Goal: Task Accomplishment & Management: Complete application form

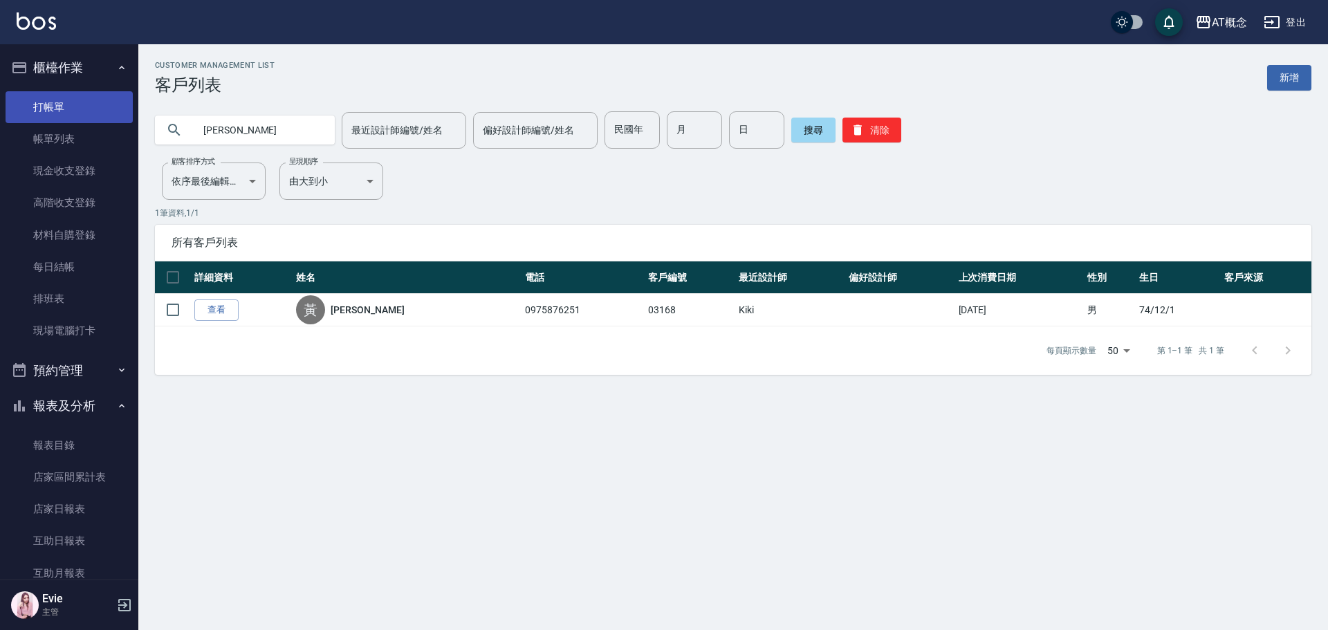
click at [59, 111] on link "打帳單" at bounding box center [69, 107] width 127 height 32
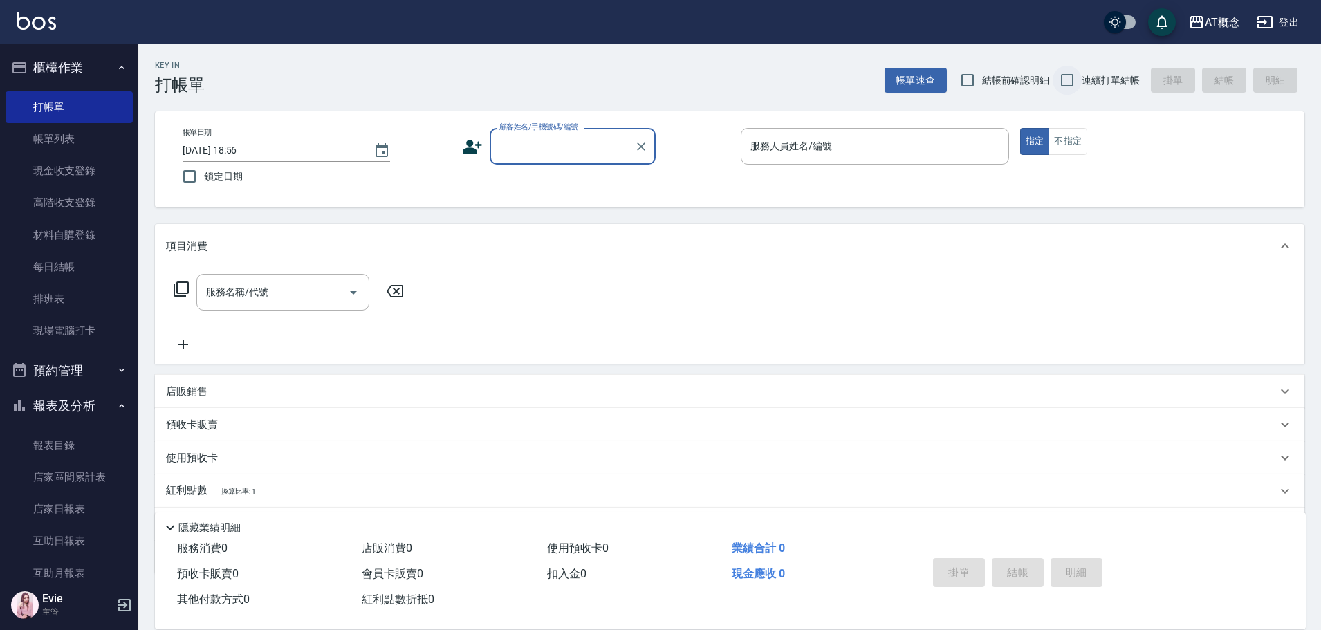
click at [1069, 80] on input "連續打單結帳" at bounding box center [1067, 80] width 29 height 29
checkbox input "true"
drag, startPoint x: 575, startPoint y: 153, endPoint x: 566, endPoint y: 154, distance: 9.0
click at [572, 154] on input "顧客姓名/手機號碼/編號" at bounding box center [562, 146] width 133 height 24
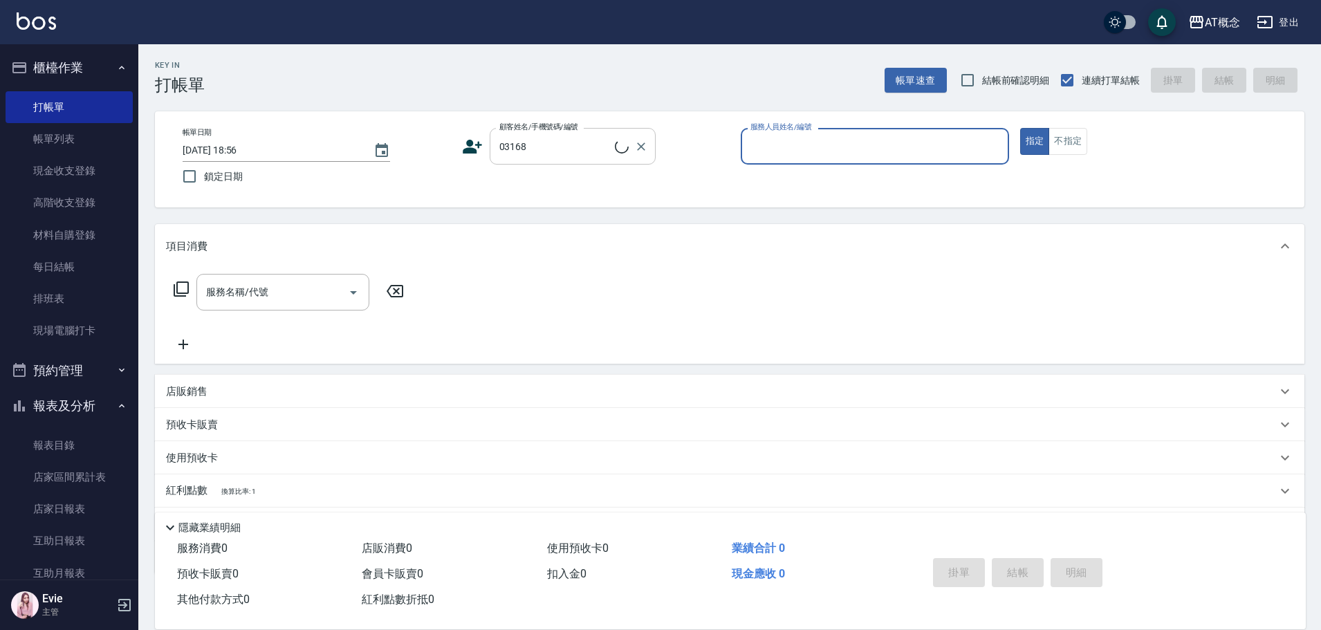
type input "黃心一/0975876251/03168"
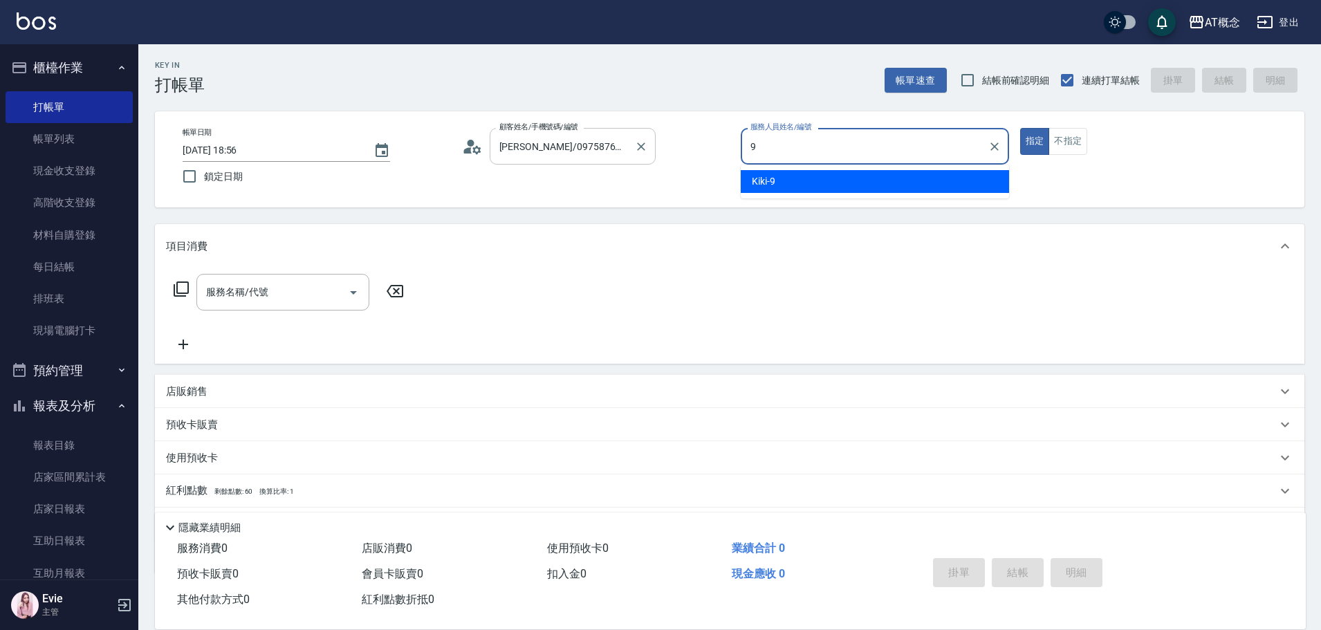
type input "Kiki-9"
type button "true"
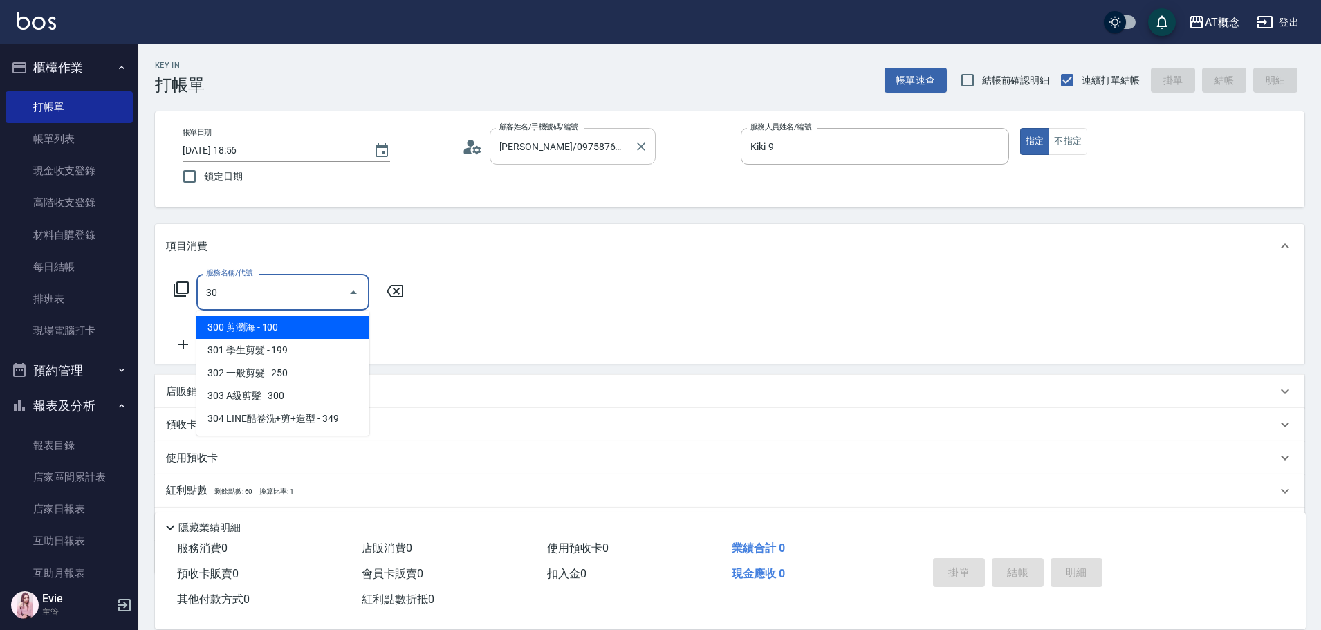
type input "303"
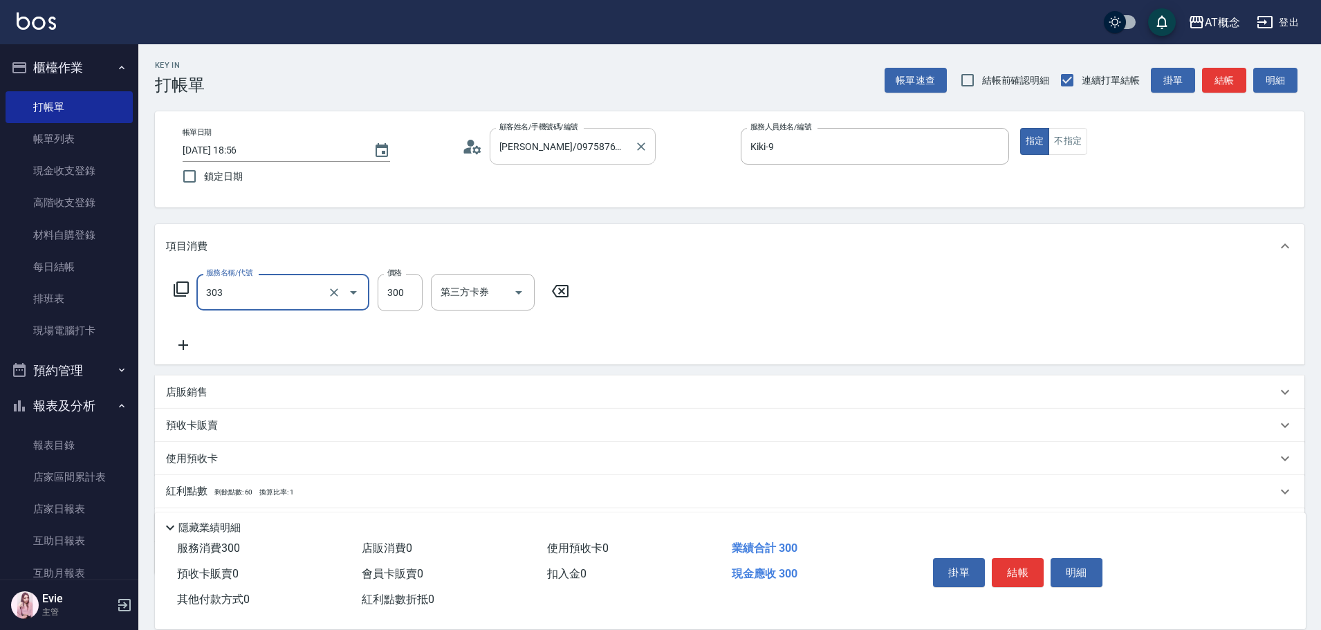
type input "30"
type input "303 A級剪髮(303)"
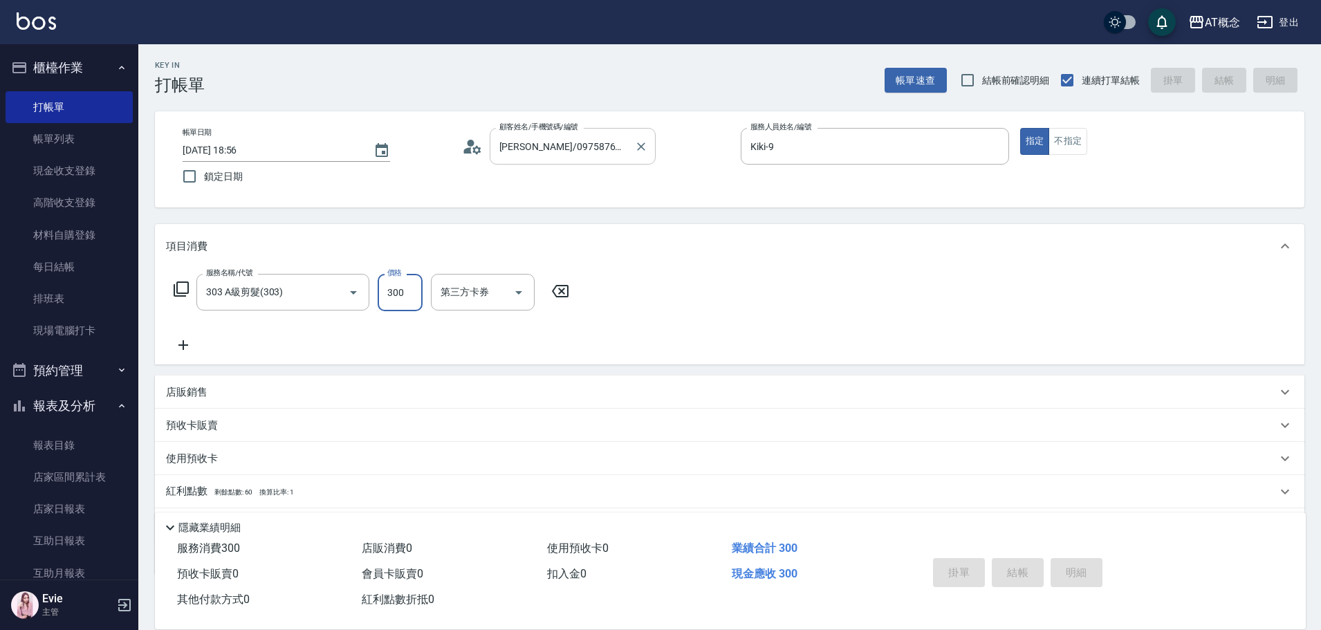
type input "0"
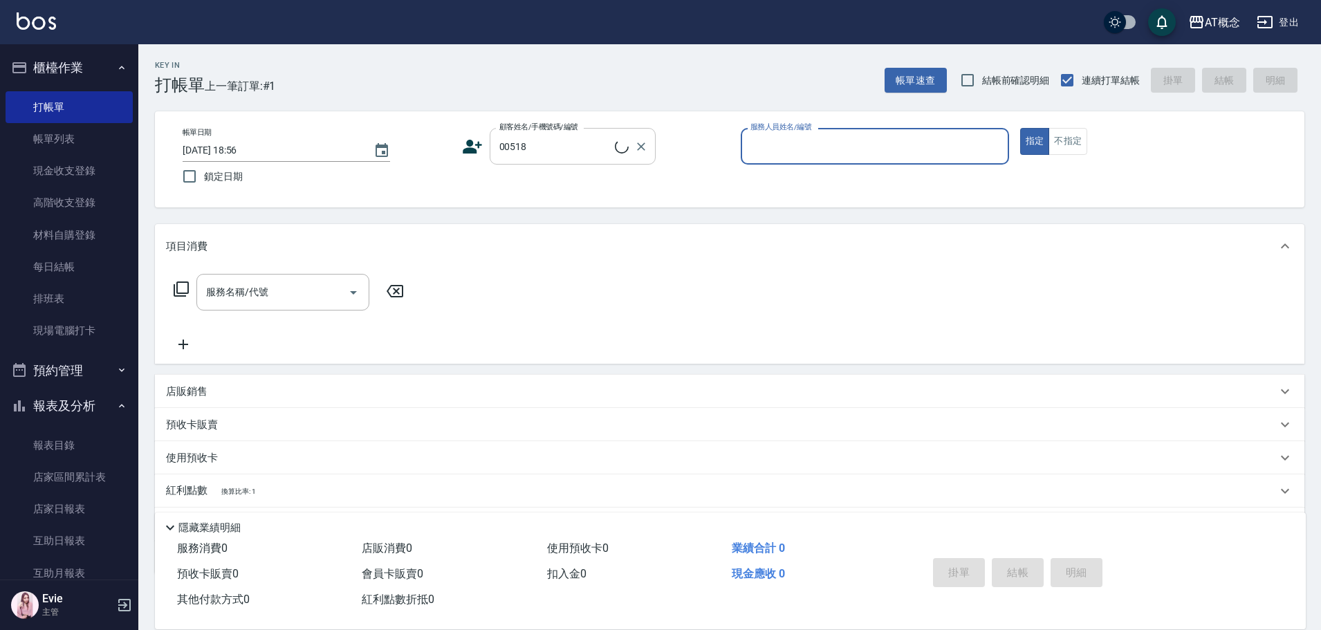
type input "陳言嘉/0975168852/00518"
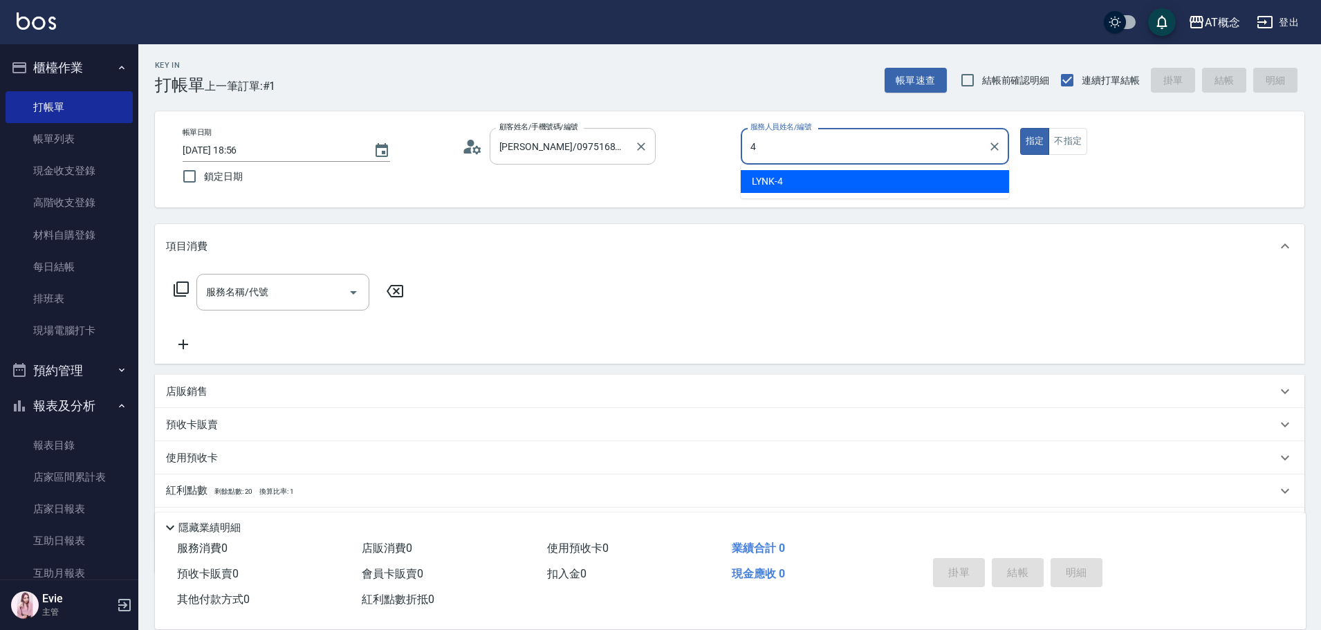
type input "LYNK-4"
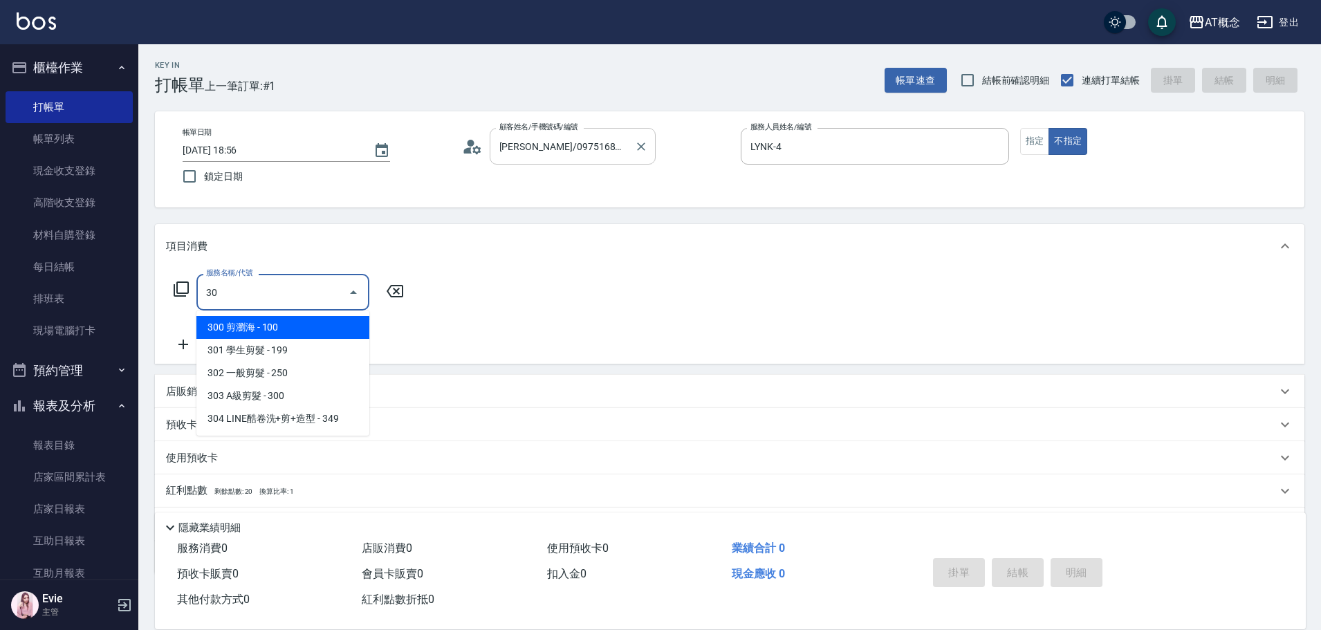
type input "302"
type input "20"
type input "302 一般剪髮(302)"
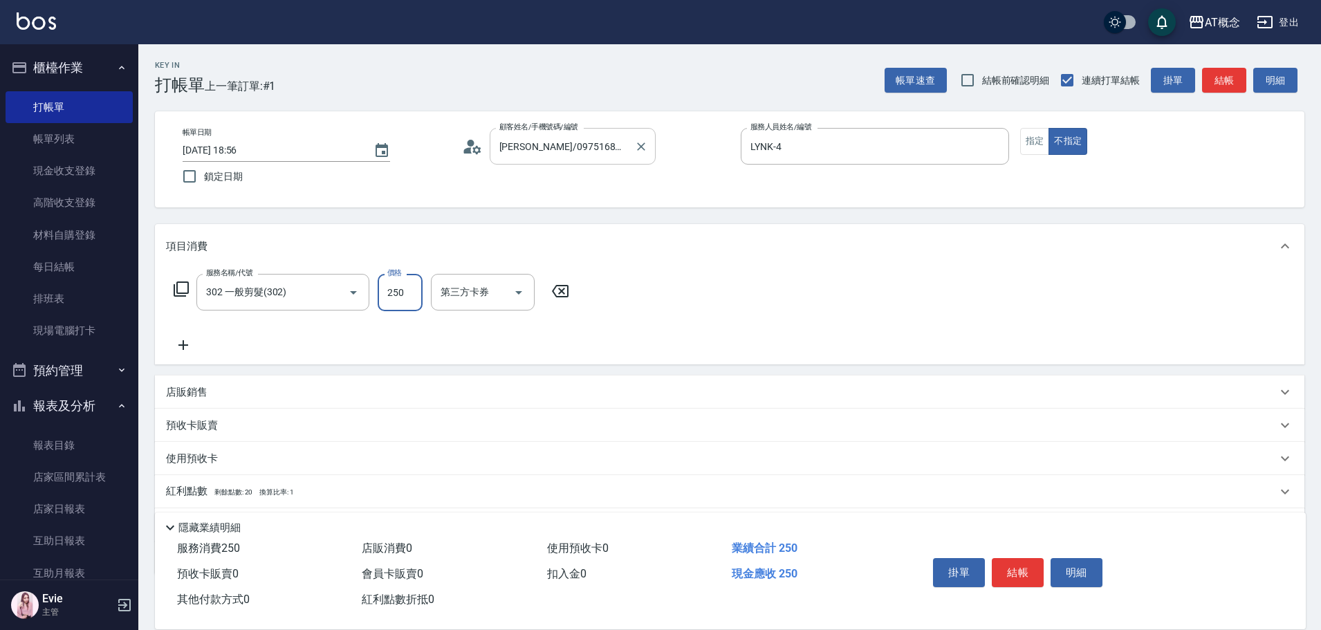
type input "0"
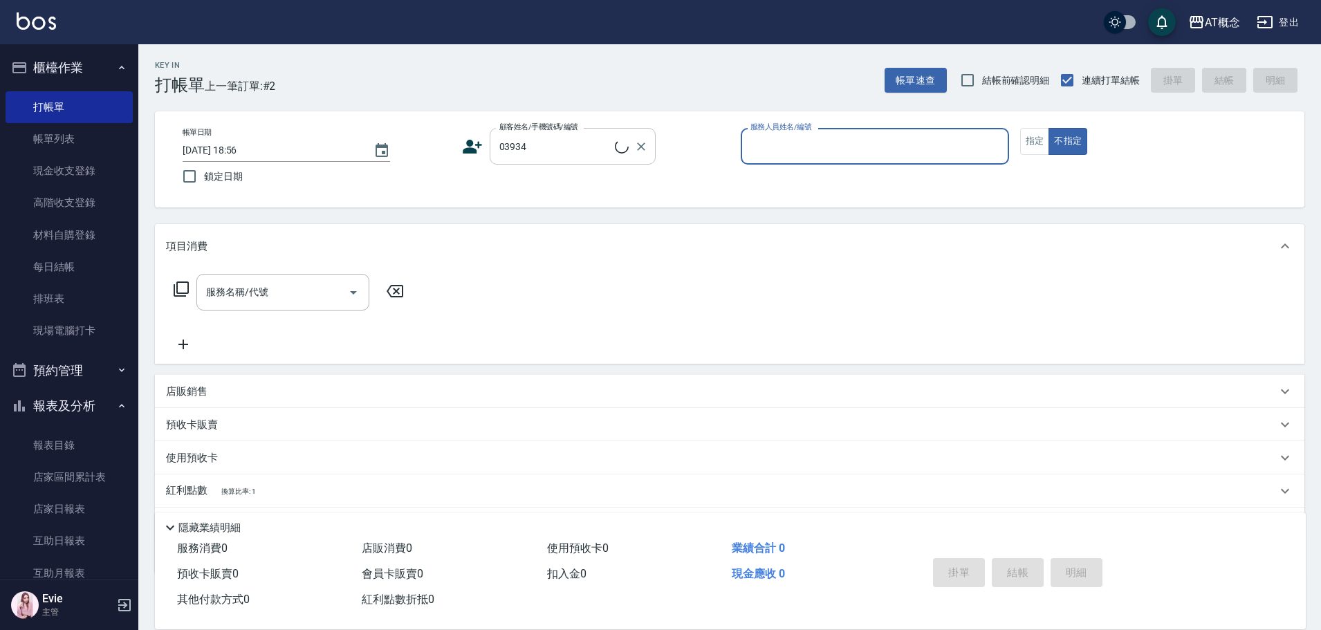
type input "陳亭霓/0915762706/03934"
type input "邦妮-2"
click at [1049, 128] on button "不指定" at bounding box center [1068, 141] width 39 height 27
type button "false"
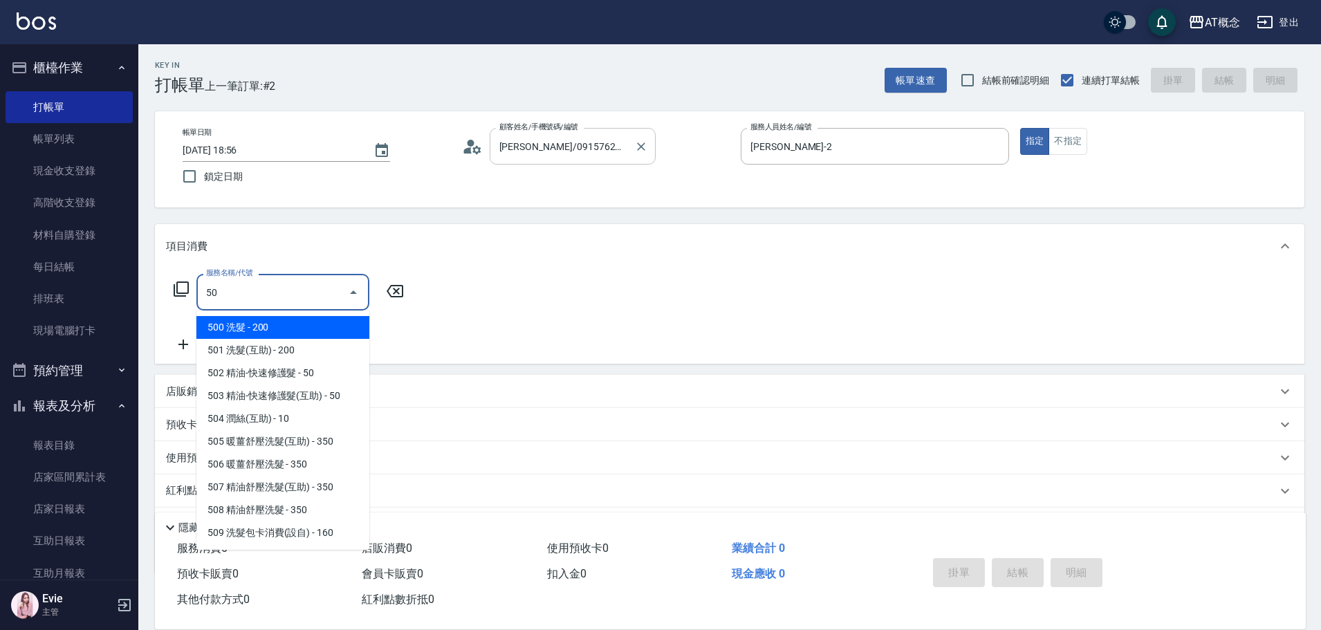
type input "501"
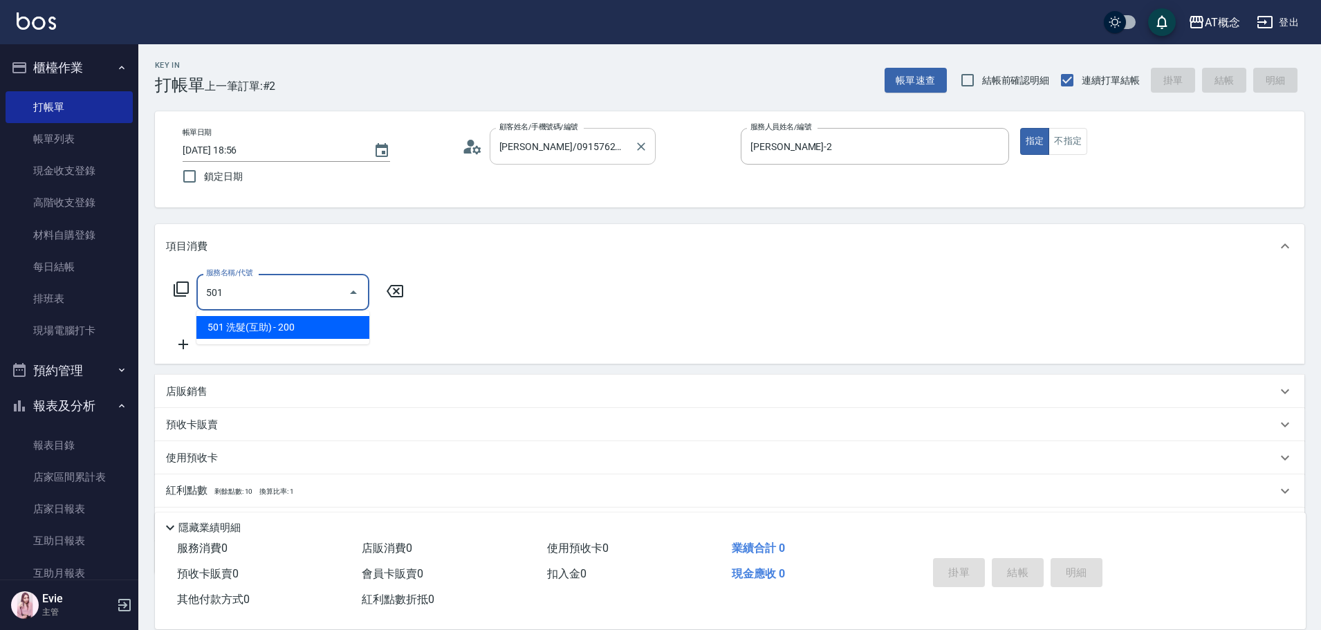
type input "20"
type input "501 洗髮(互助)(501)"
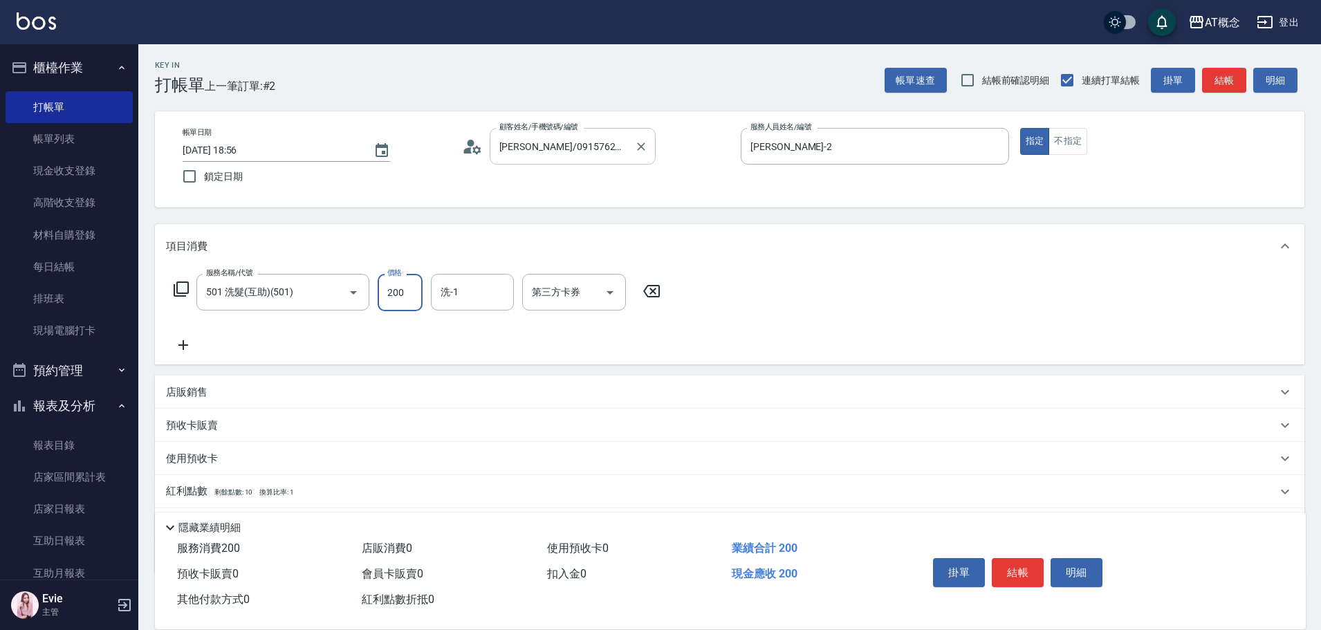
type input "0"
type input "25"
type input "20"
type input "250"
type input "Sandy-25"
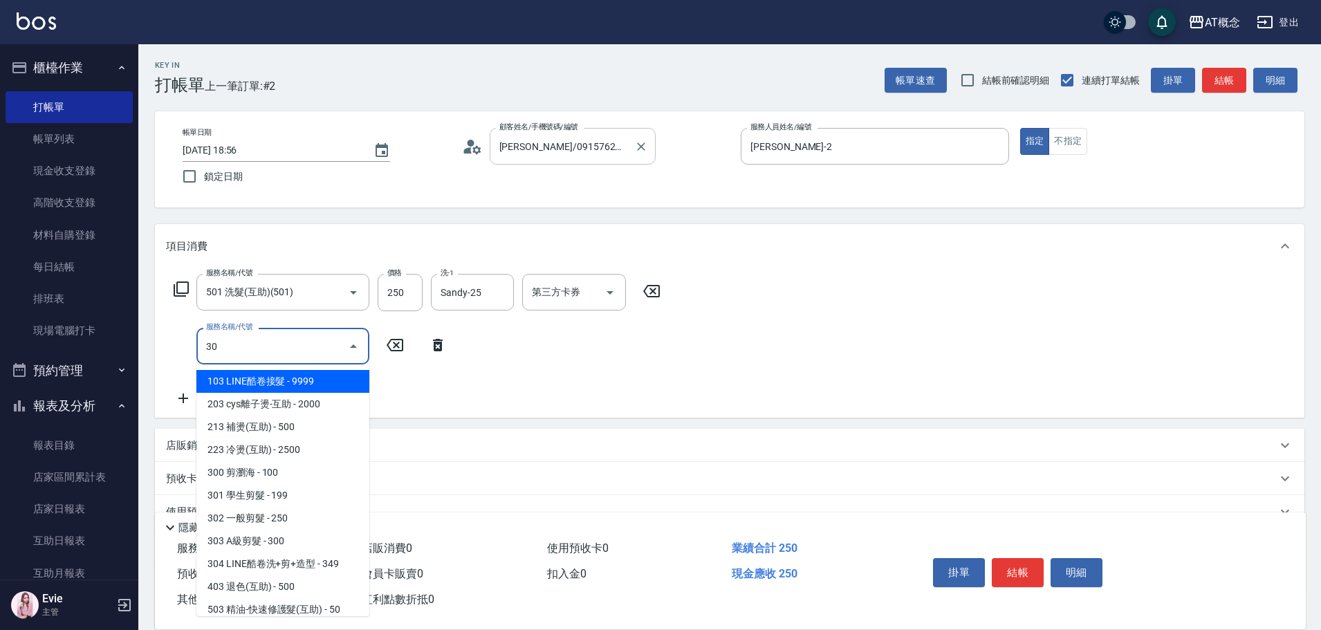
type input "303"
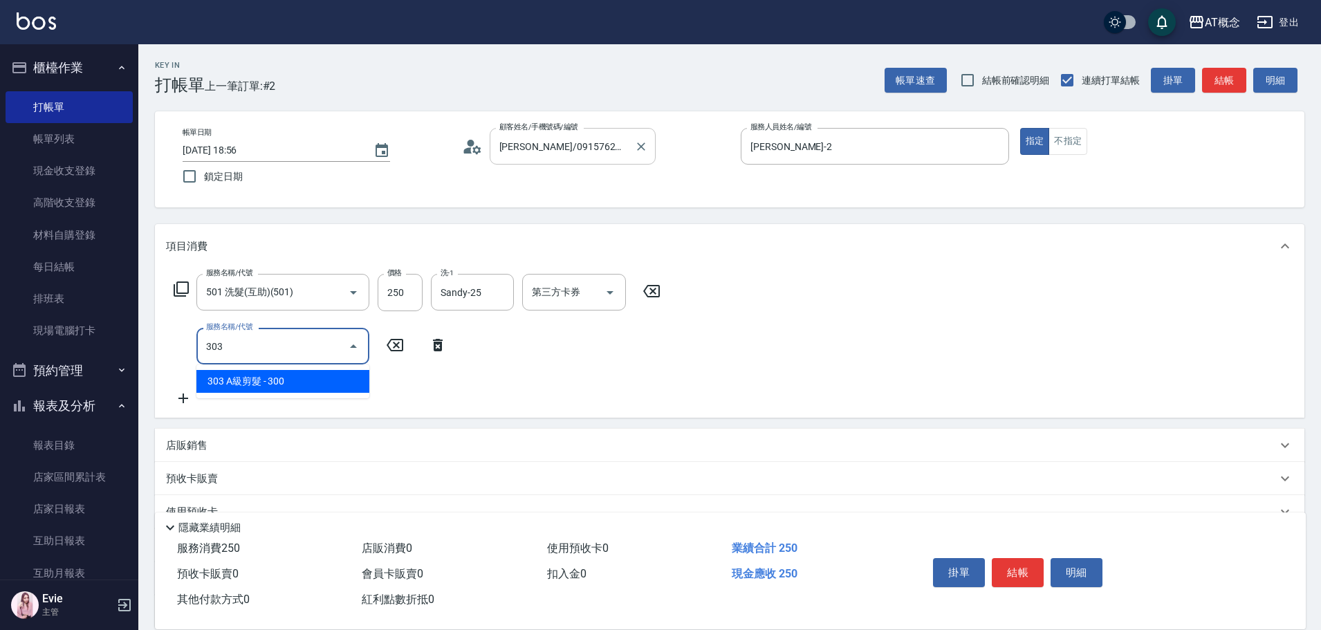
type input "50"
type input "303 A級剪髮(303)"
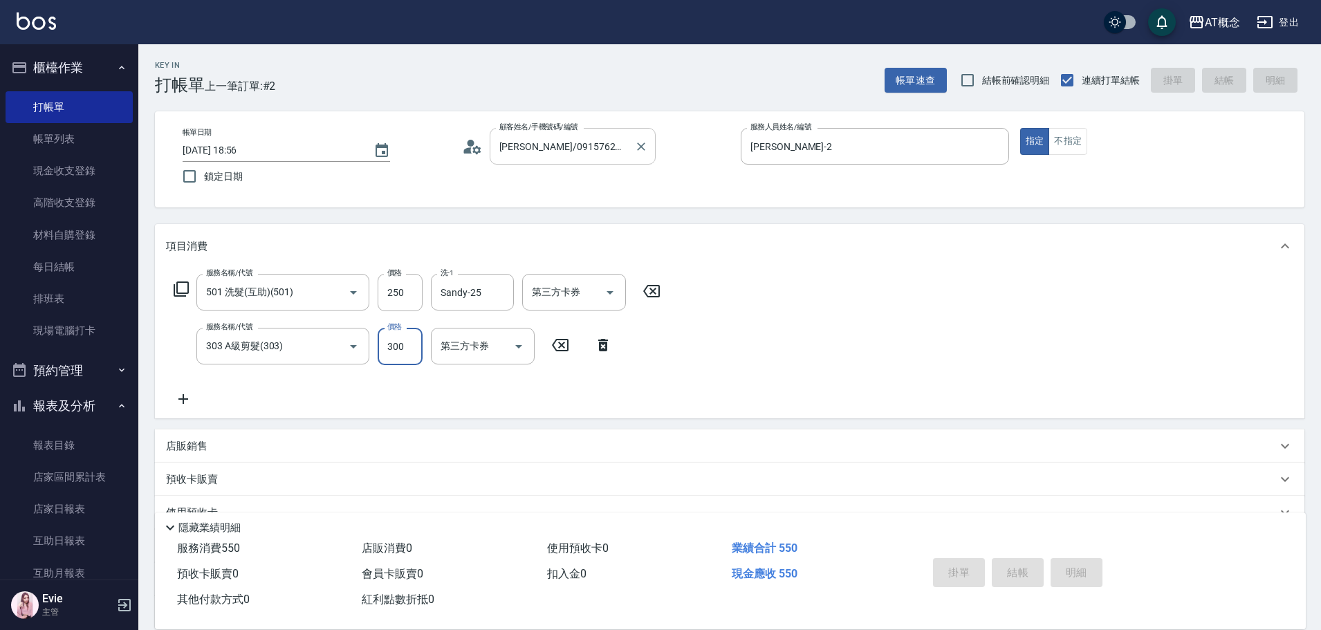
type input "2025/08/20 18:57"
type input "0"
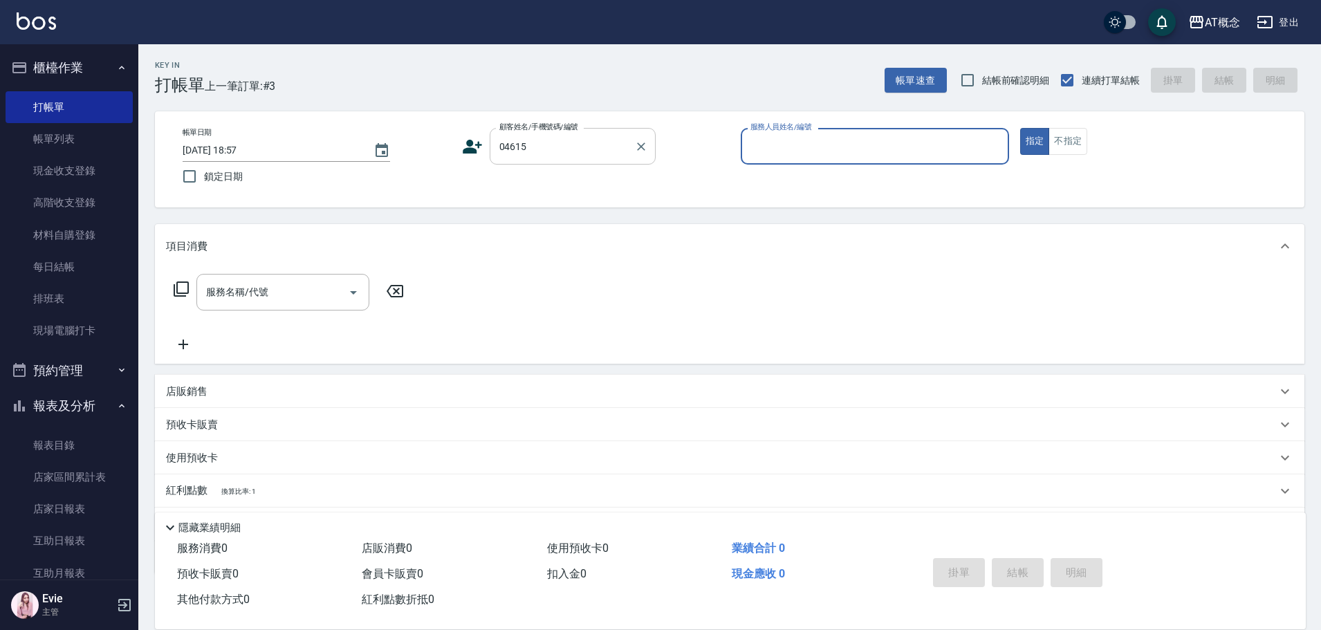
type input "江國賢/0908376616/04615"
type input "Anson-3"
click at [1020, 128] on button "指定" at bounding box center [1035, 141] width 30 height 27
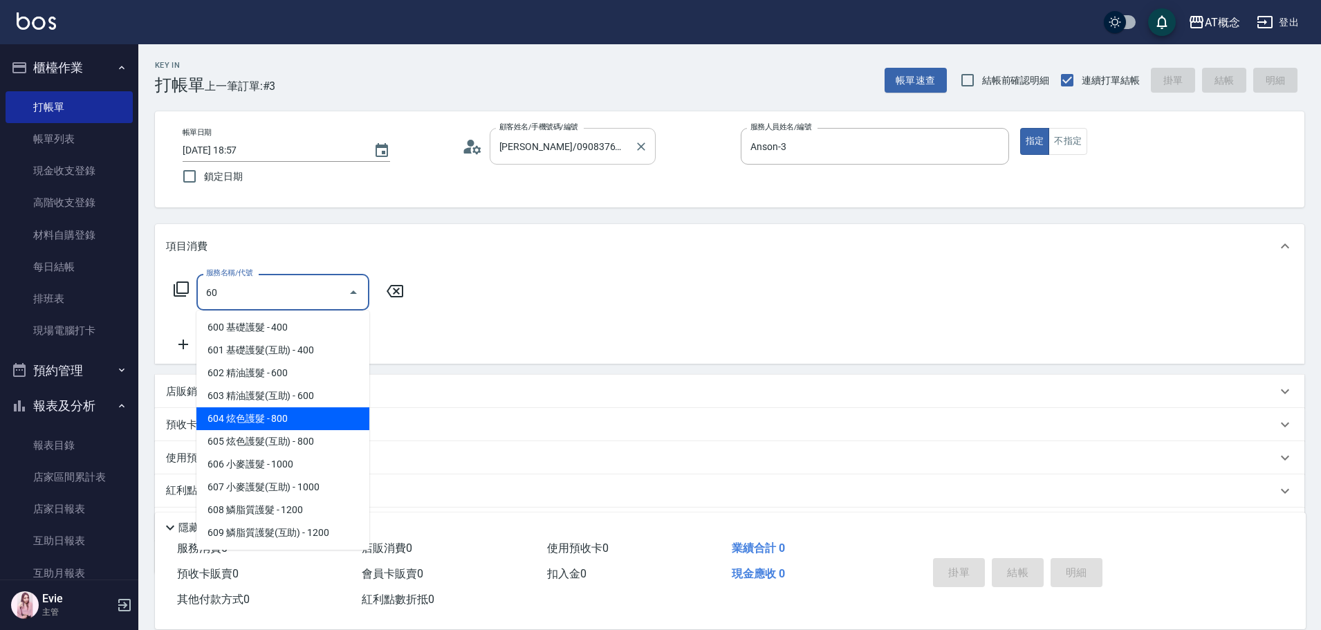
type input "604 炫色護髮(604)"
type input "80"
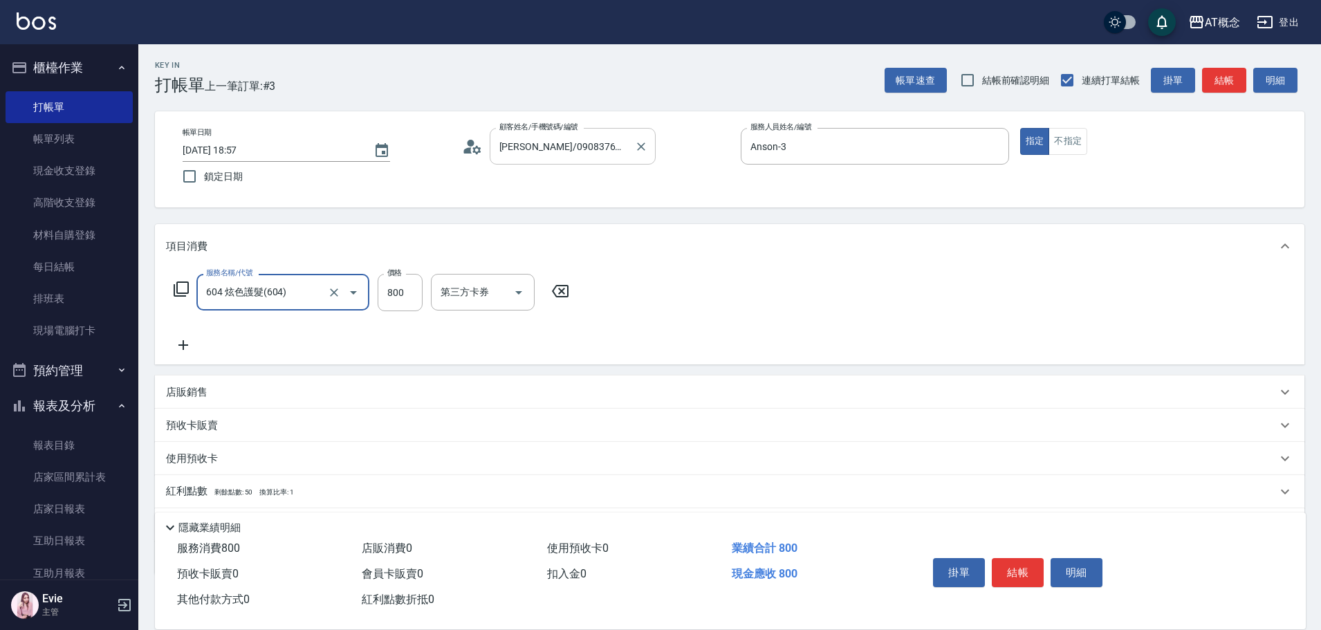
type input "604 炫色護髮(604)"
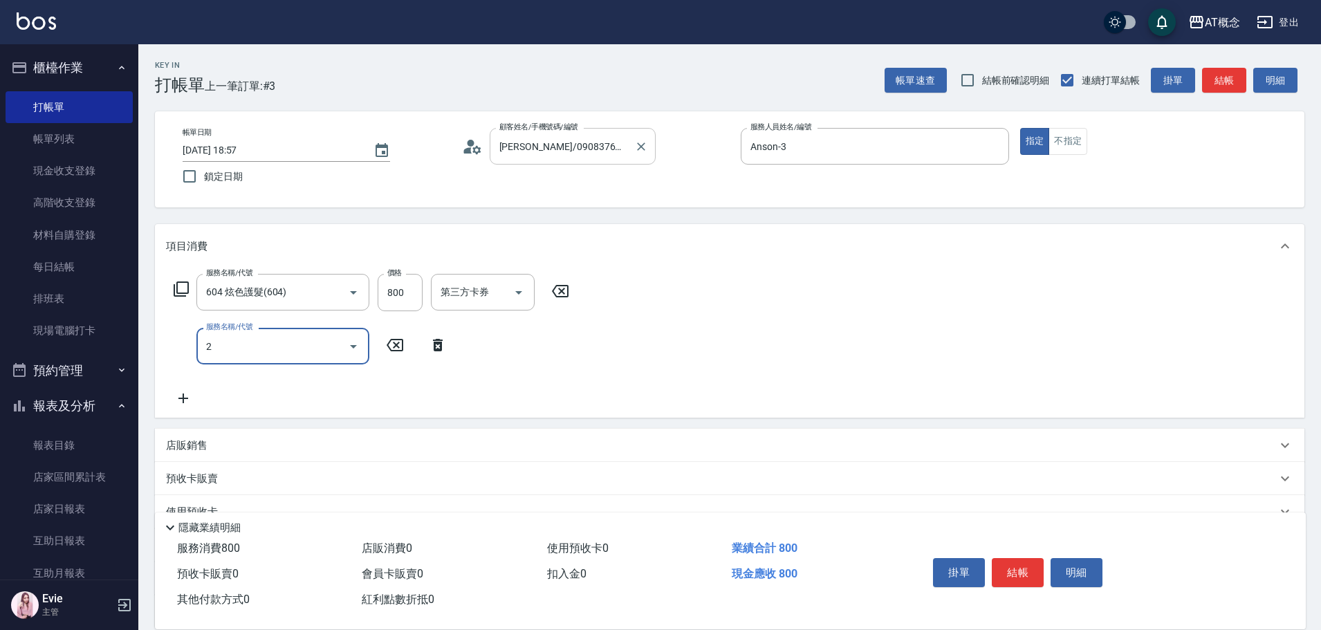
type input "20"
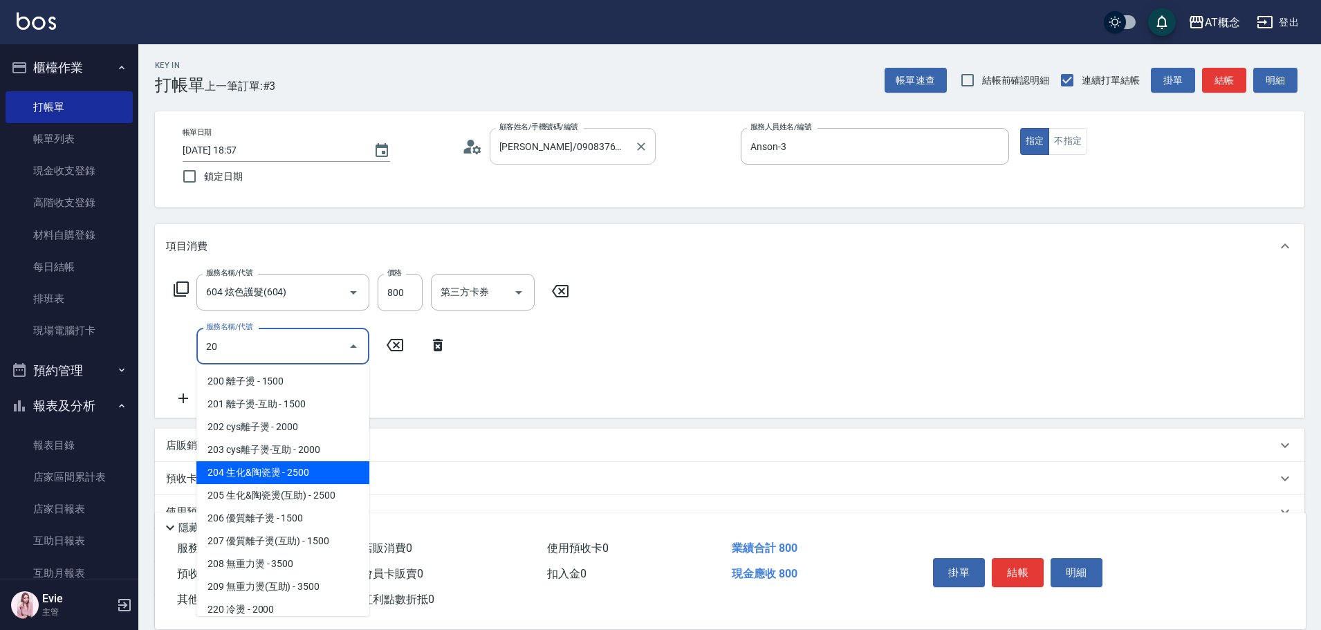
type input "330"
type input "204 生化&陶瓷燙(204)"
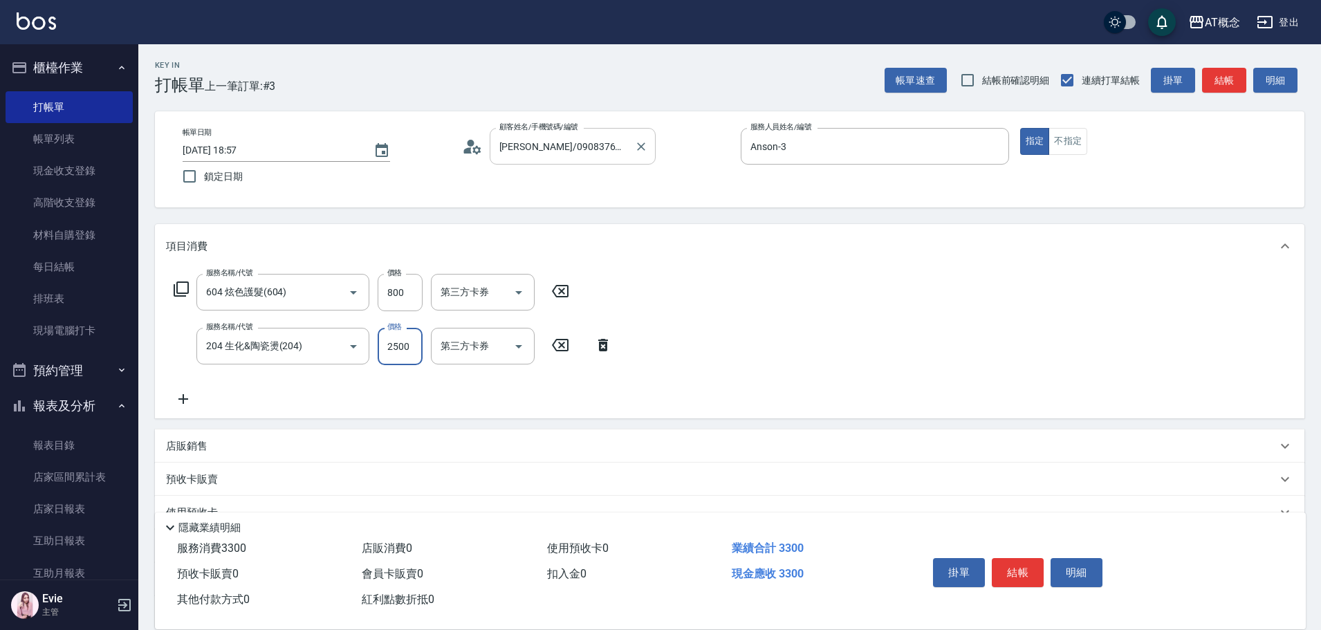
type input "80"
type input "33"
type input "110"
type input "330"
type input "410"
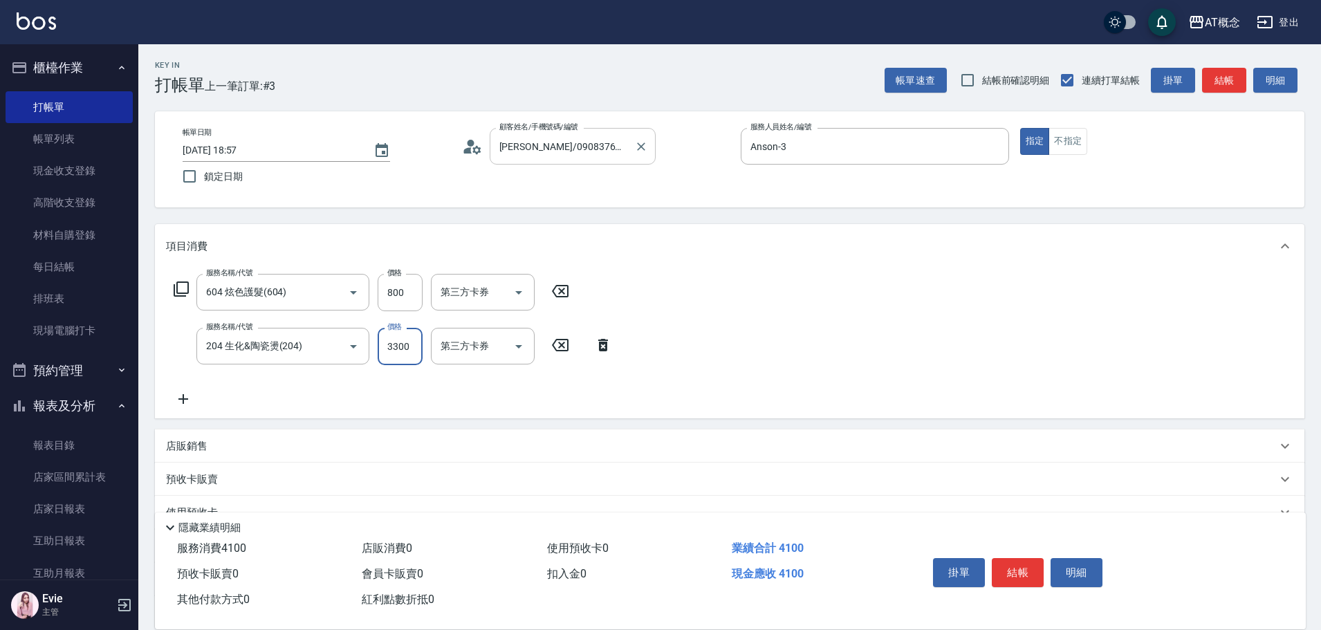
type input "3300"
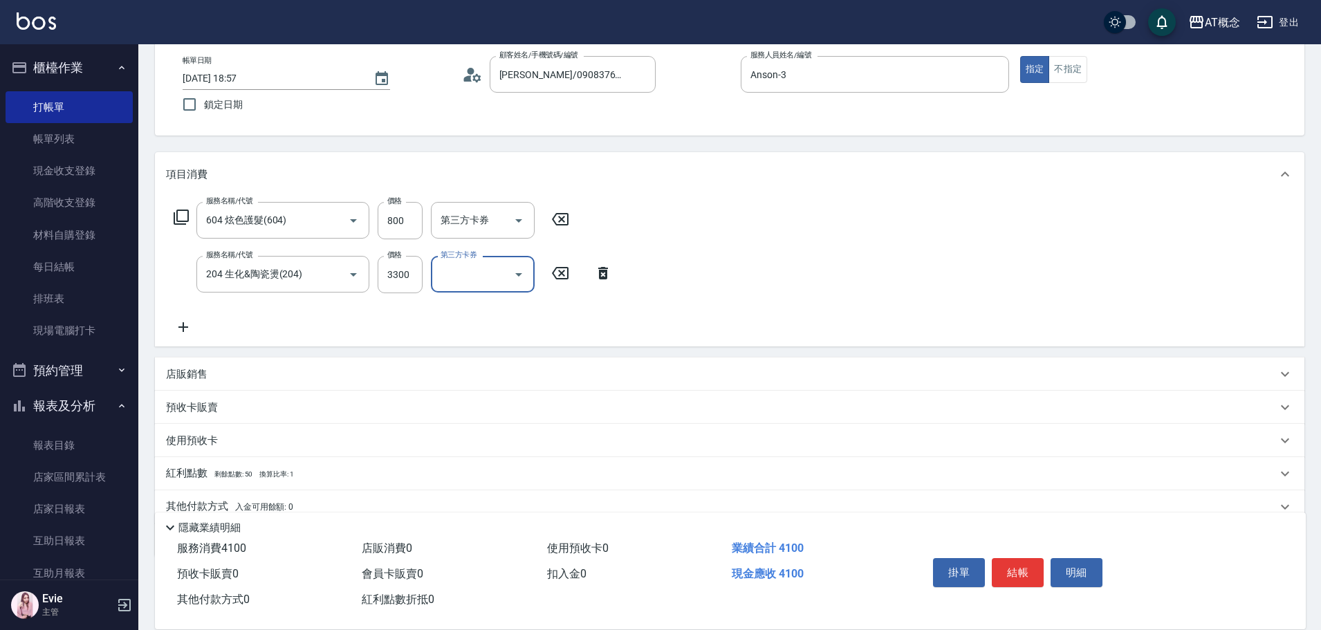
scroll to position [131, 0]
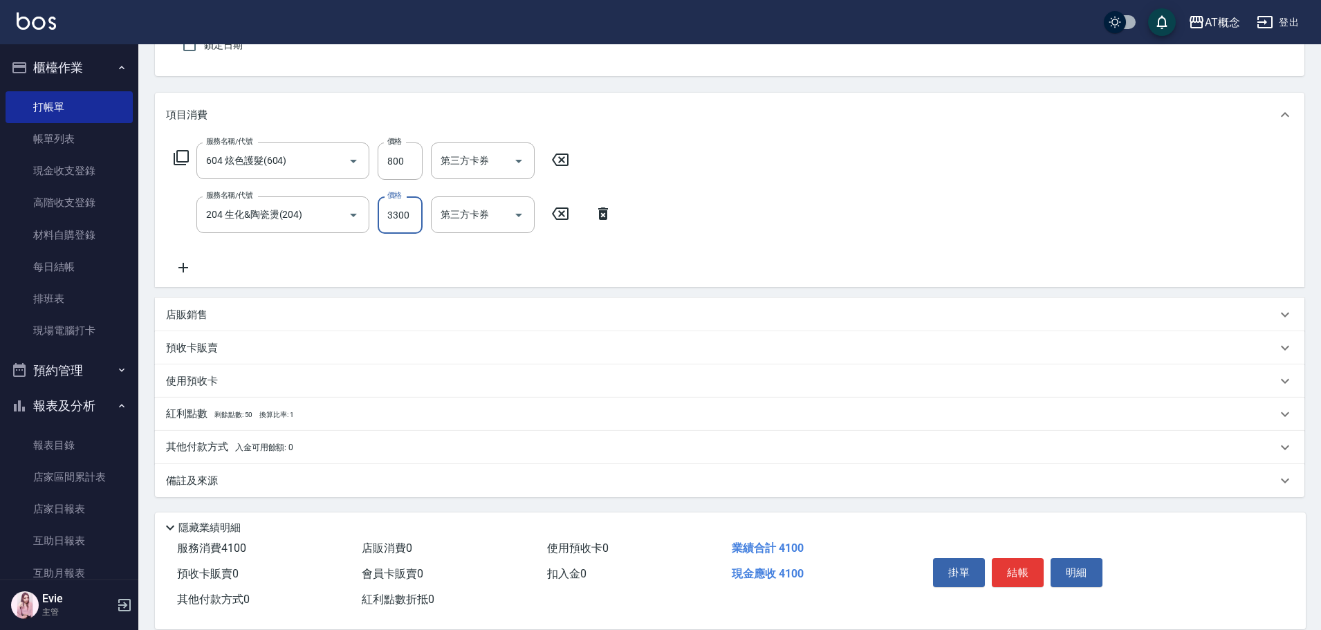
click at [379, 219] on input "3300" at bounding box center [400, 214] width 45 height 37
type input "80"
type input "30"
type input "110"
type input "300"
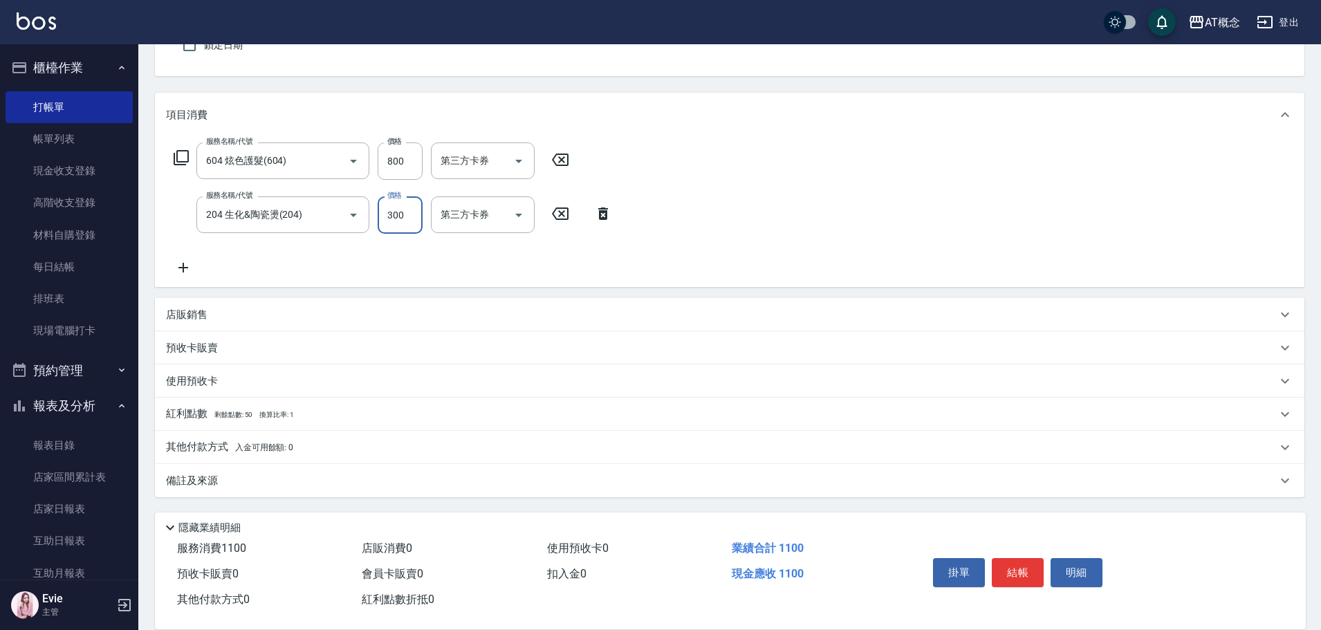
type input "380"
type input "3001"
click at [203, 313] on p "店販銷售" at bounding box center [187, 315] width 42 height 15
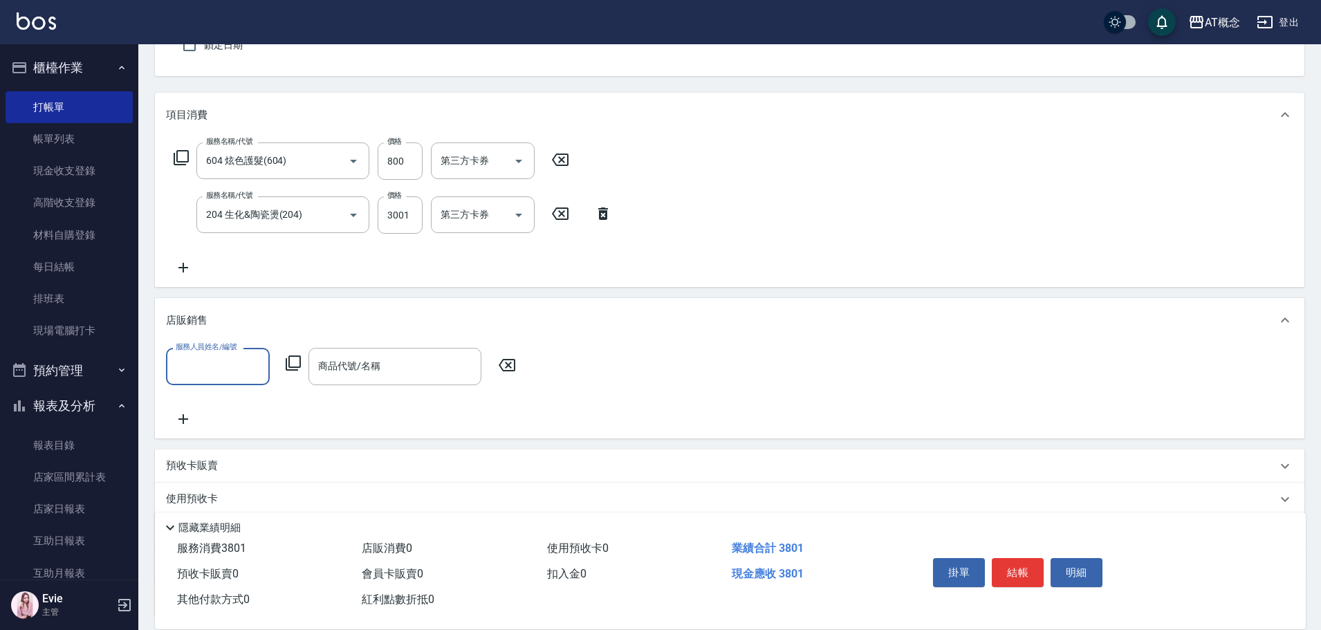
scroll to position [0, 0]
type input "Anson-3"
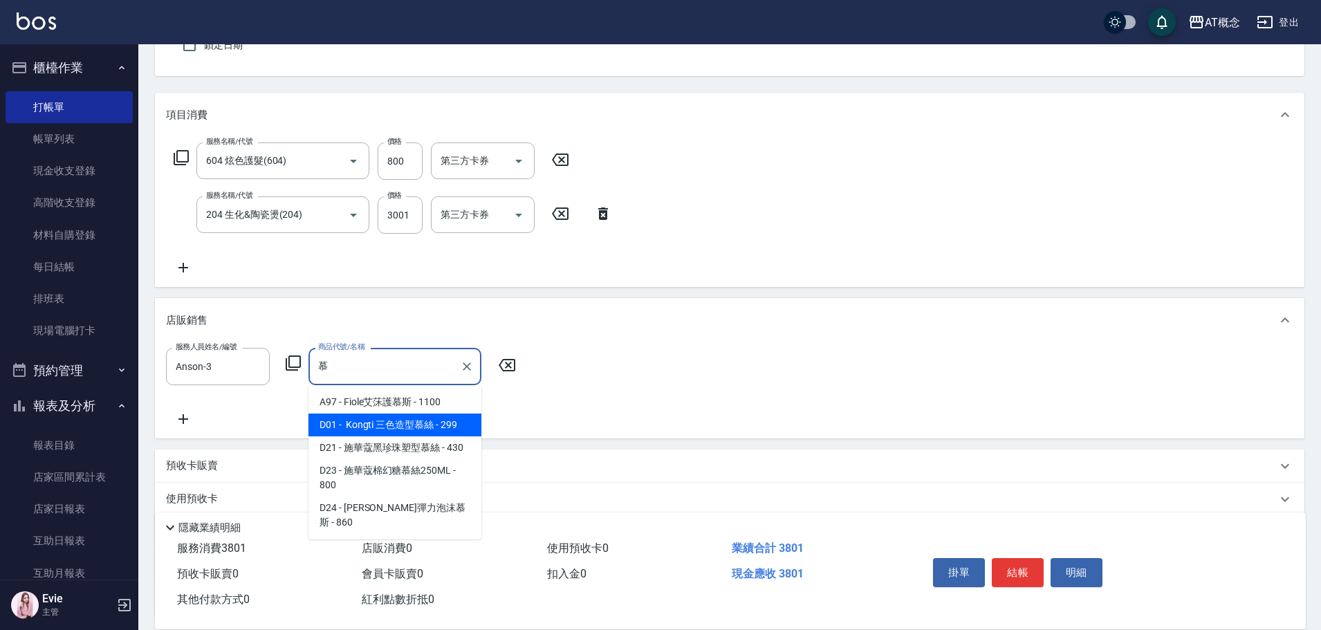
type input "Kongti 三色造型慕絲"
type input "410"
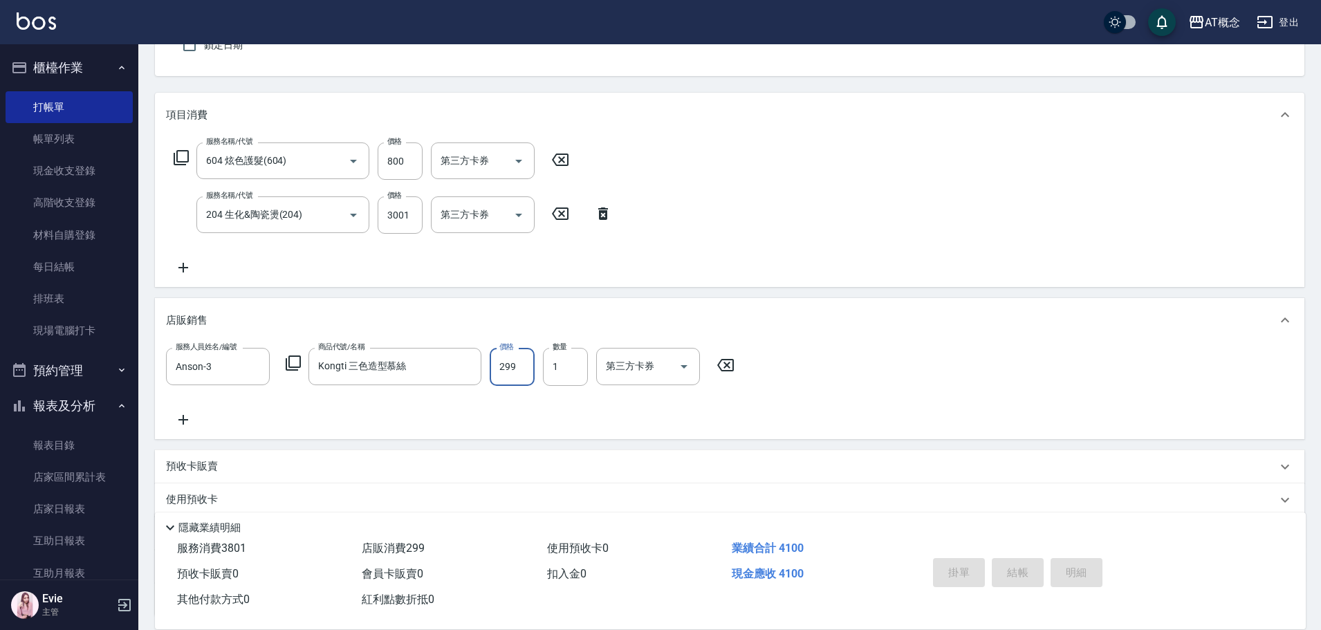
type input "2025/08/20 18:58"
type input "0"
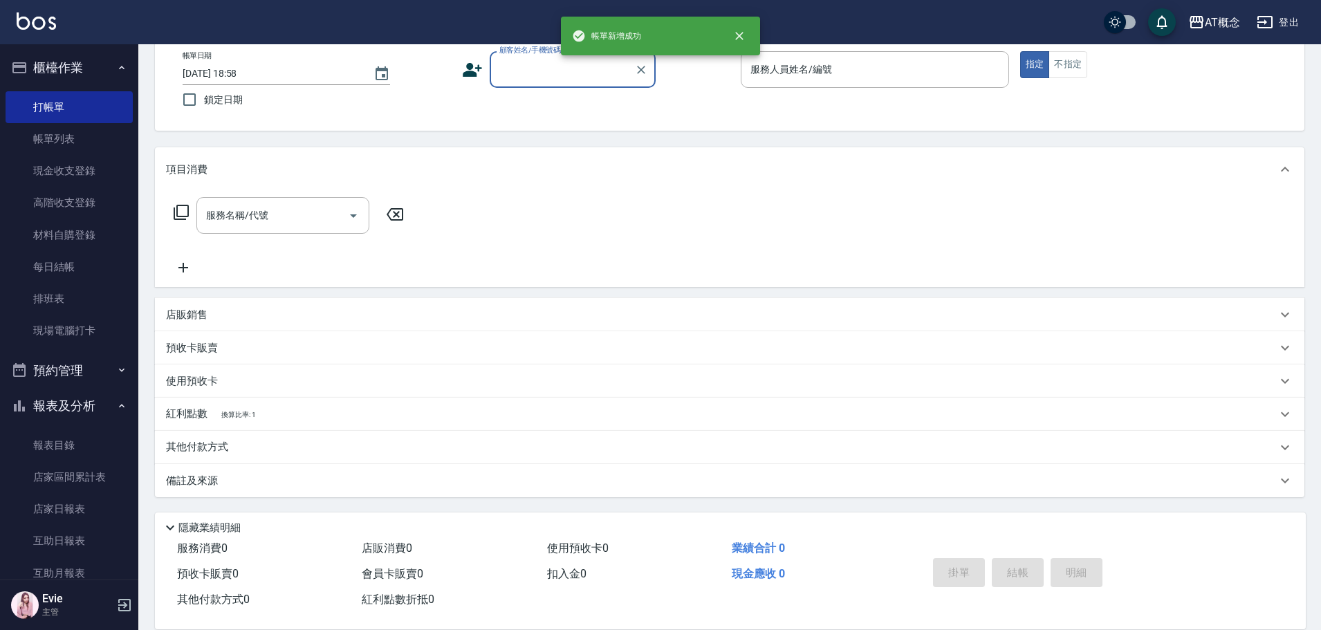
scroll to position [77, 0]
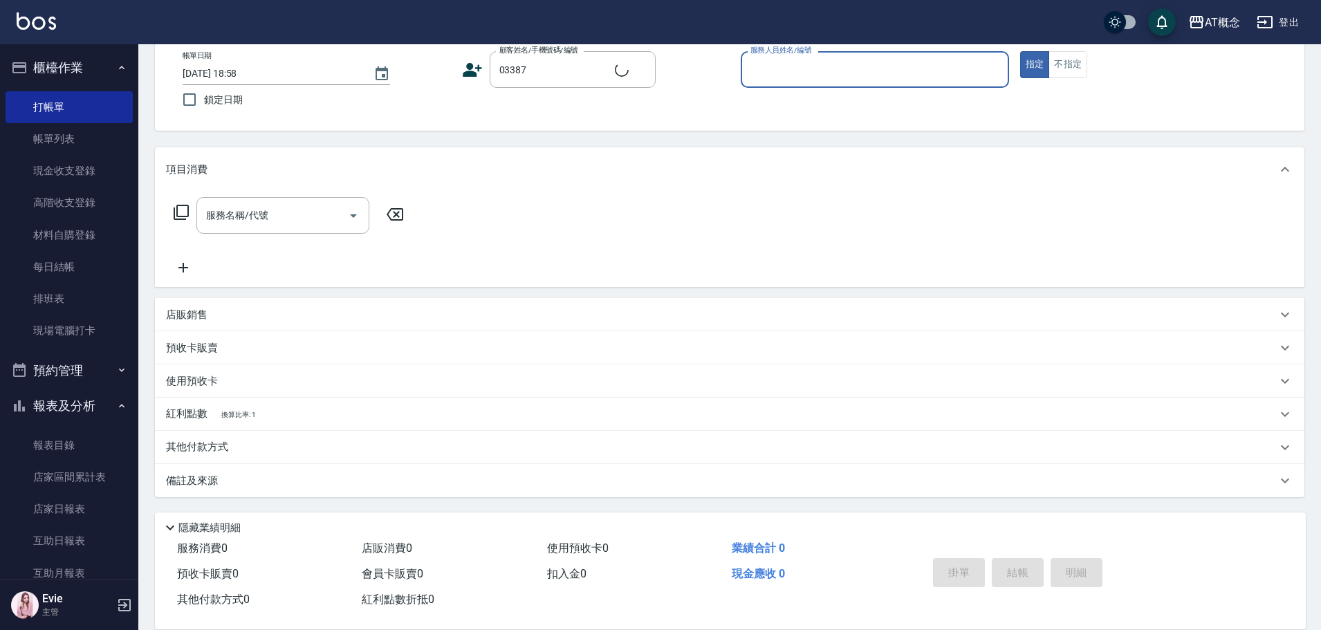
type input "萬春貴/0936202373/03387"
type input "邦妮-2"
click at [1020, 51] on button "指定" at bounding box center [1035, 64] width 30 height 27
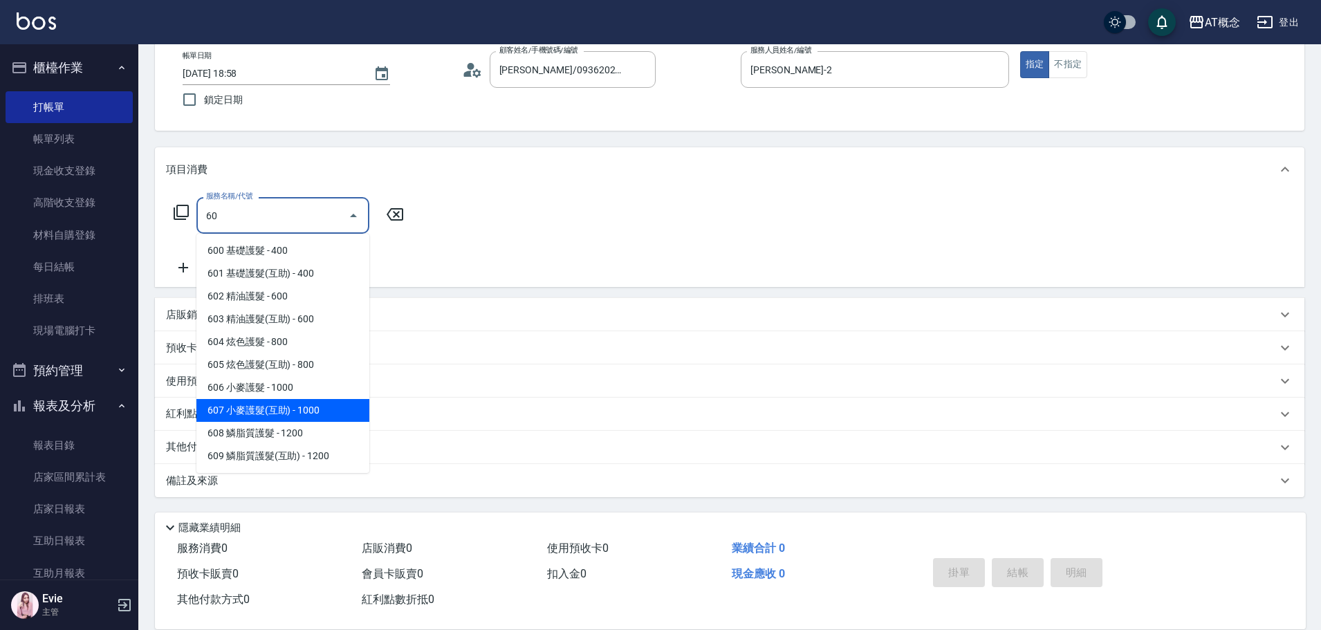
type input "607 小麥護髮(互助)(607)"
type input "100"
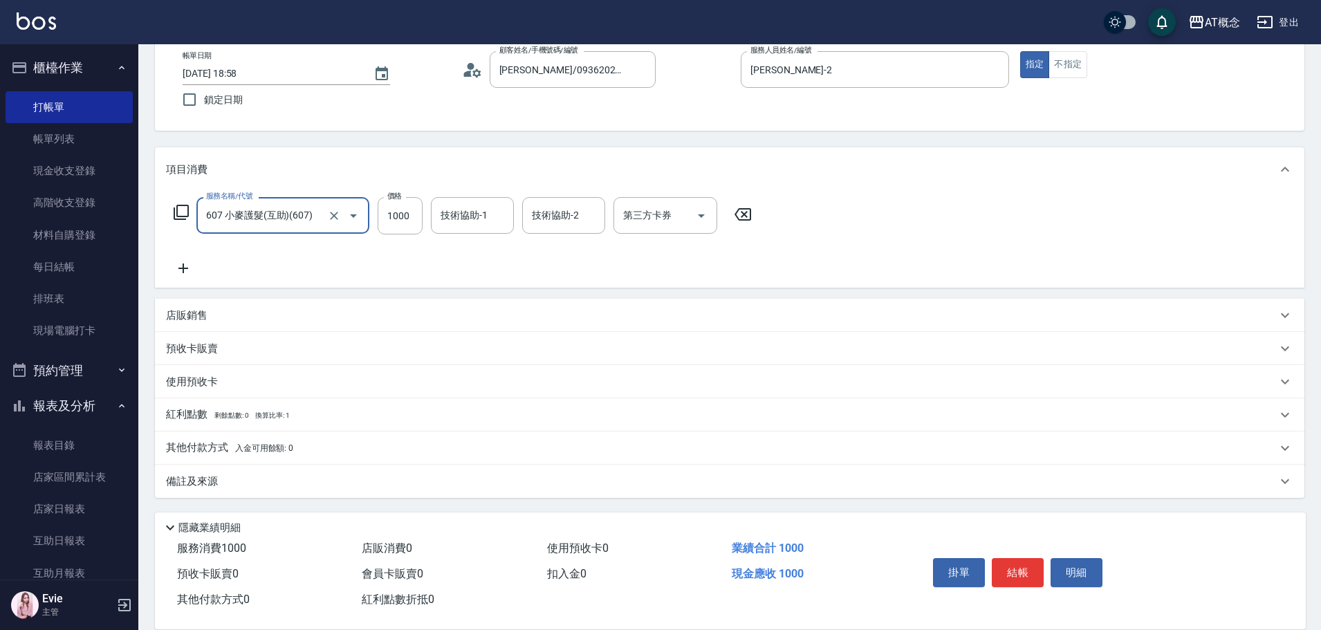
type input "607 小麥護髮(互助)(607)"
type input "0"
type input "10"
type input "1070"
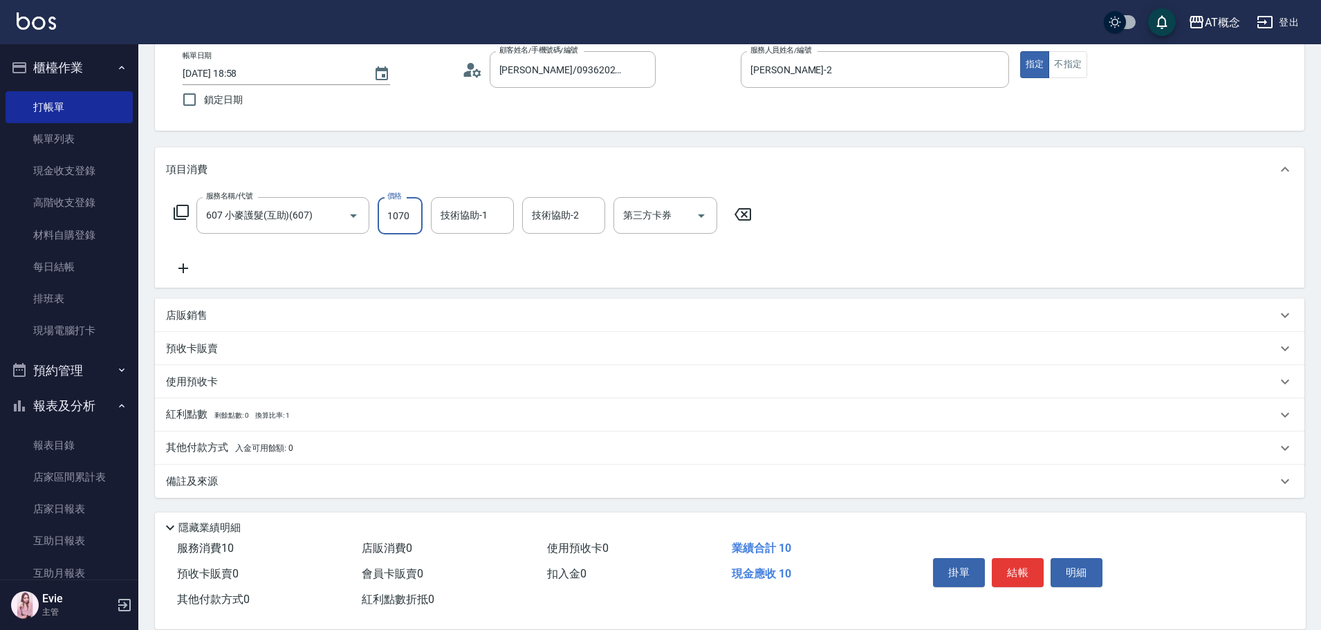
type input "100"
type input "1070"
type input "Sandy-25"
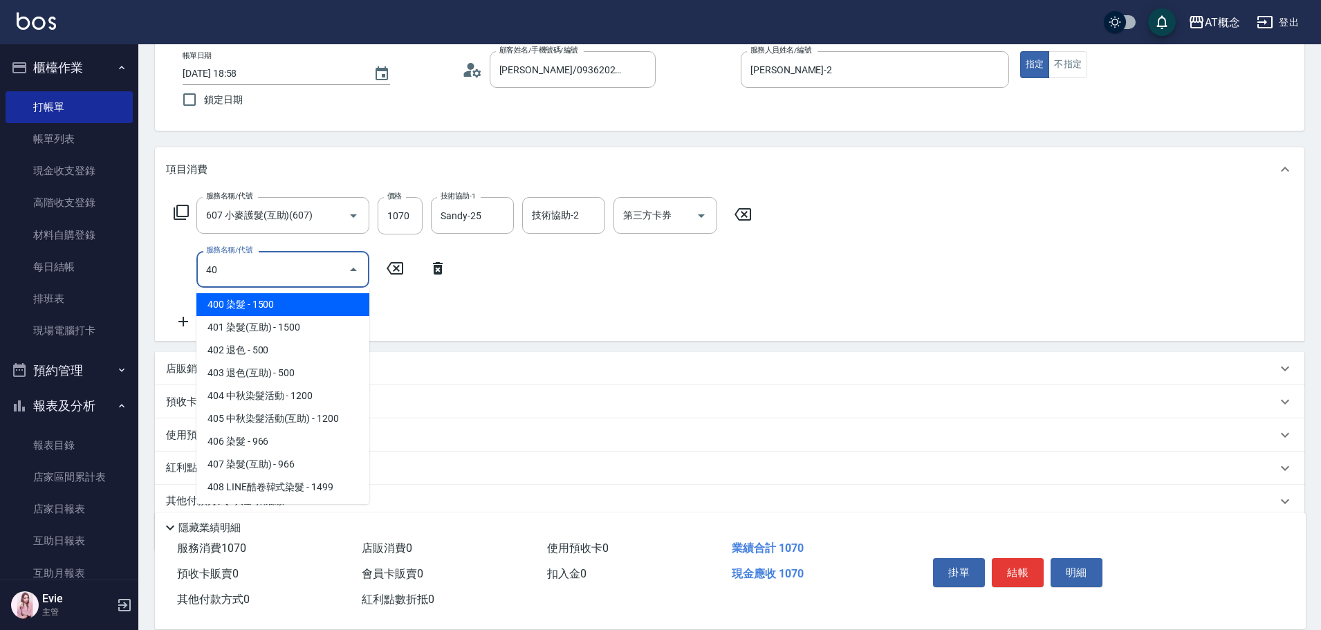
type input "401"
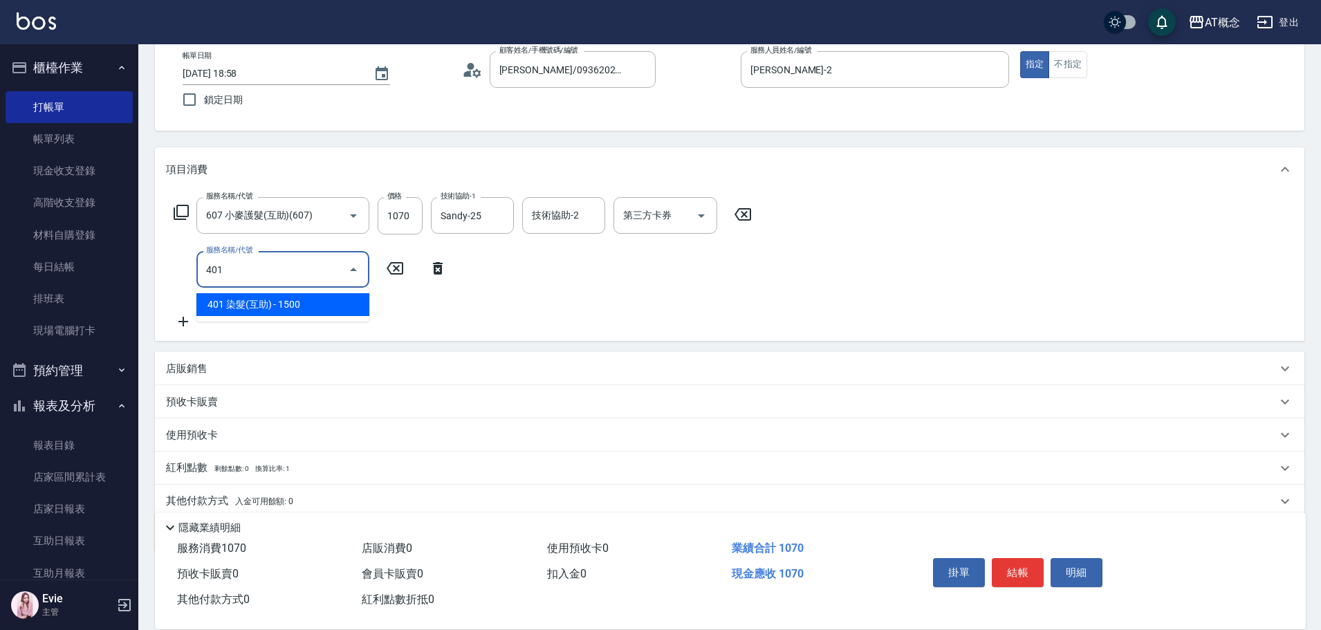
type input "250"
type input "401 染髮(互助)(401)"
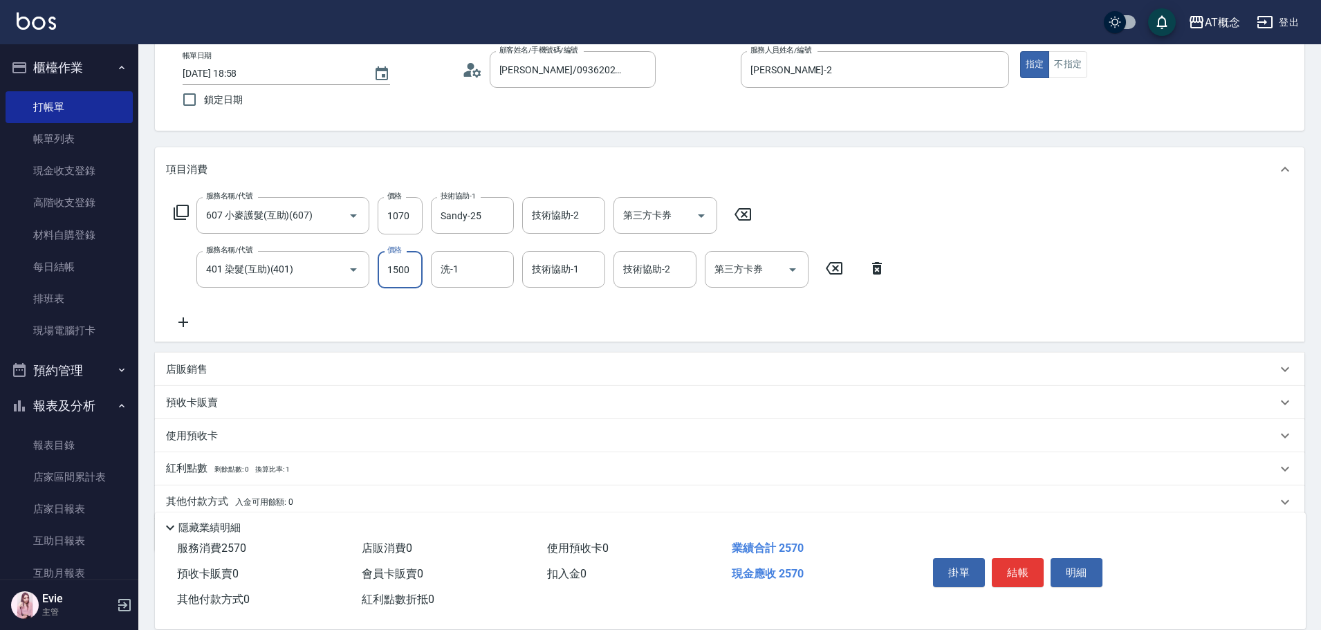
type input "100"
type input "90"
type input "190"
type input "900"
type input "Sandy-25"
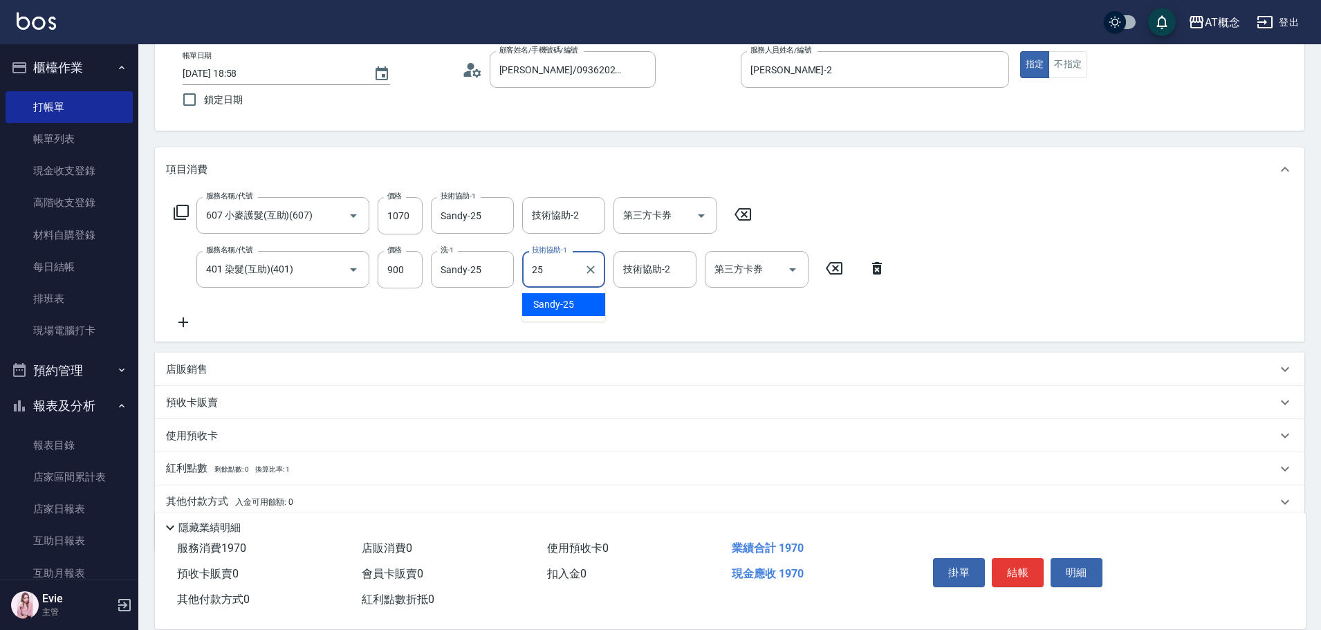
type input "Sandy-25"
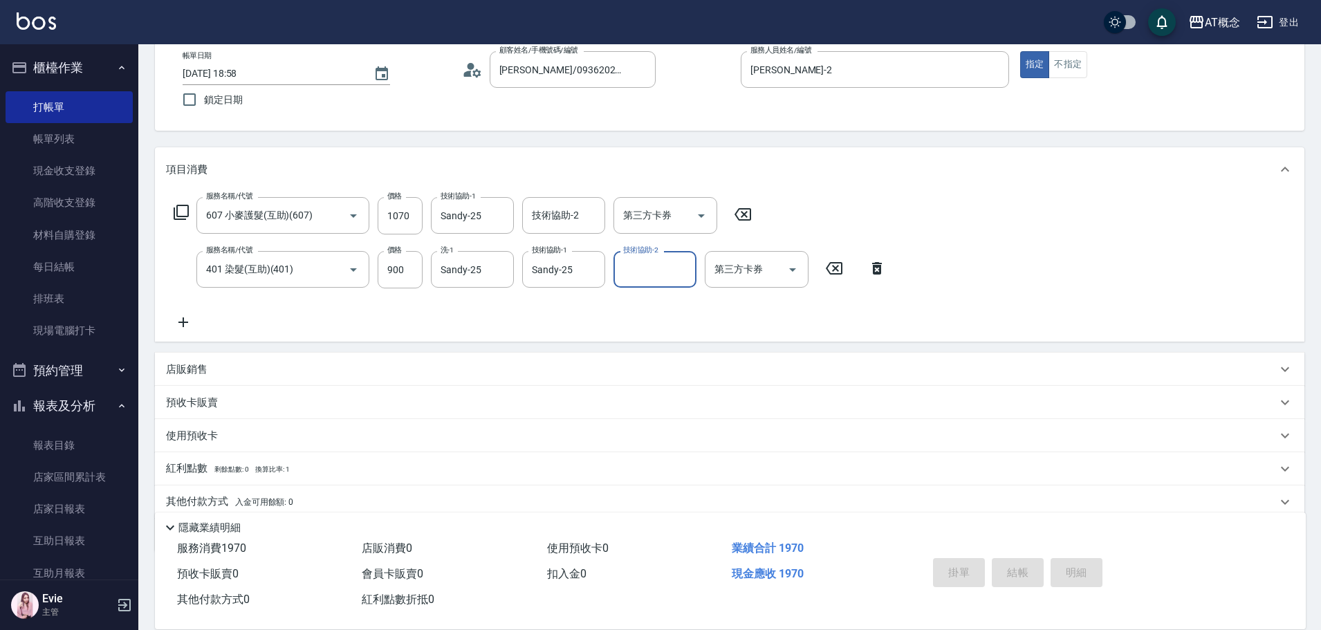
type input "0"
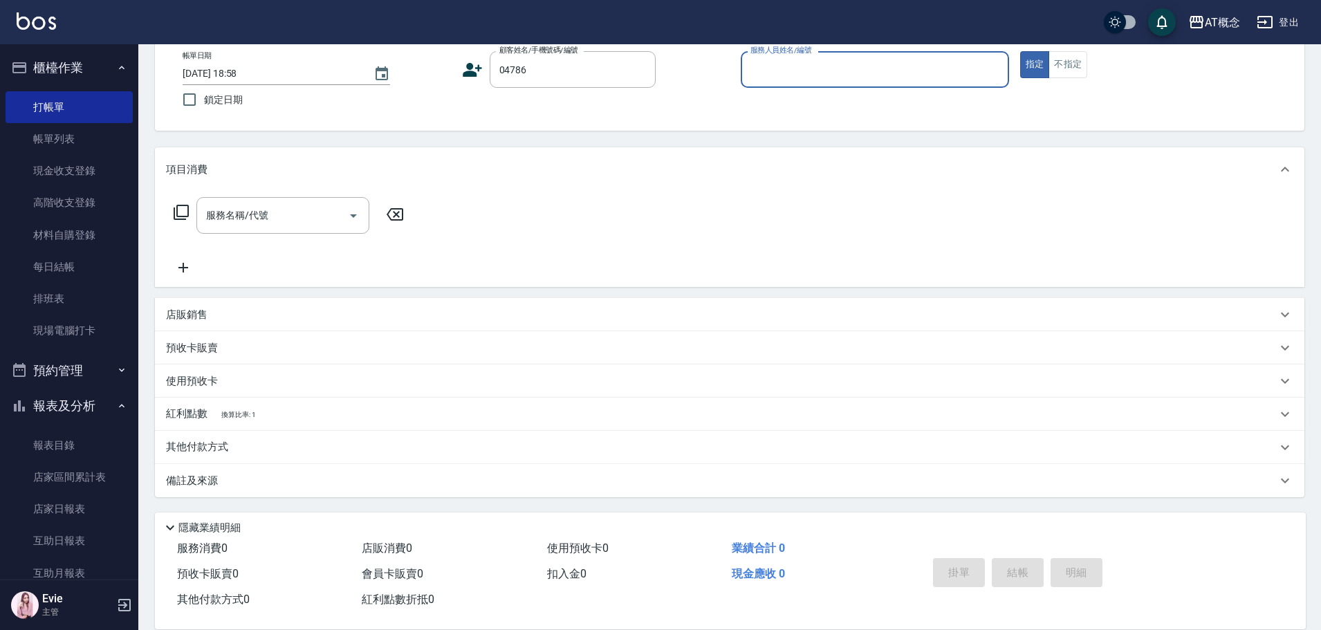
type input "呂婉菱/0955529759/04786"
type input "Kiki-9"
click at [1020, 51] on button "指定" at bounding box center [1035, 64] width 30 height 27
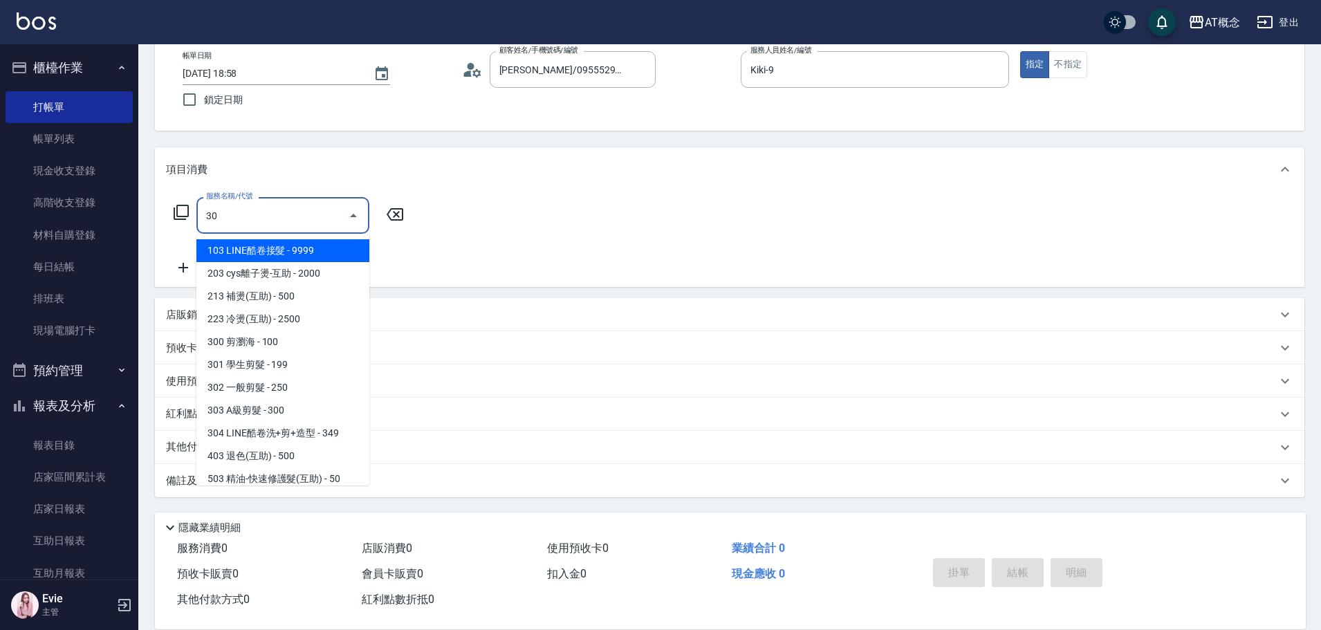
type input "303"
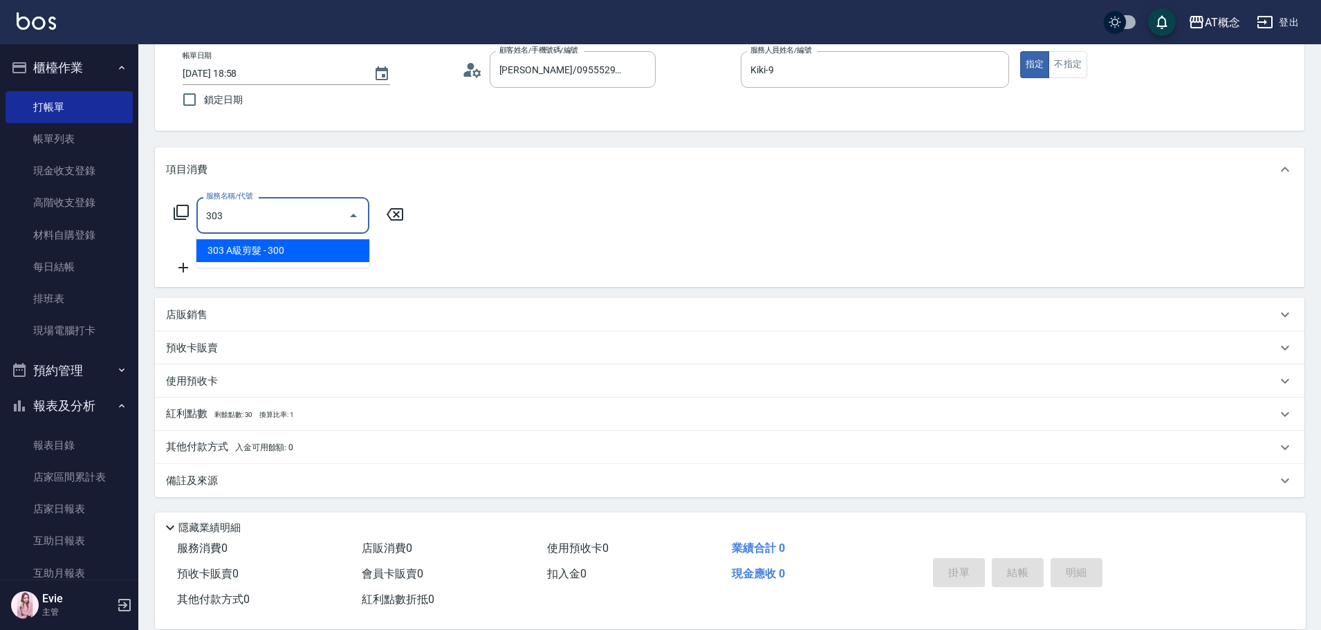
type input "30"
type input "303 A級剪髮(303)"
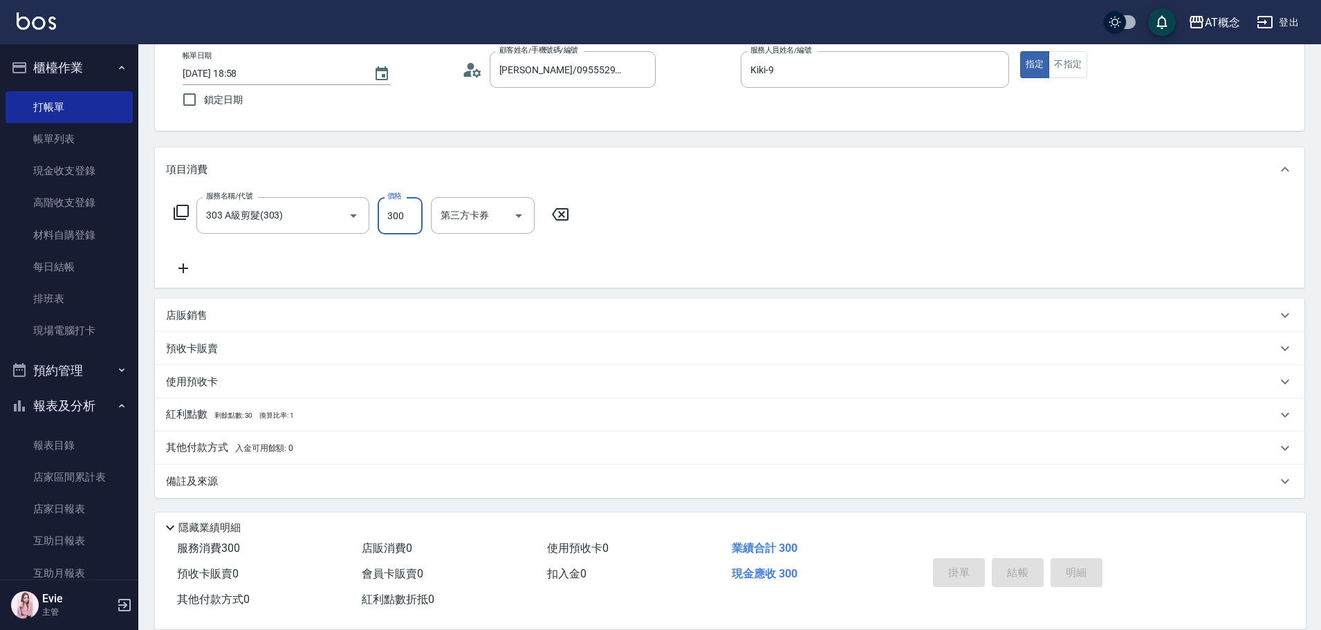
type input "0"
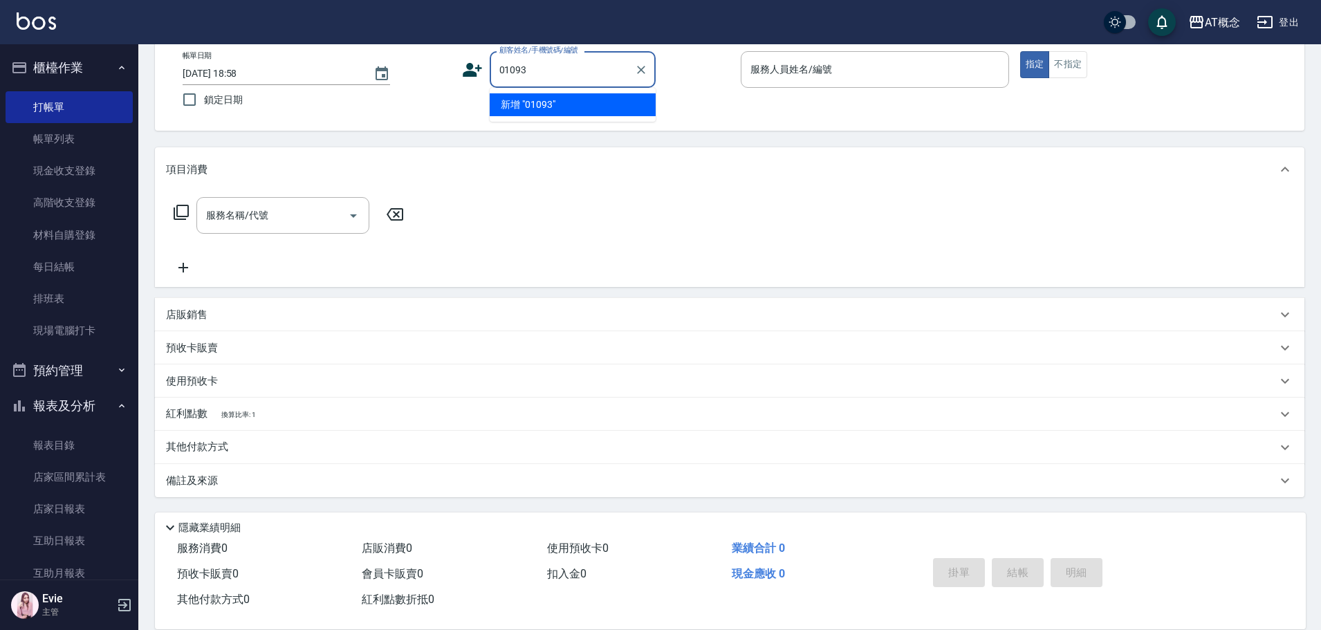
type input "01093"
type input "."
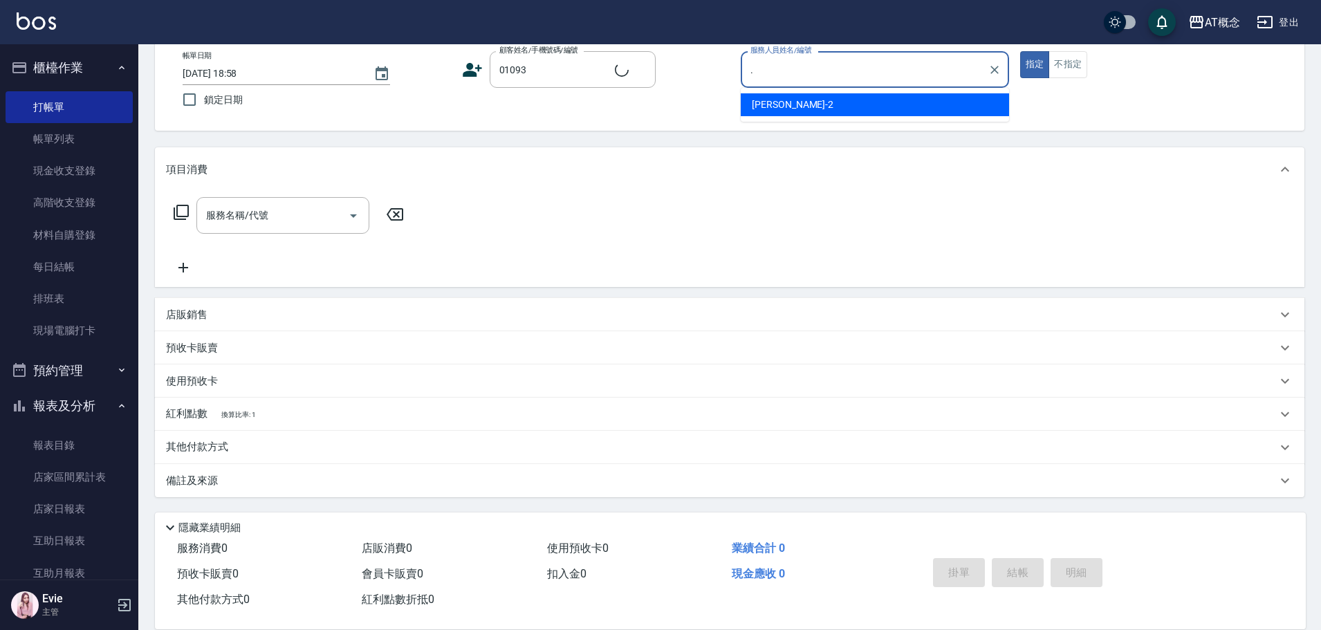
type input "林宣瑋/宣瑋/01093"
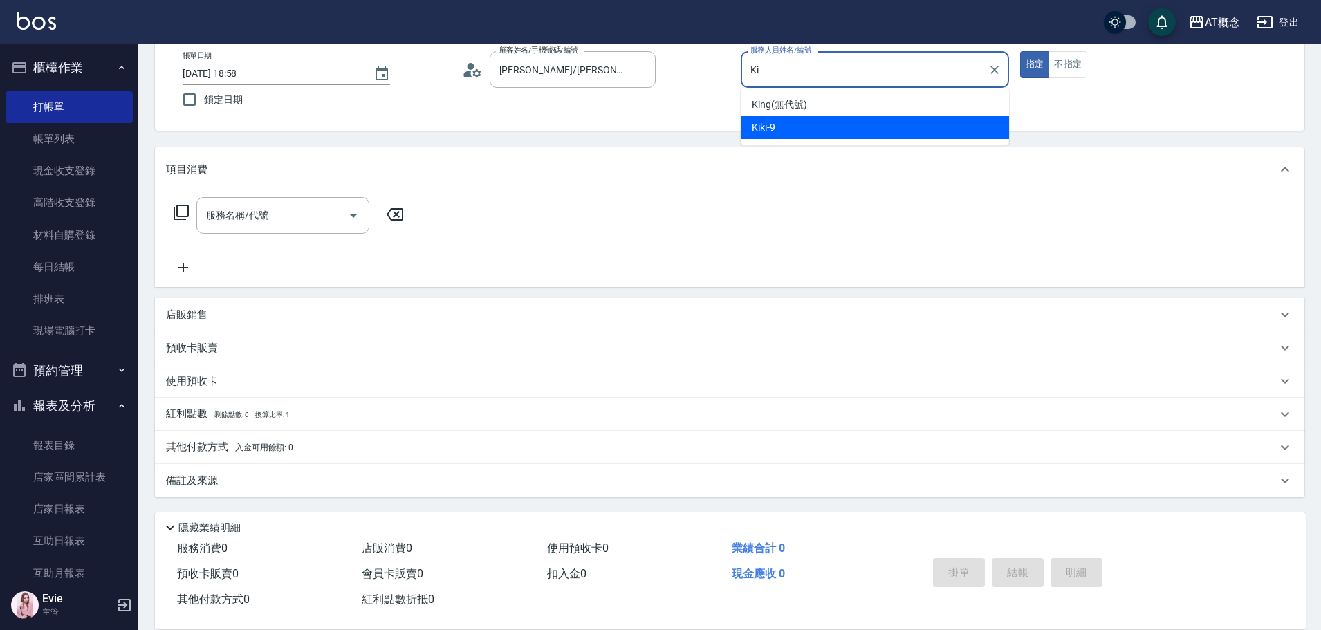
type input "K"
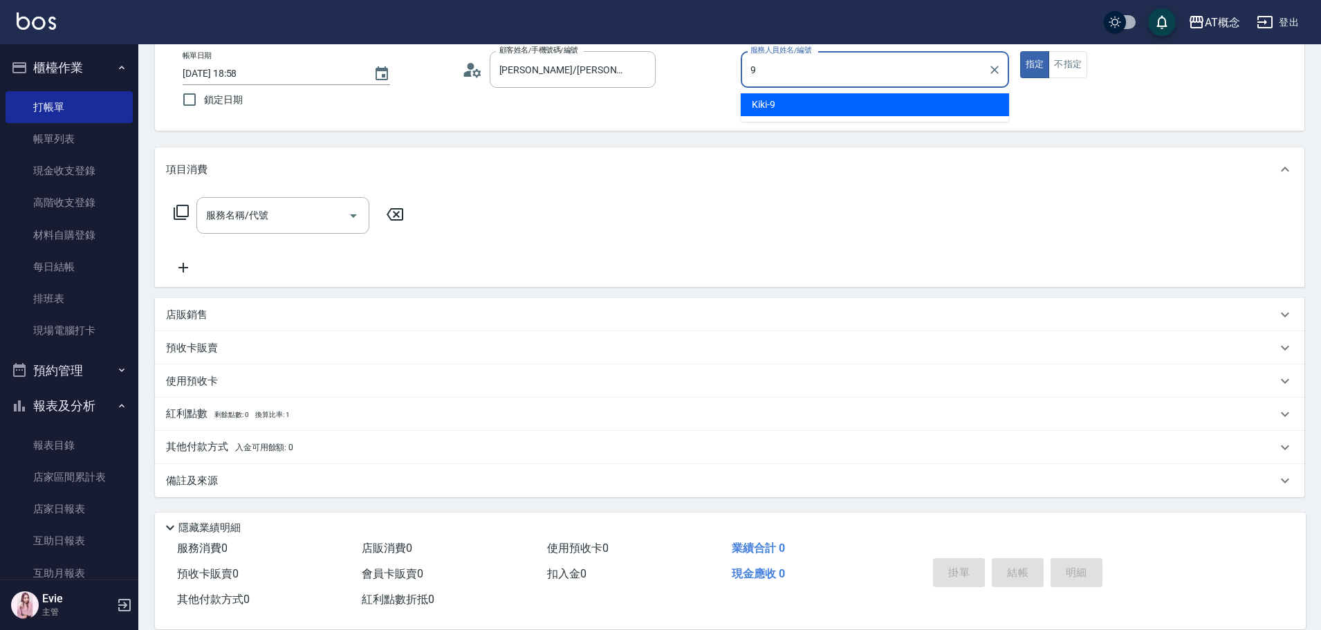
type input "Kiki-9"
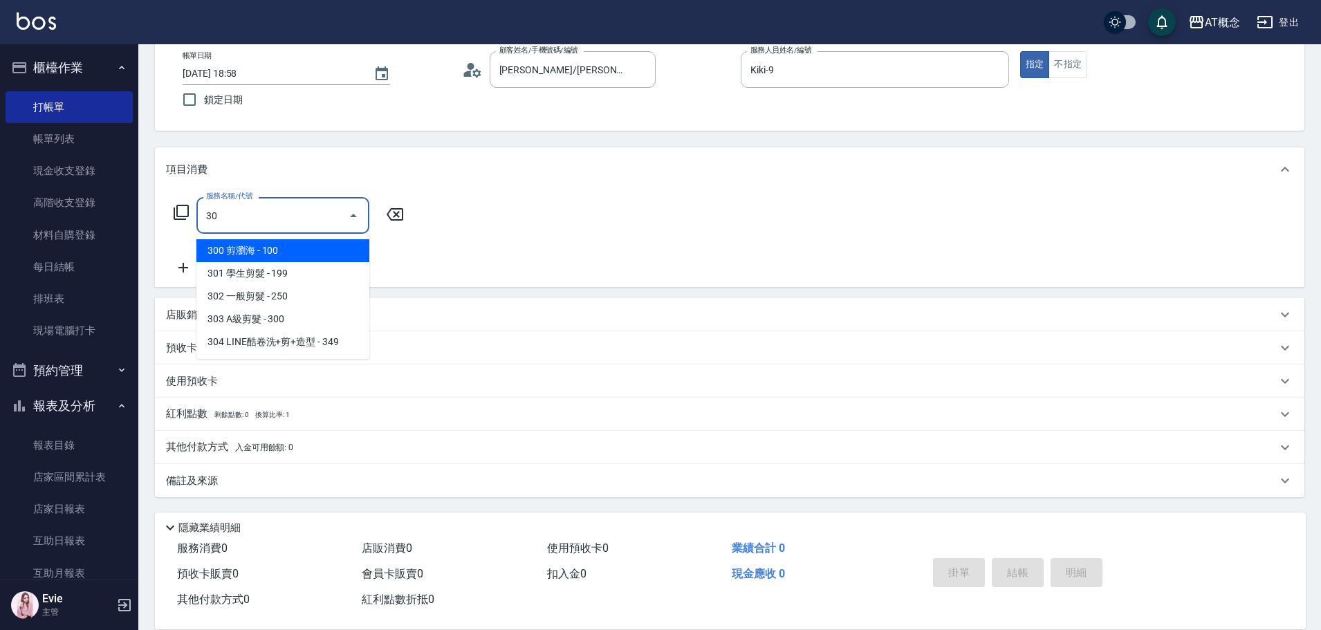
type input "302"
type input "20"
type input "302 一般剪髮(302)"
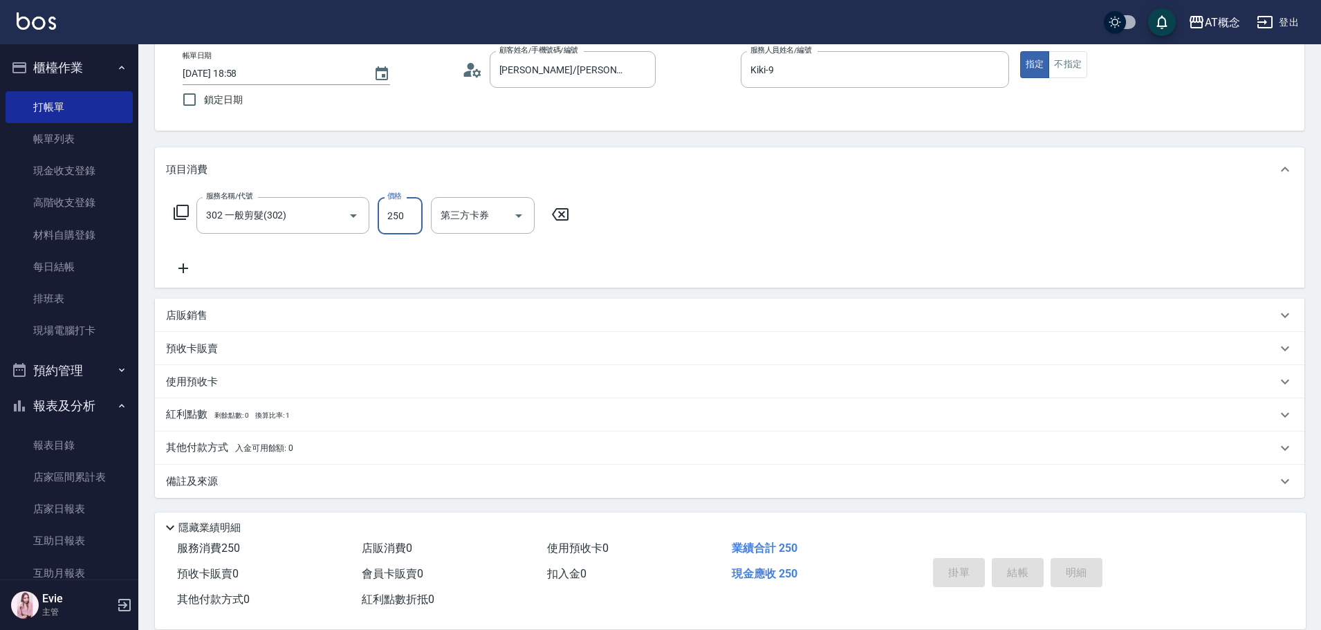
type input "0"
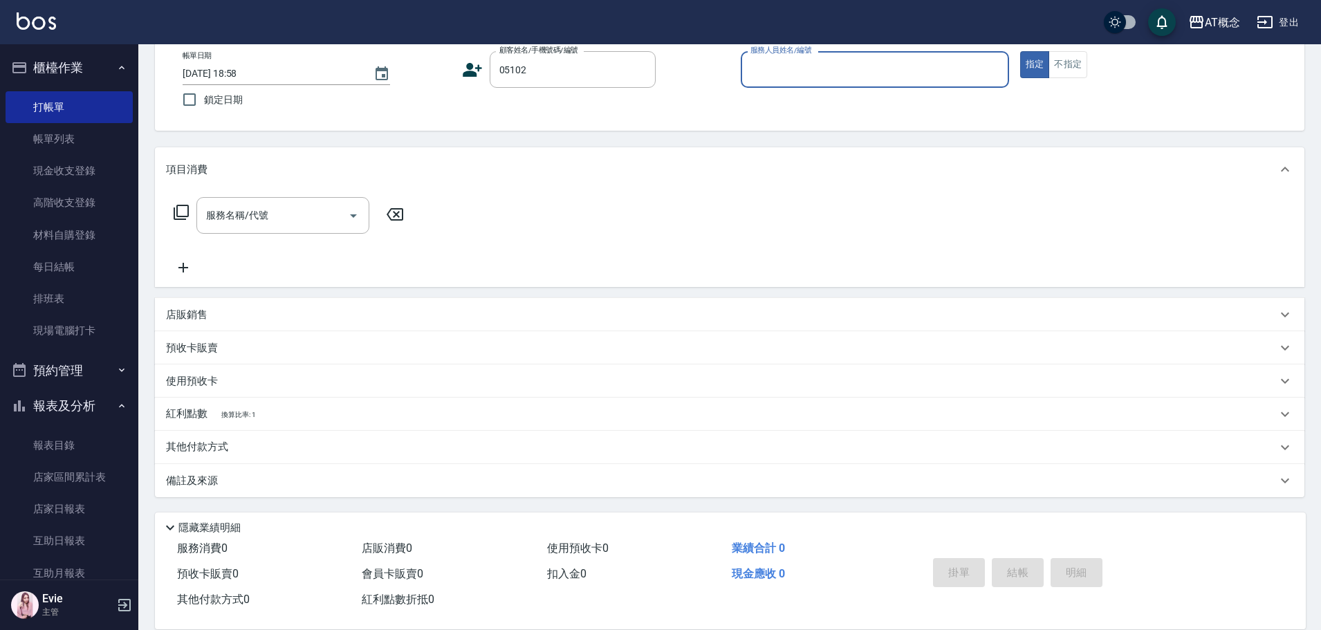
type input "侯乃綾/0922439222/05102"
type input "Candy-15"
click at [1020, 51] on button "指定" at bounding box center [1035, 64] width 30 height 27
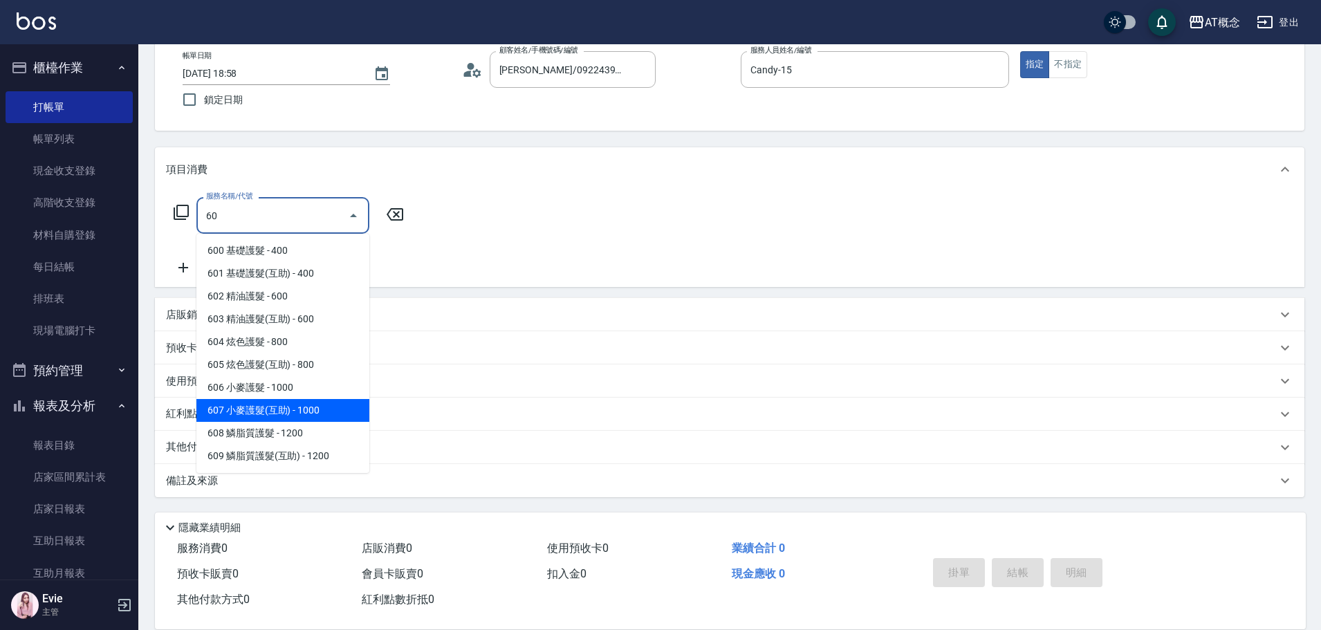
type input "607 小麥護髮(互助)(607)"
type input "100"
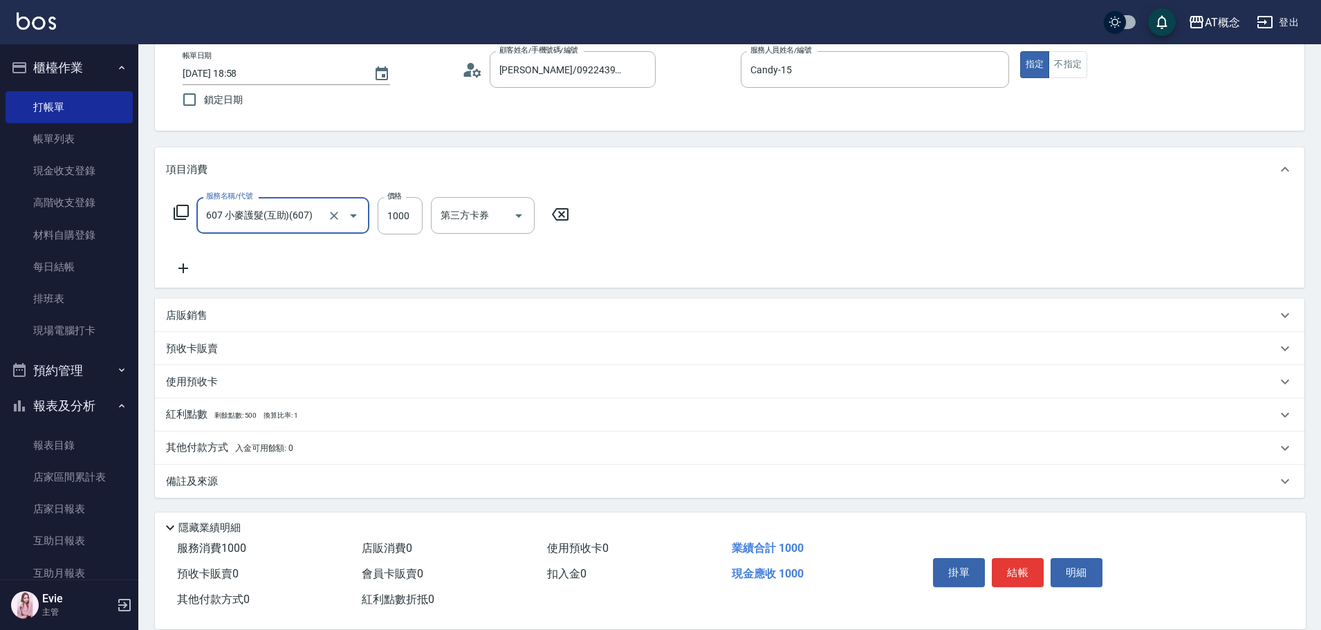
type input "607 小麥護髮(互助)(607)"
type input "0"
type input "1006"
type input "100"
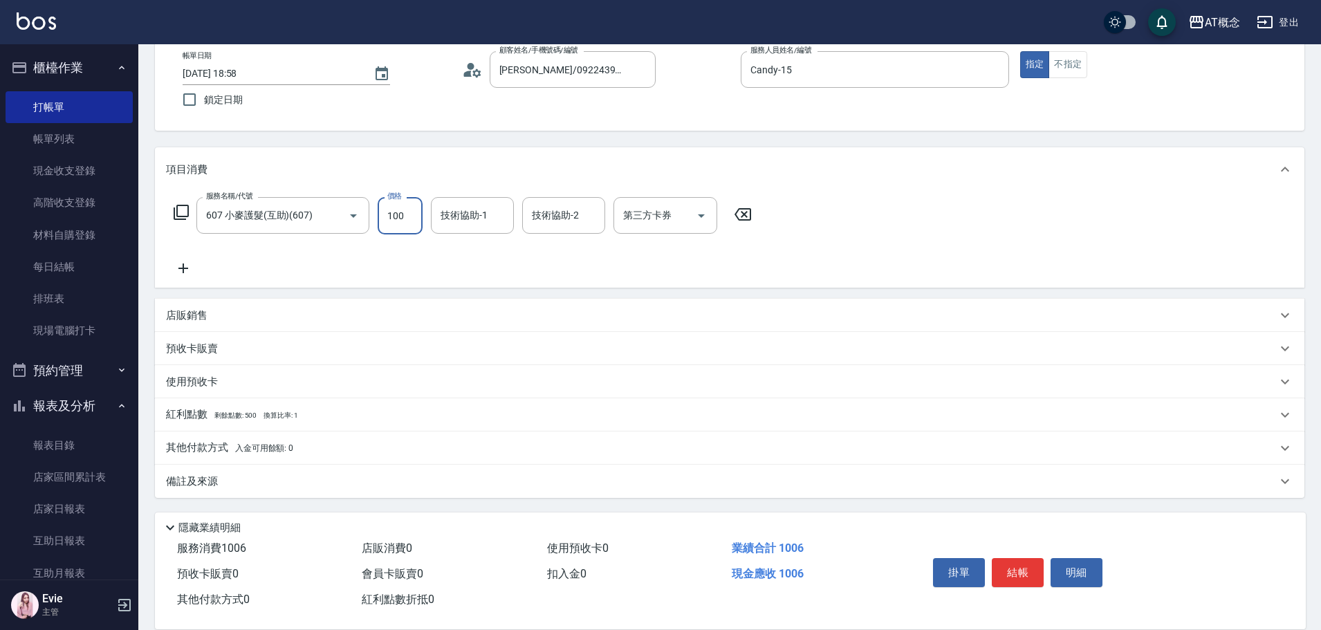
type input "0"
type input "10"
type input "1060"
type input "100"
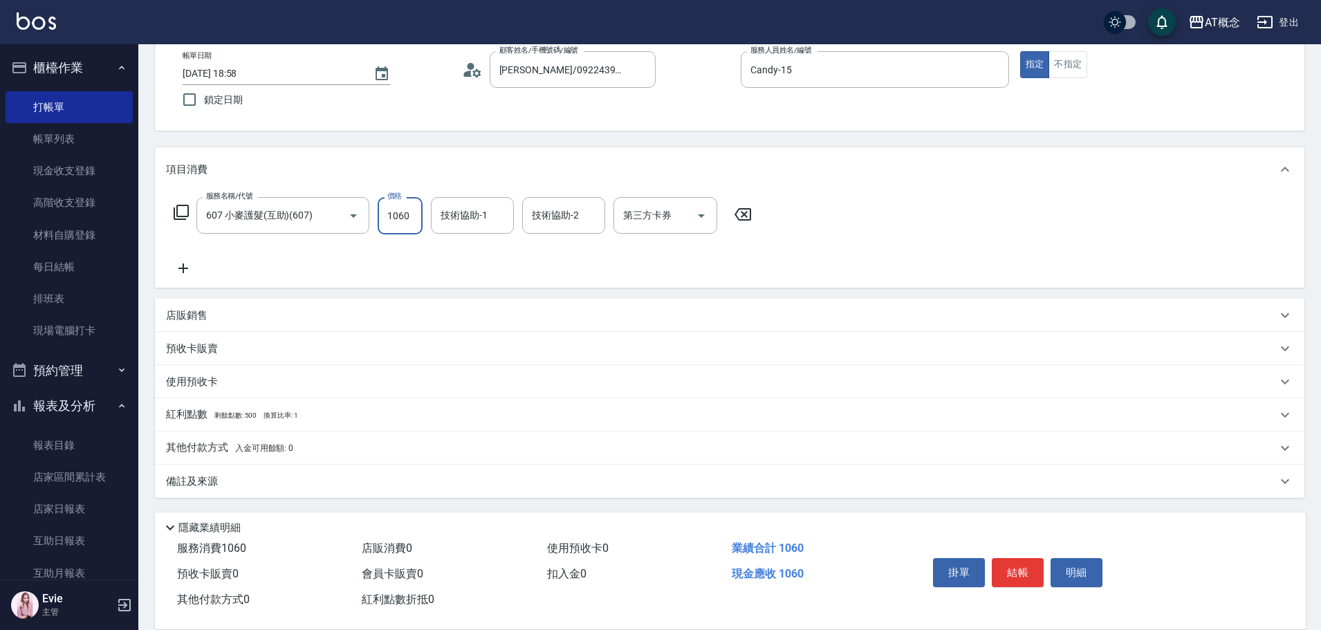
type input "1060"
type input "小不-29"
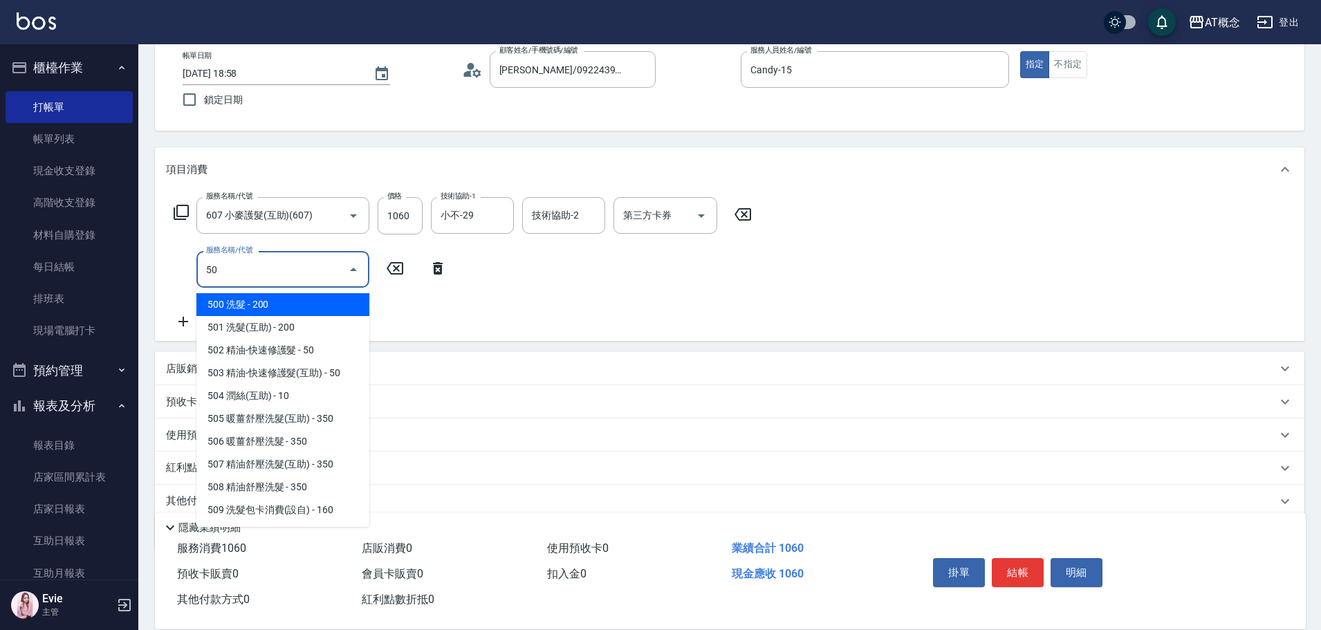
type input "501"
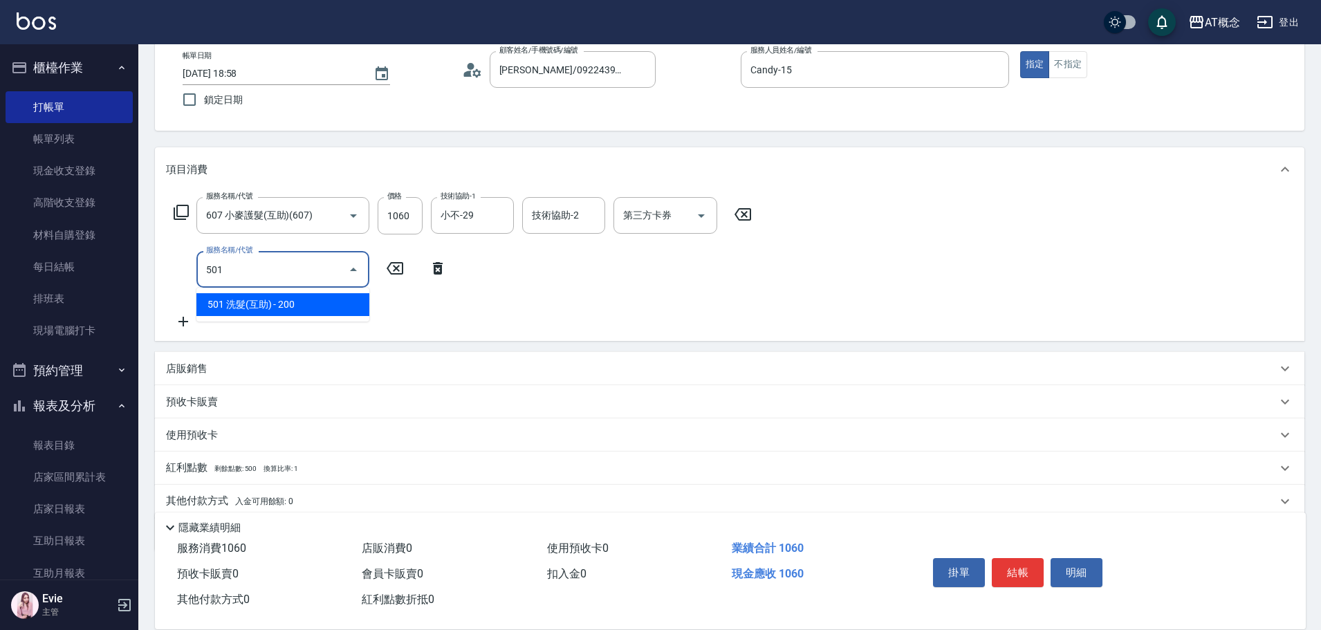
type input "120"
type input "501 洗髮(互助)(501)"
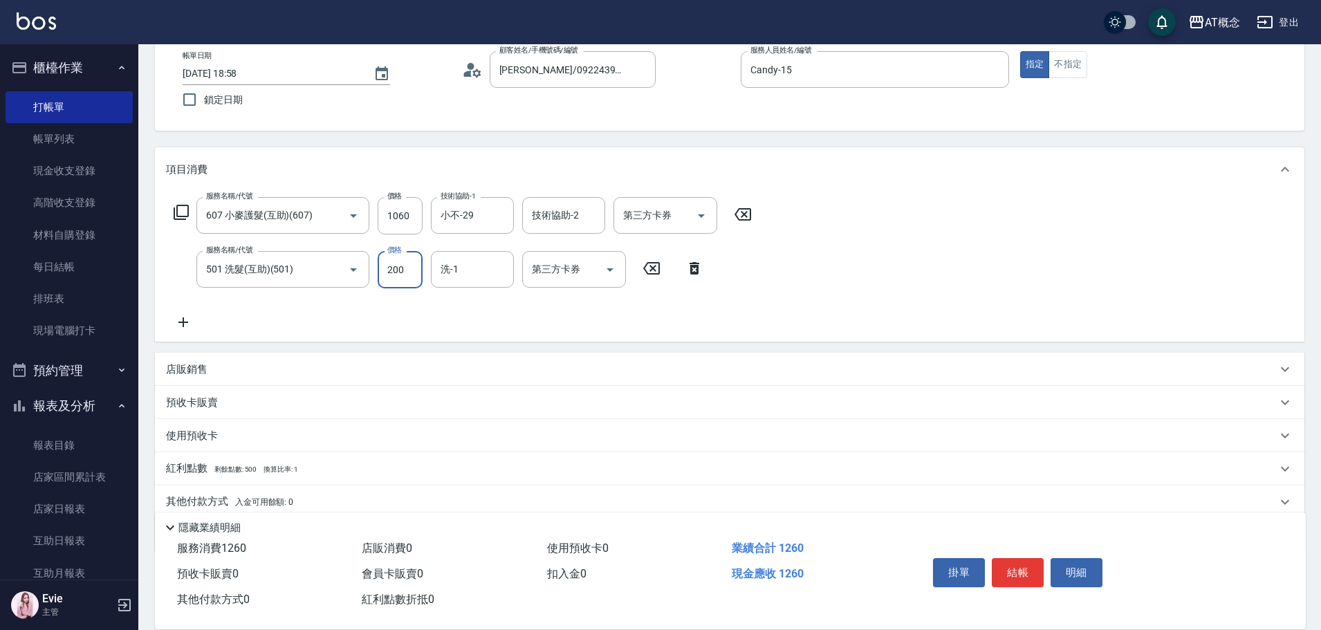
type input "100"
type input "250"
type input "130"
type input "250"
type input "9"
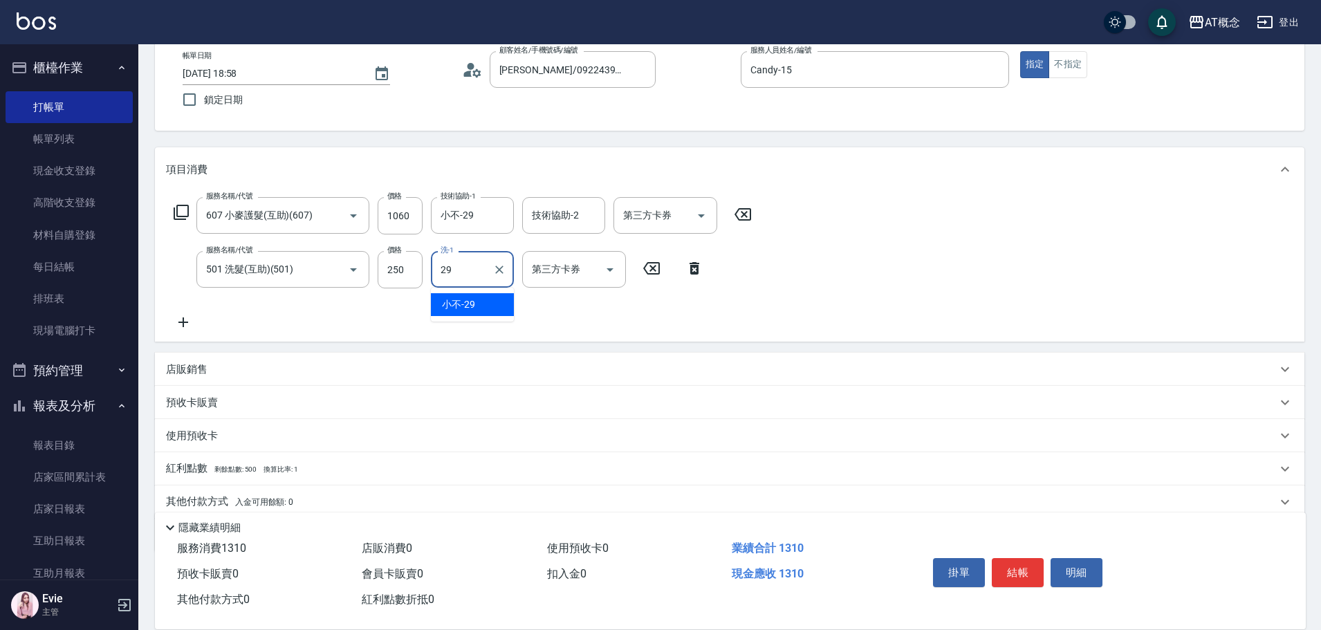
type input "小不-29"
drag, startPoint x: 399, startPoint y: 221, endPoint x: 410, endPoint y: 226, distance: 11.8
click at [399, 221] on input "1060" at bounding box center [400, 215] width 45 height 37
click at [401, 217] on input "1060" at bounding box center [400, 215] width 45 height 37
type input "20"
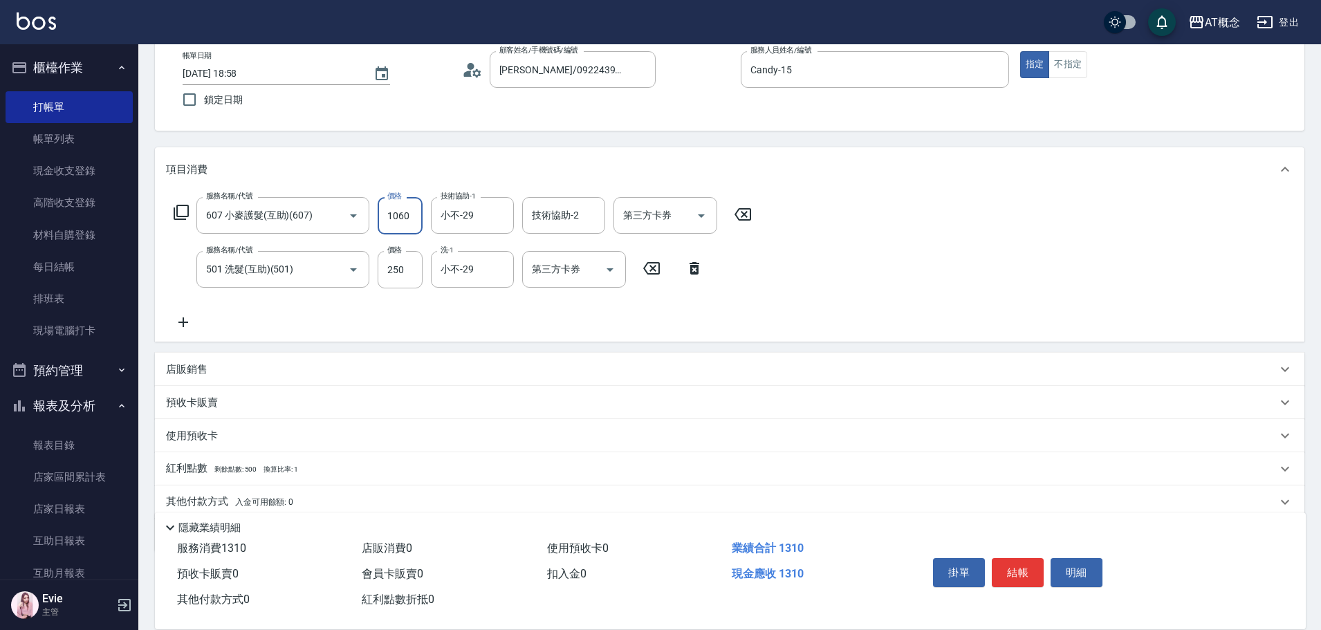
type input "8"
type input "30"
type input "810"
type input "100"
type input "810"
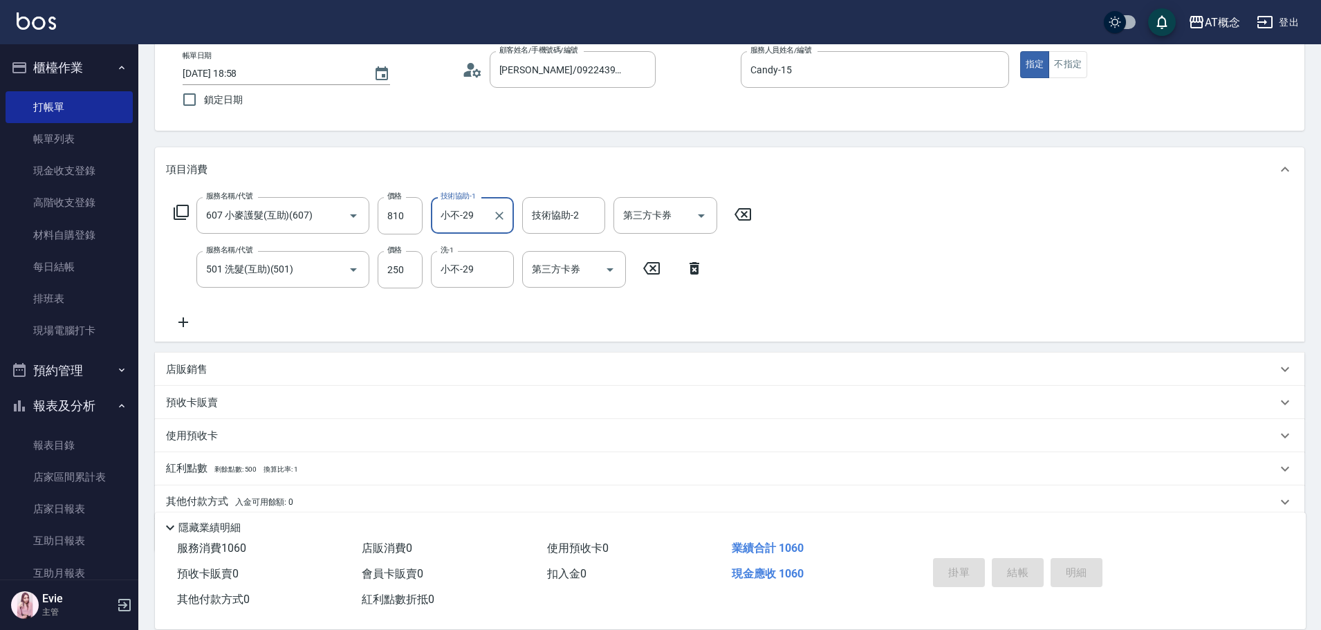
type input "2025/08/20 18:59"
type input "0"
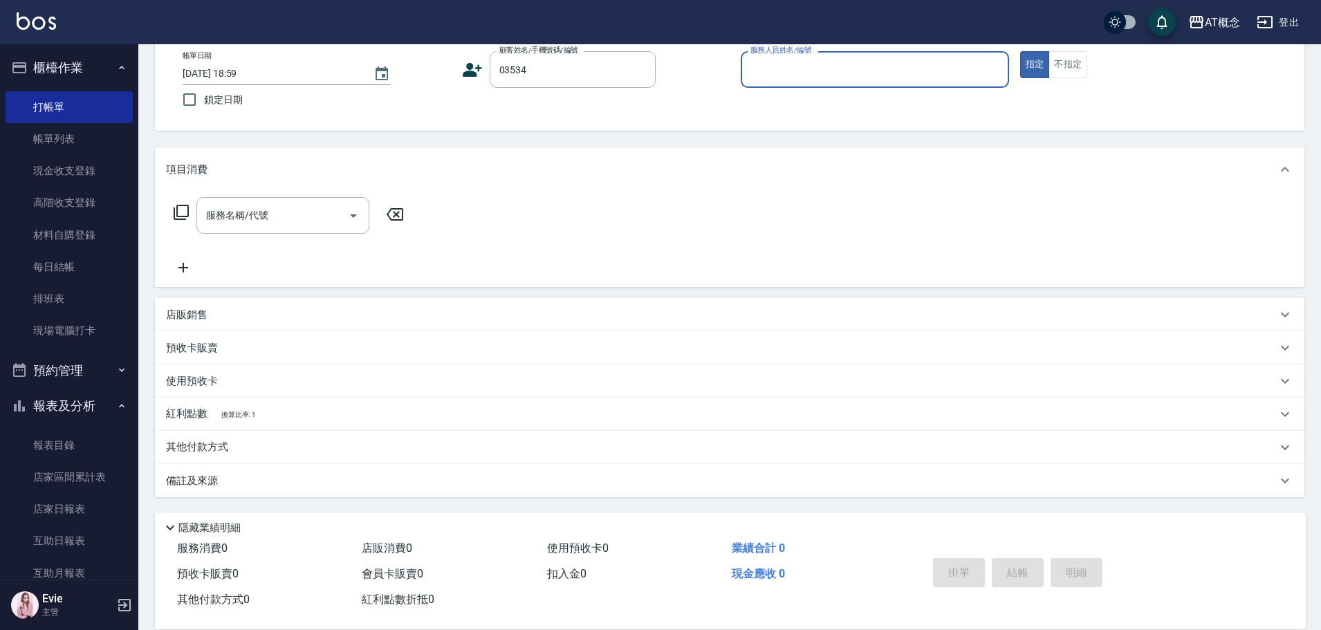
type input "呂建良/良0976252215/03534"
type input "邦妮-2"
click at [1020, 51] on button "指定" at bounding box center [1035, 64] width 30 height 27
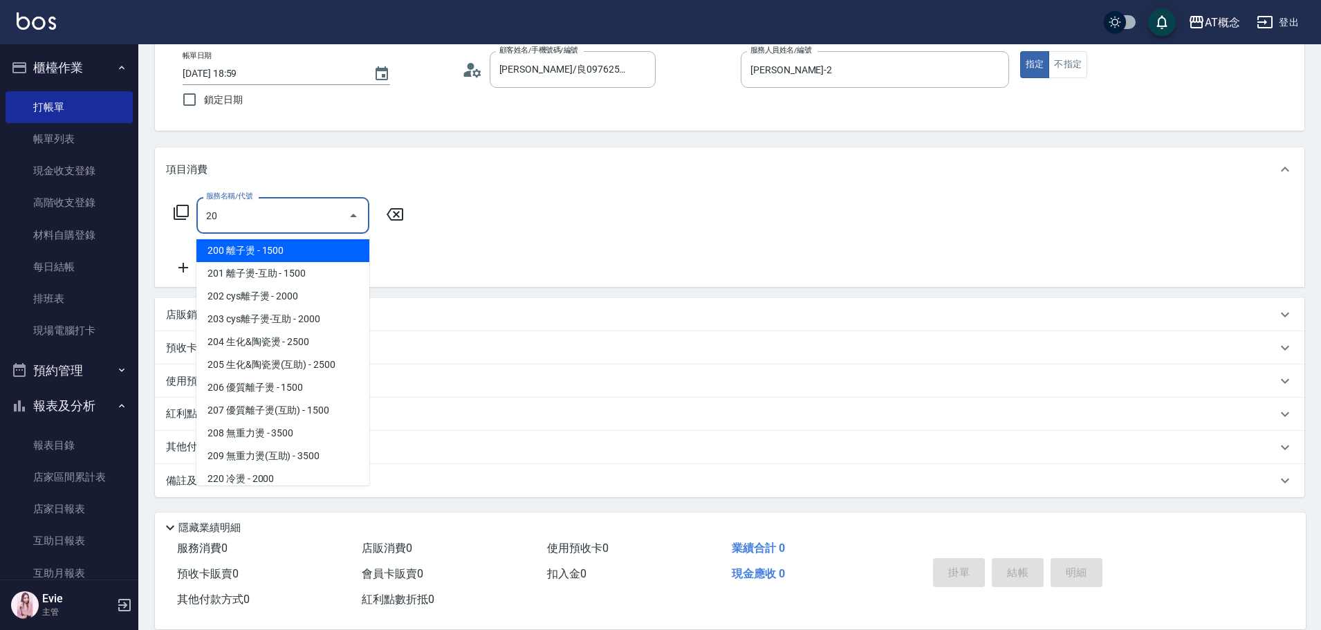
type input "200 離子燙(200)"
type input "150"
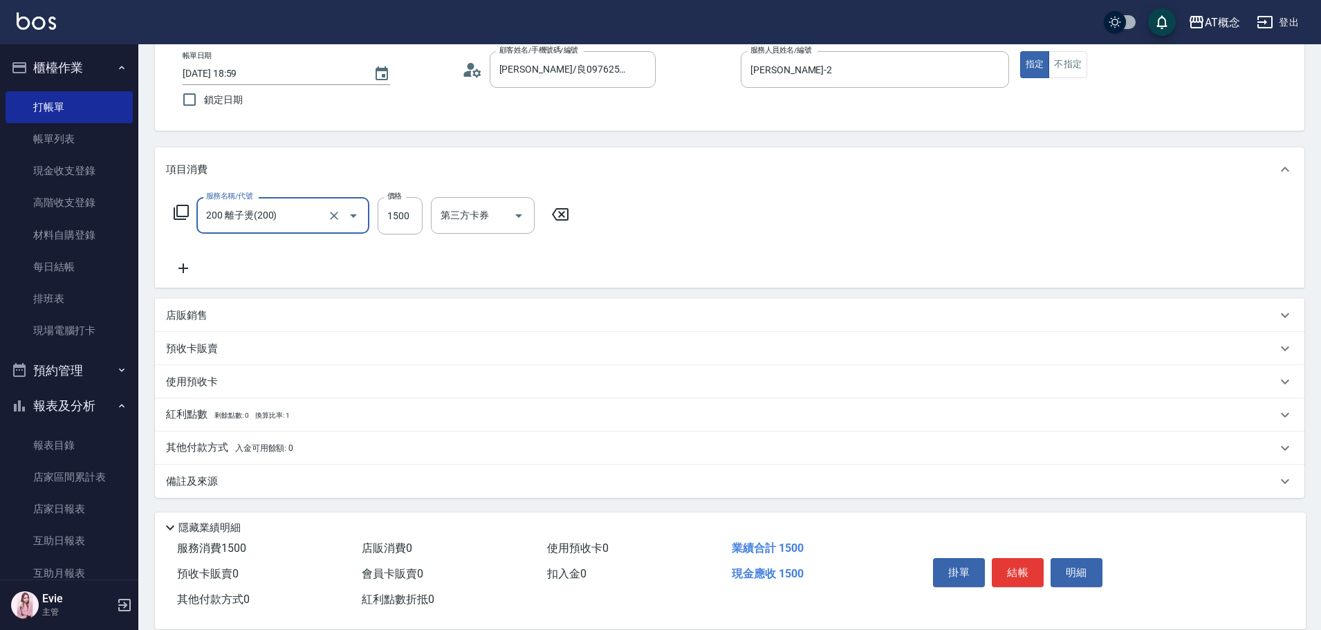
type input "200 離子燙(200)"
type input "0"
type input "14"
type input "10"
type input "145"
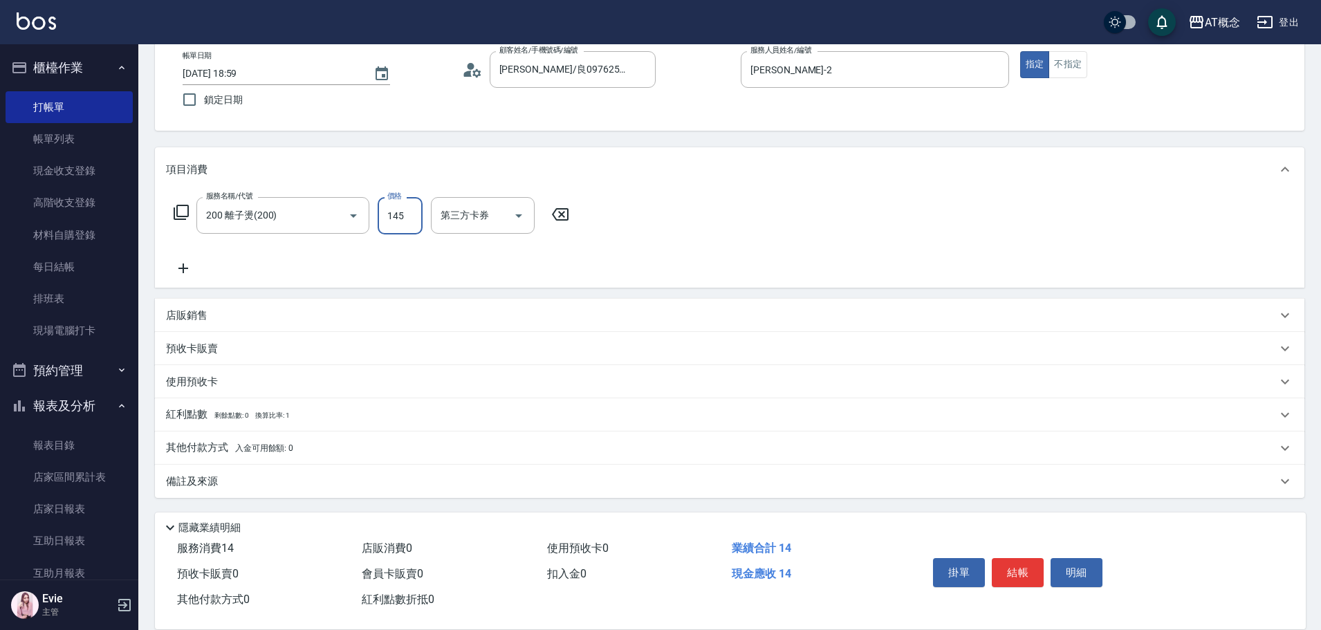
type input "140"
type input "1450"
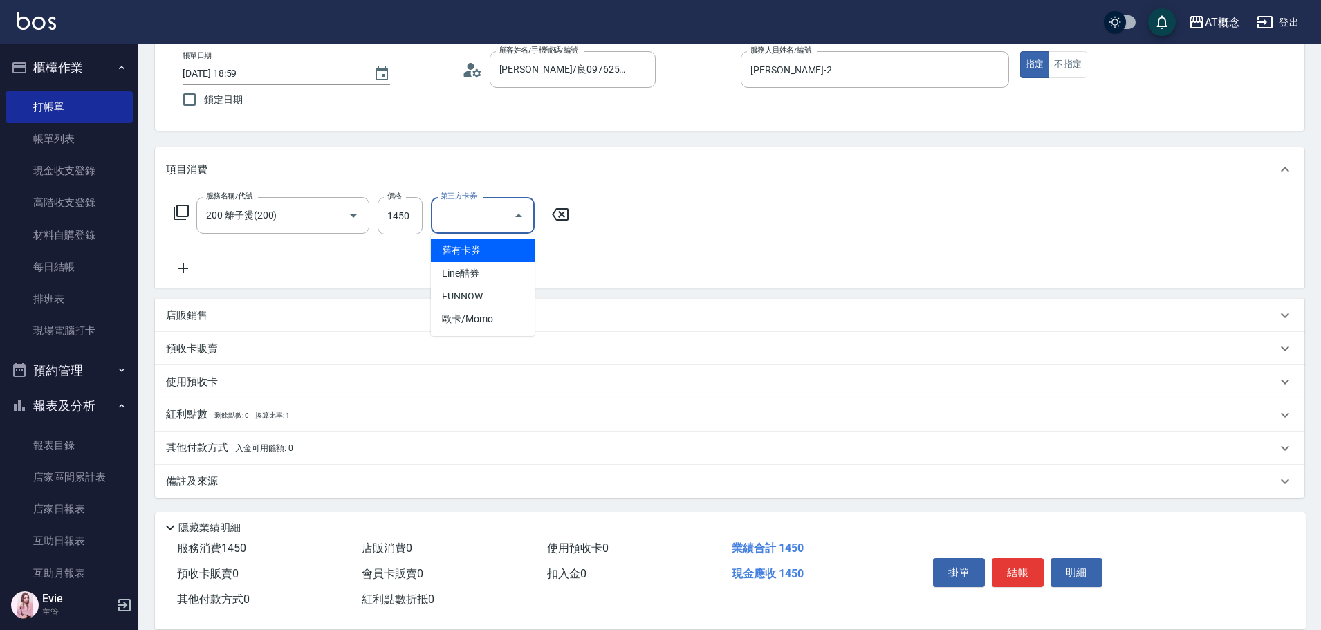
type input "0"
type input "舊有卡券"
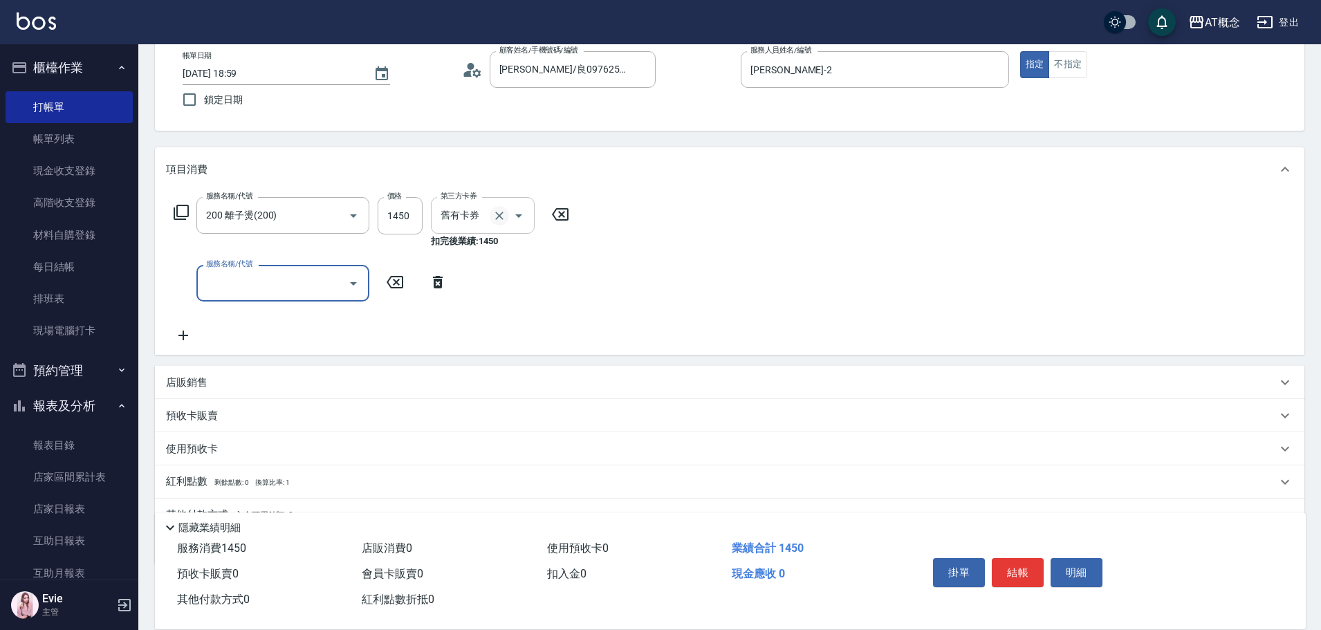
click at [498, 214] on icon "Clear" at bounding box center [499, 216] width 8 height 8
type input "140"
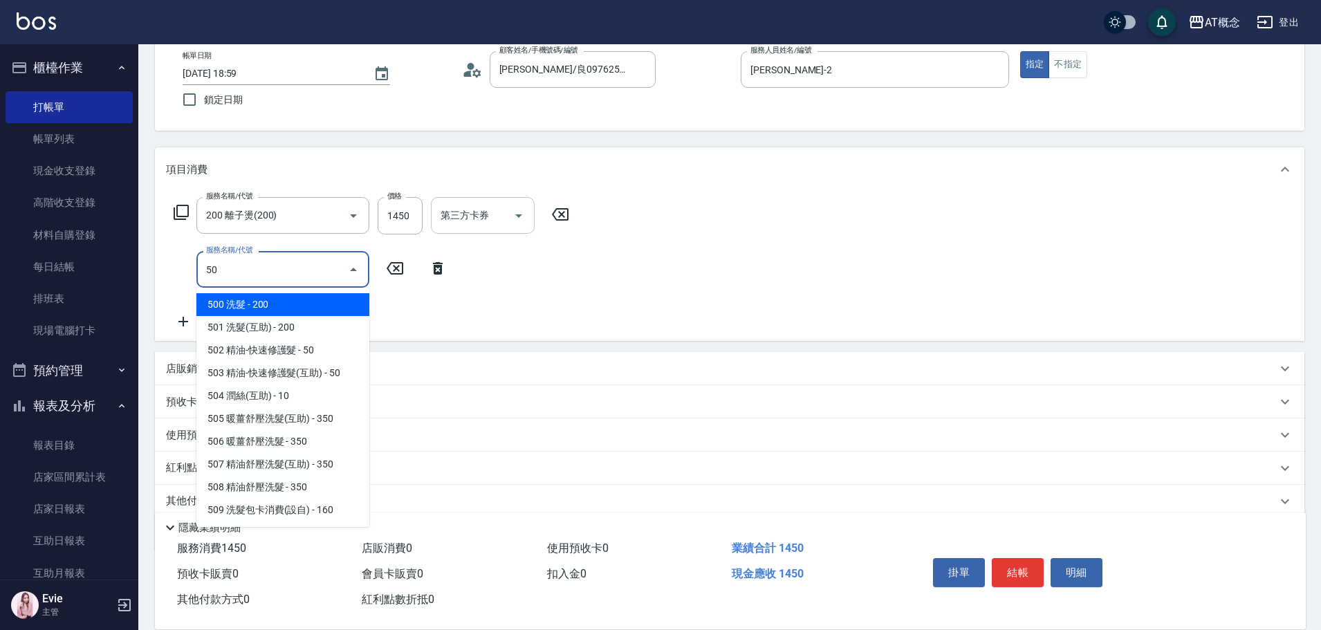
type input "501"
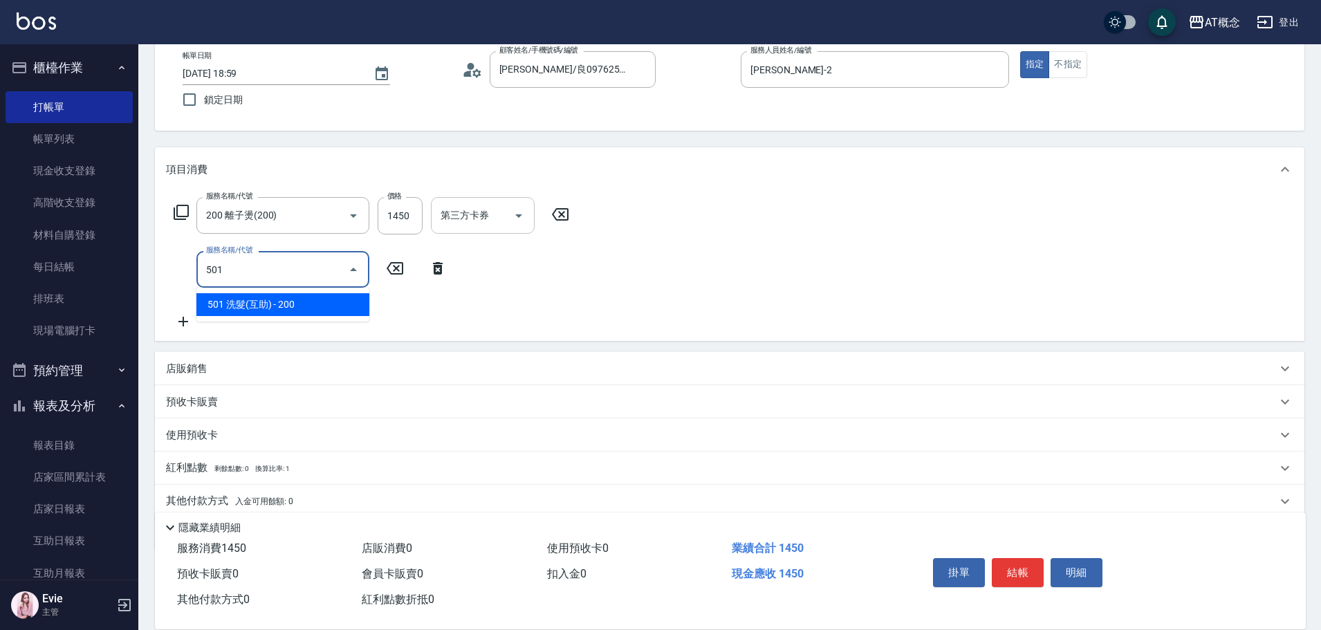
type input "160"
type input "501 洗髮(互助)(501)"
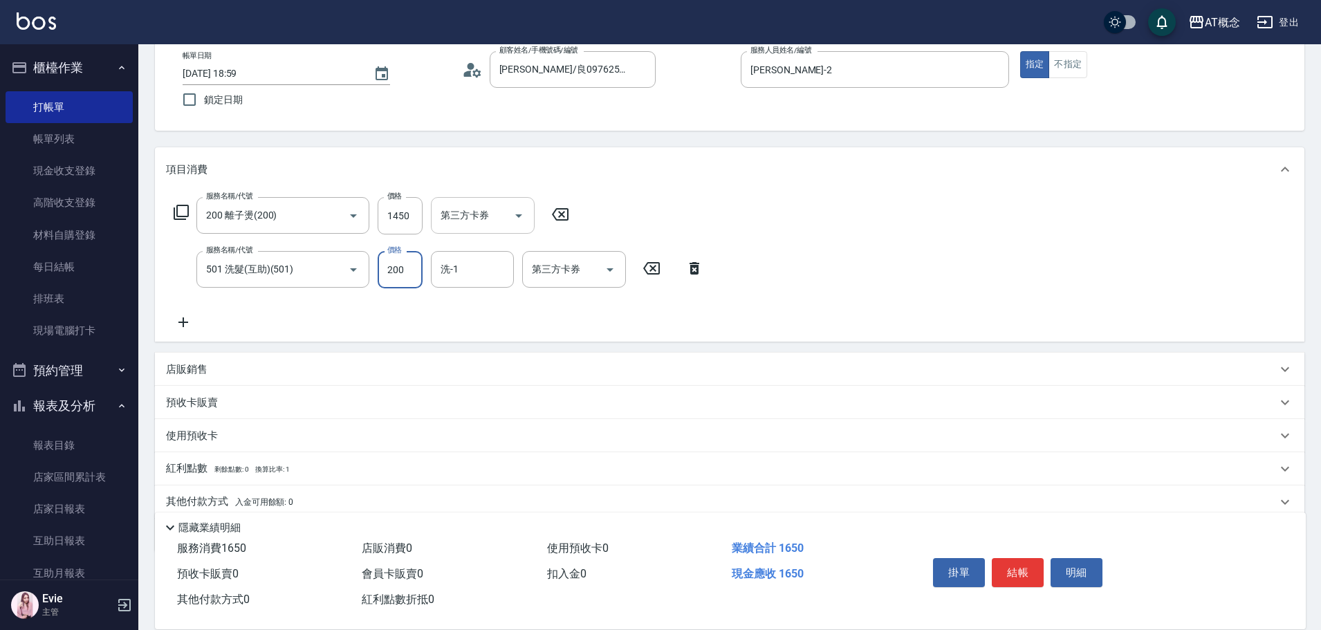
type input "140"
type input "25"
type input "170"
type input "250"
type input "Sandy-25"
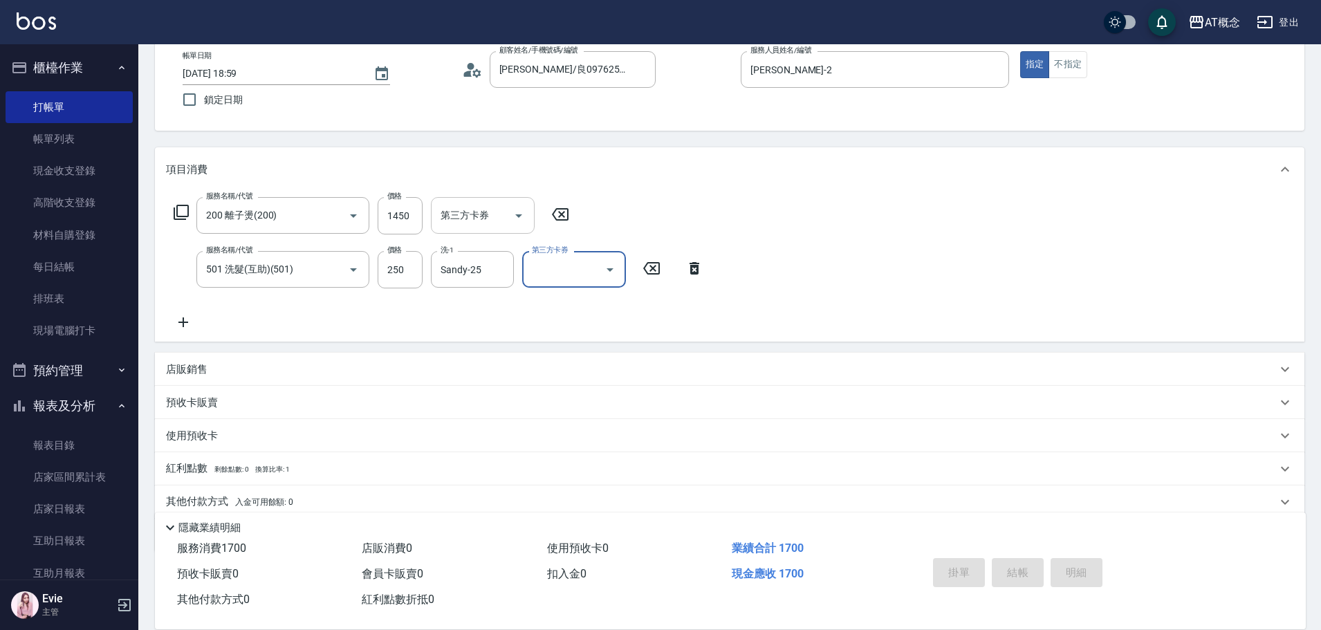
type input "0"
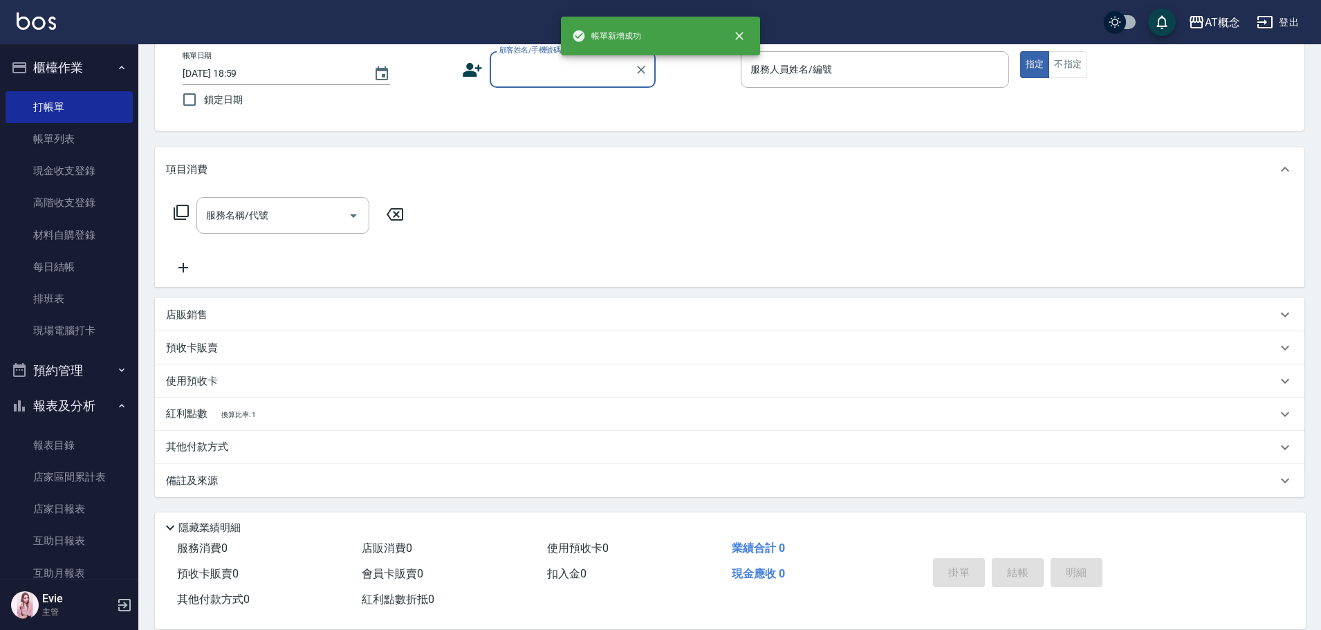
scroll to position [0, 0]
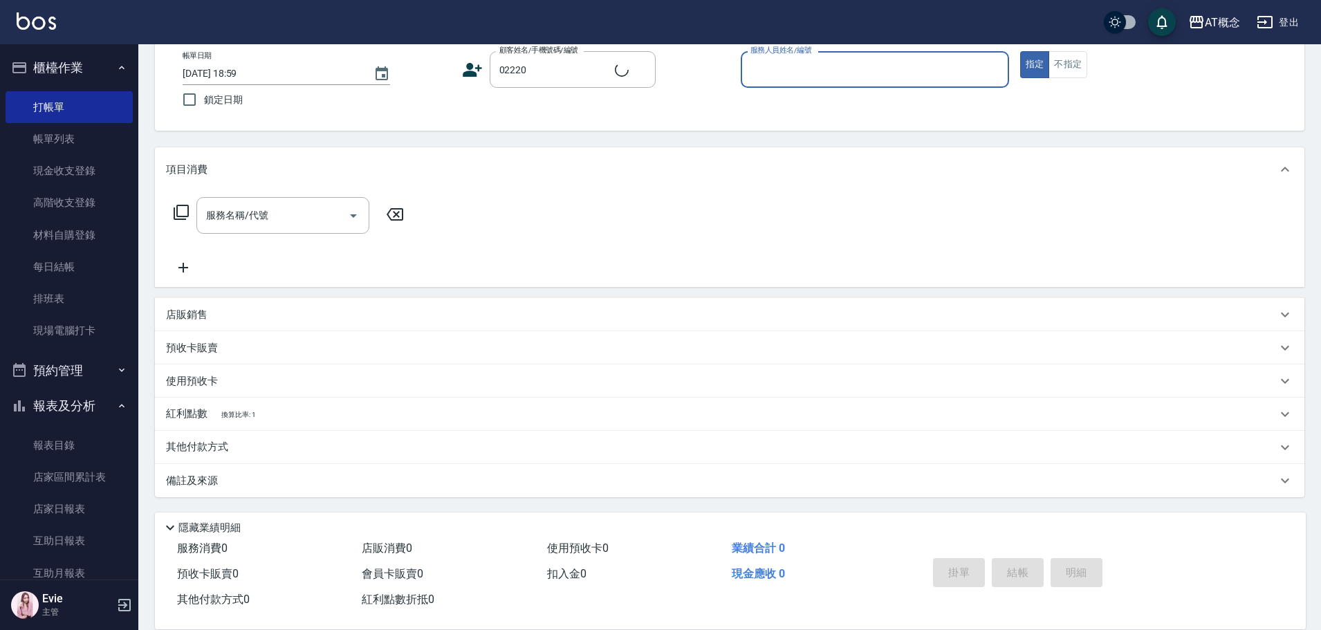
type input "詹坤霖/0906290016/02220"
type input "LYNK-4"
click at [1020, 51] on button "指定" at bounding box center [1035, 64] width 30 height 27
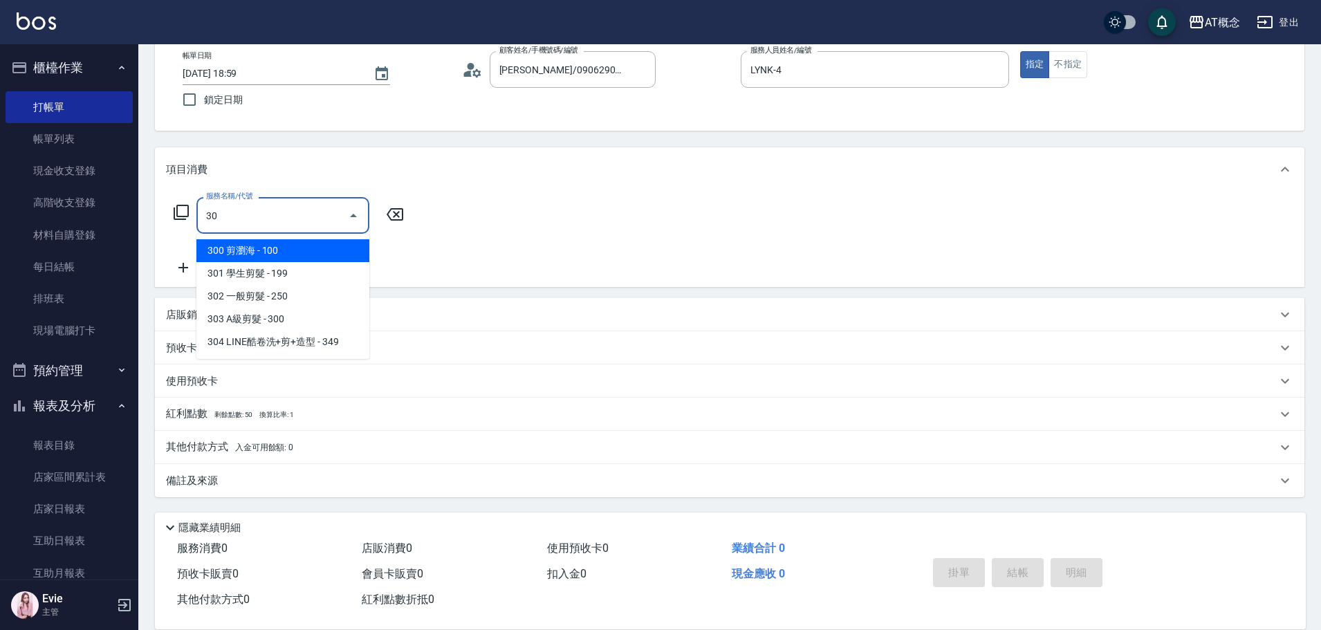
type input "302"
type input "20"
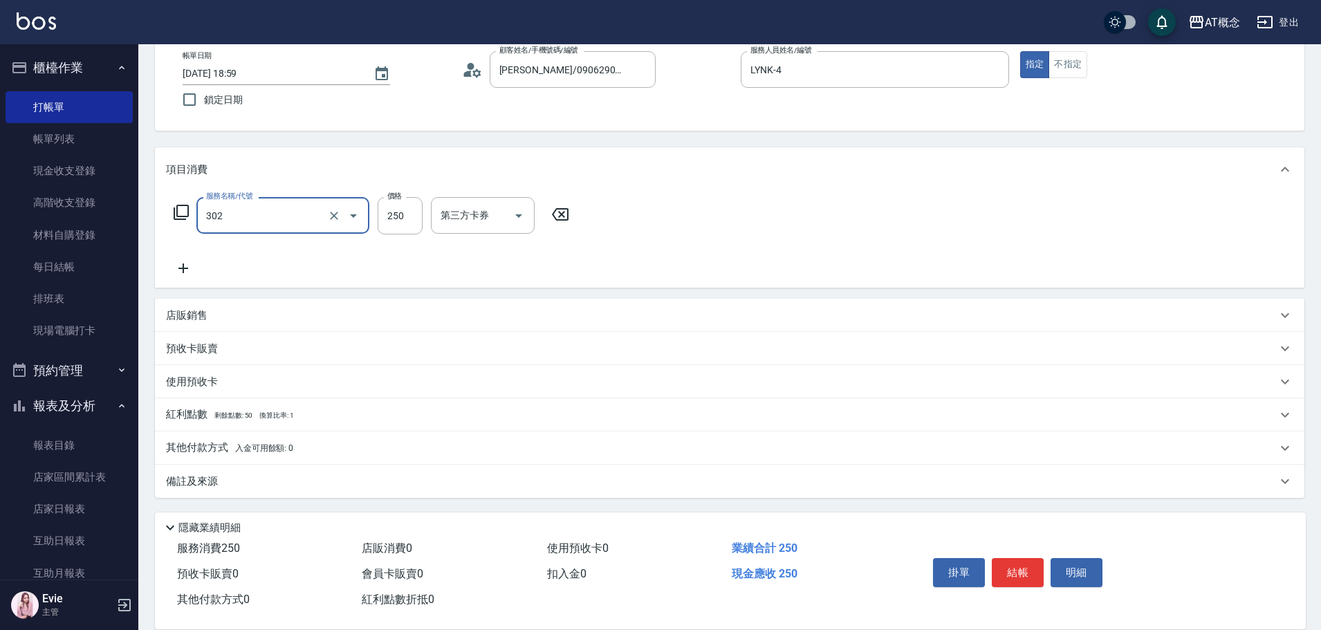
type input "302 一般剪髮(302)"
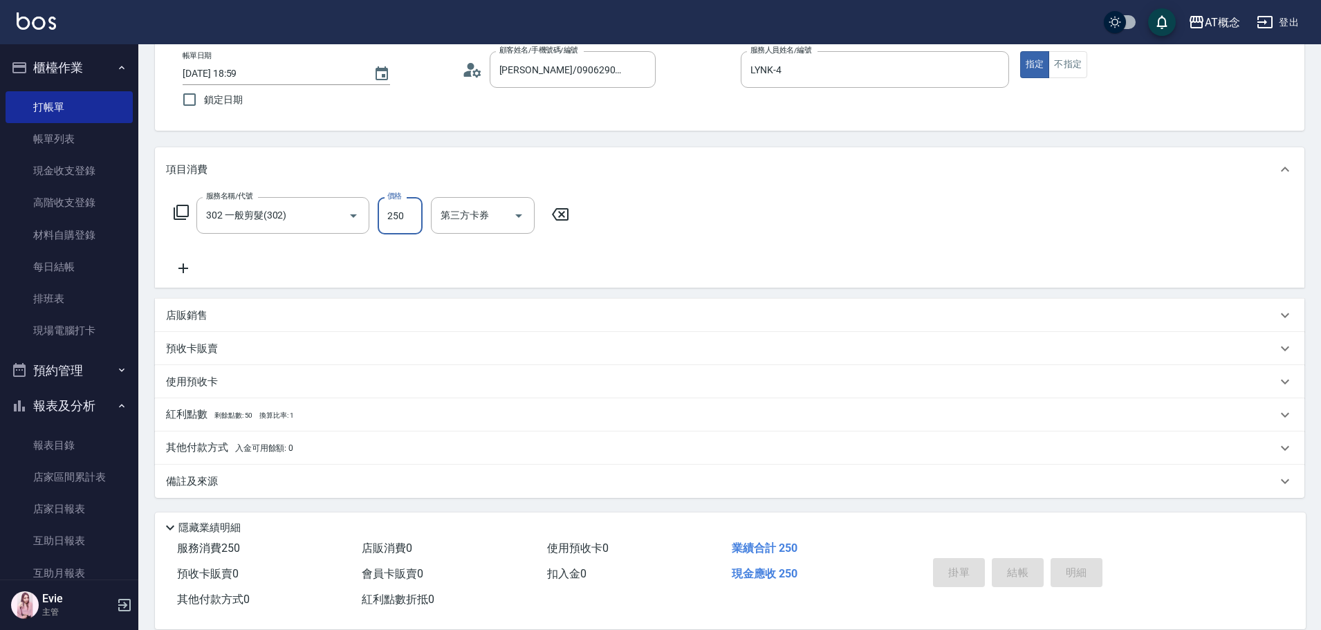
type input "2025/08/20 19:00"
type input "0"
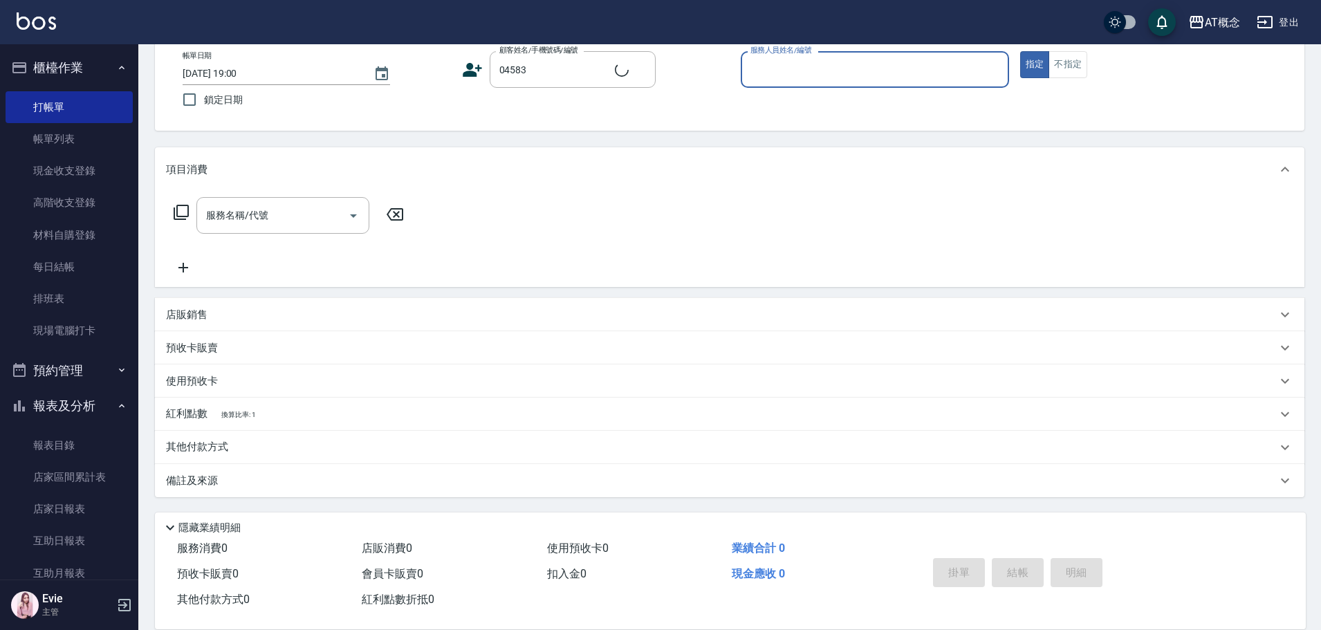
type input "李秀珍/秀珍/04583"
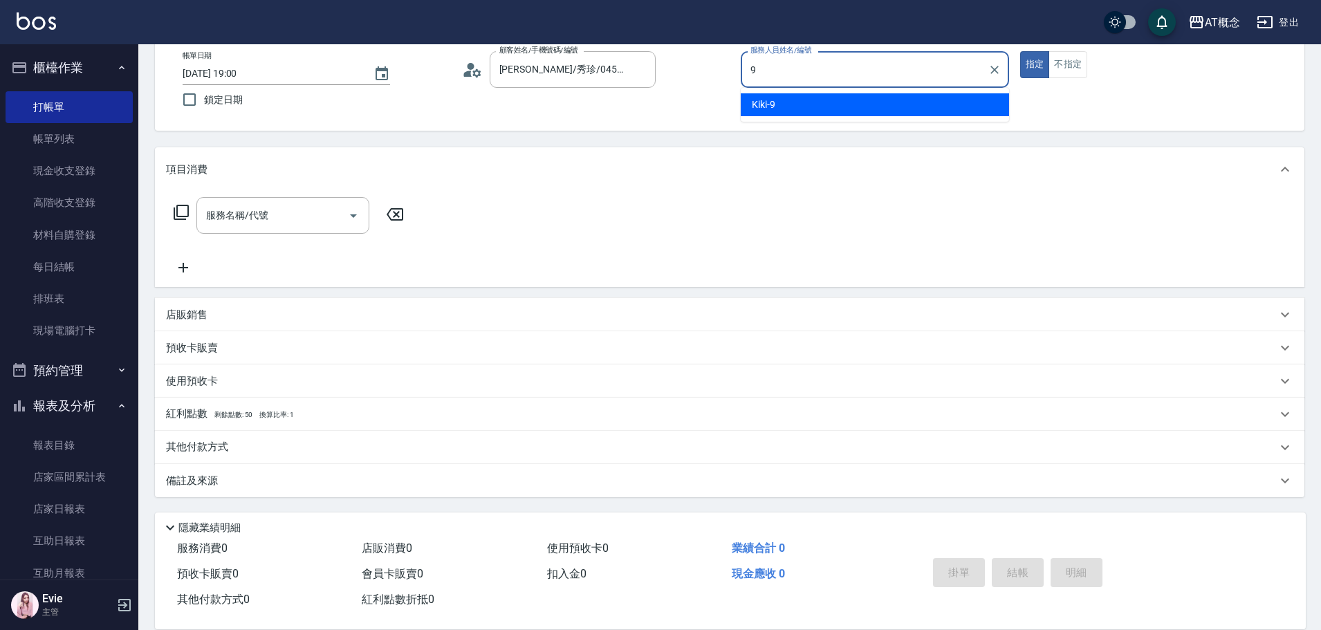
type input "Kiki-9"
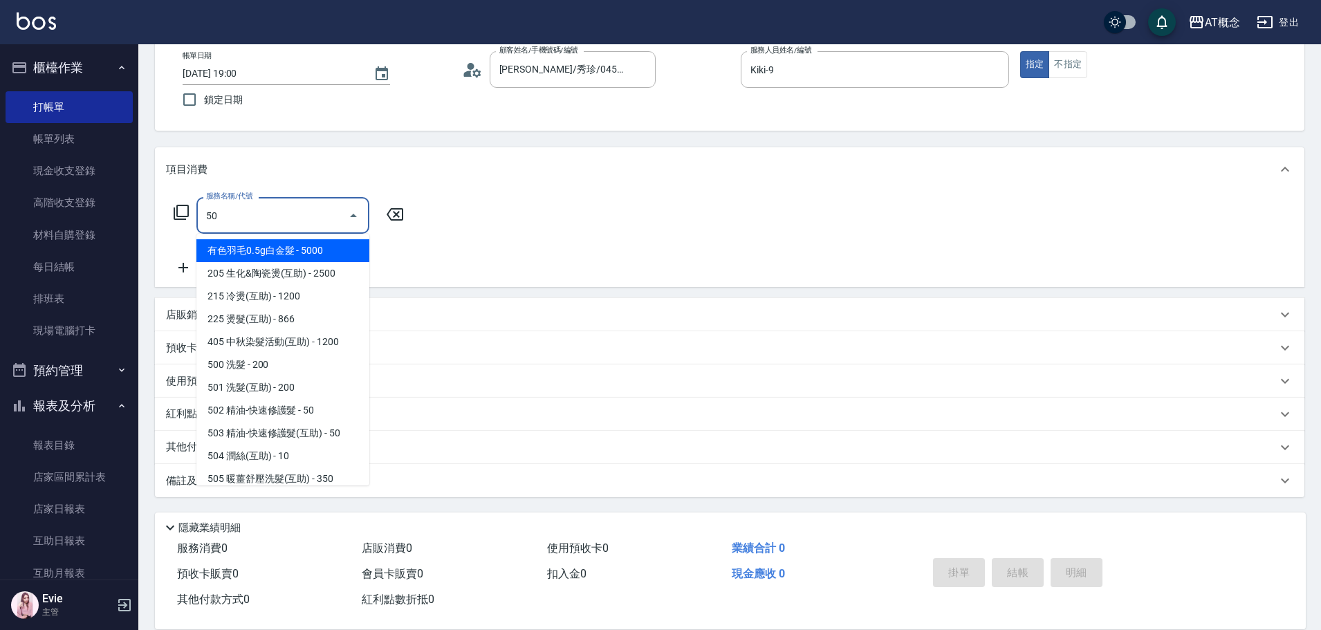
type input "500"
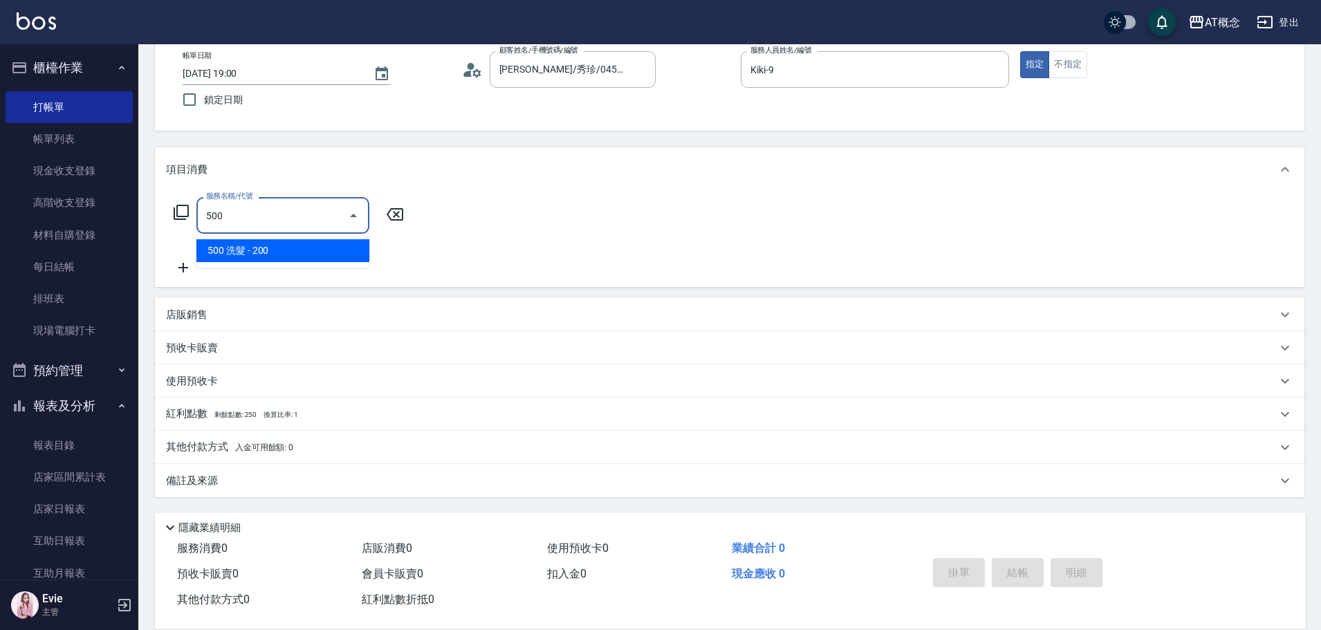
type input "20"
type input "500 洗髮(500)"
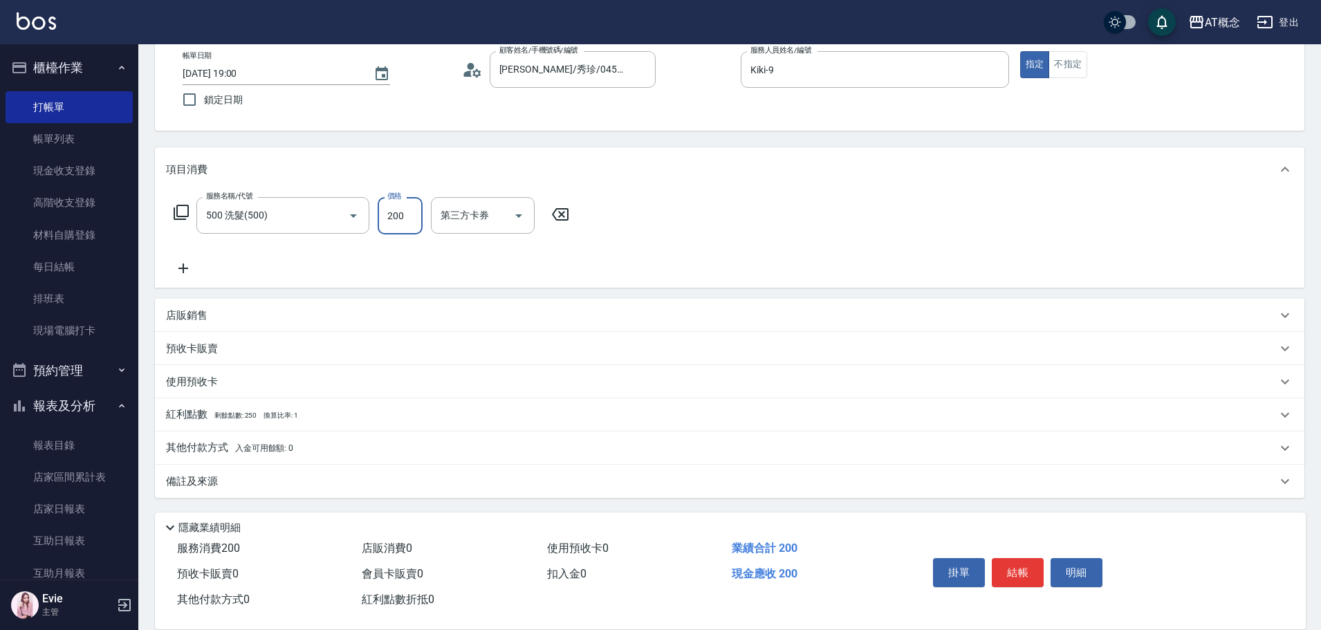
type input "0"
type input "25"
type input "20"
type input "250"
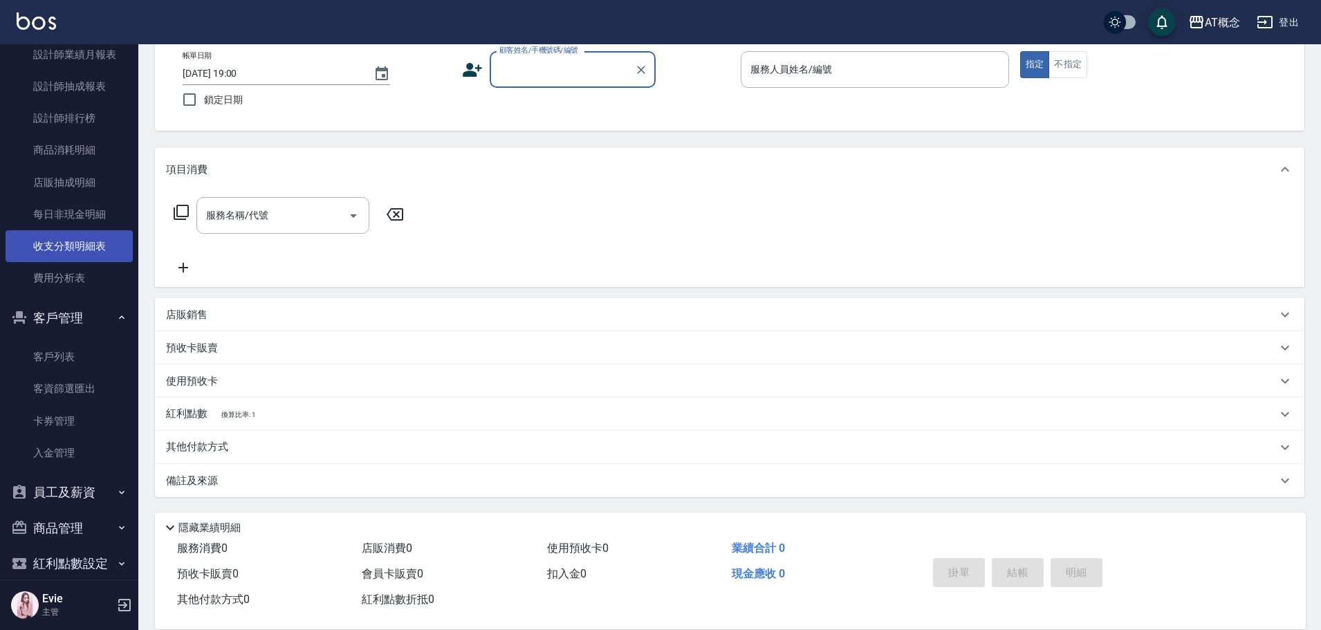
scroll to position [829, 0]
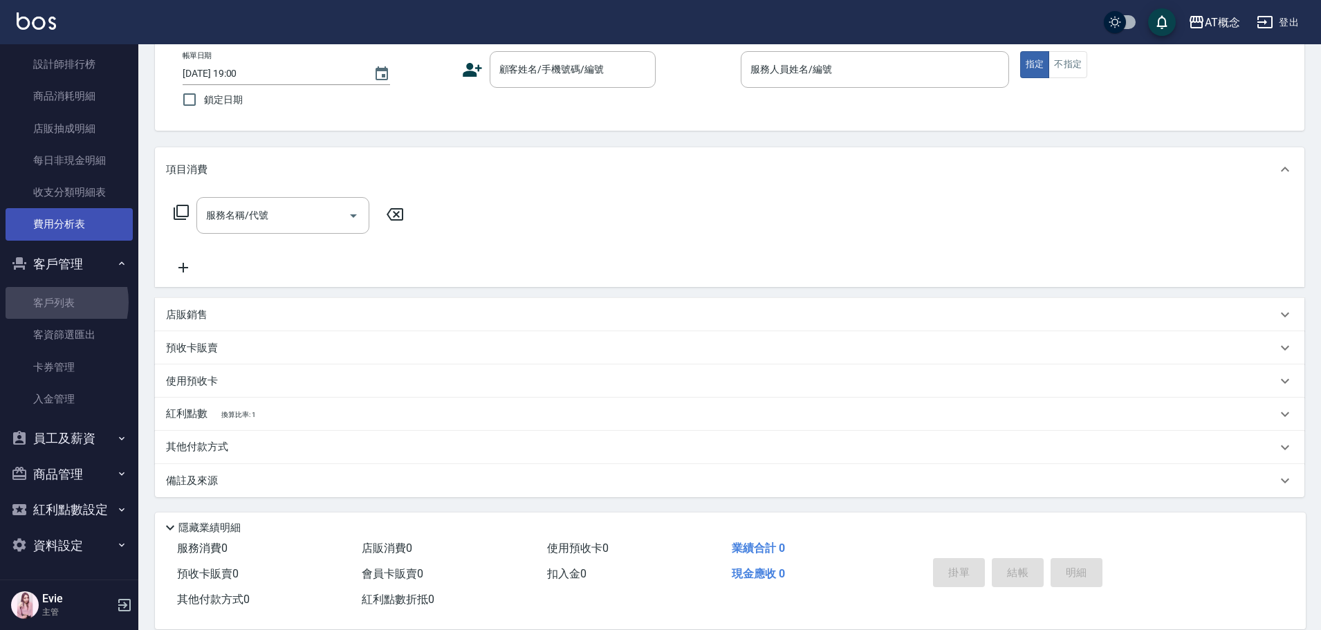
drag, startPoint x: 44, startPoint y: 302, endPoint x: 82, endPoint y: 216, distance: 94.5
click at [45, 302] on link "客戶列表" at bounding box center [69, 303] width 127 height 32
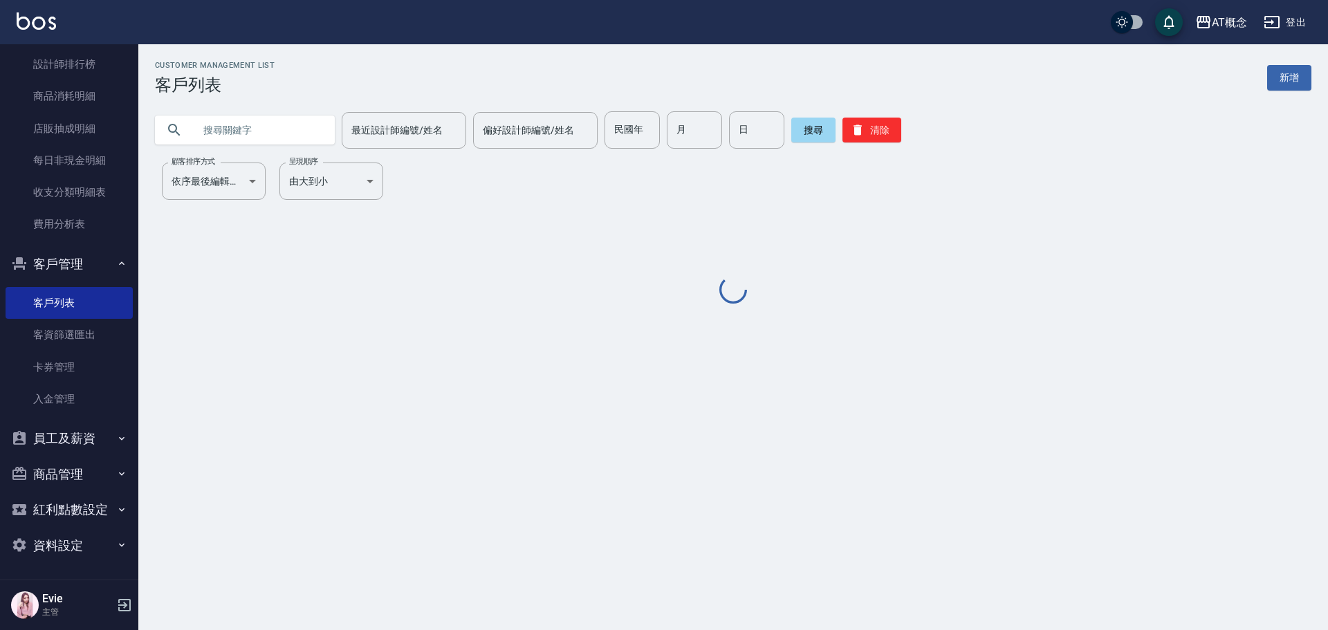
click at [246, 113] on input "text" at bounding box center [259, 129] width 130 height 37
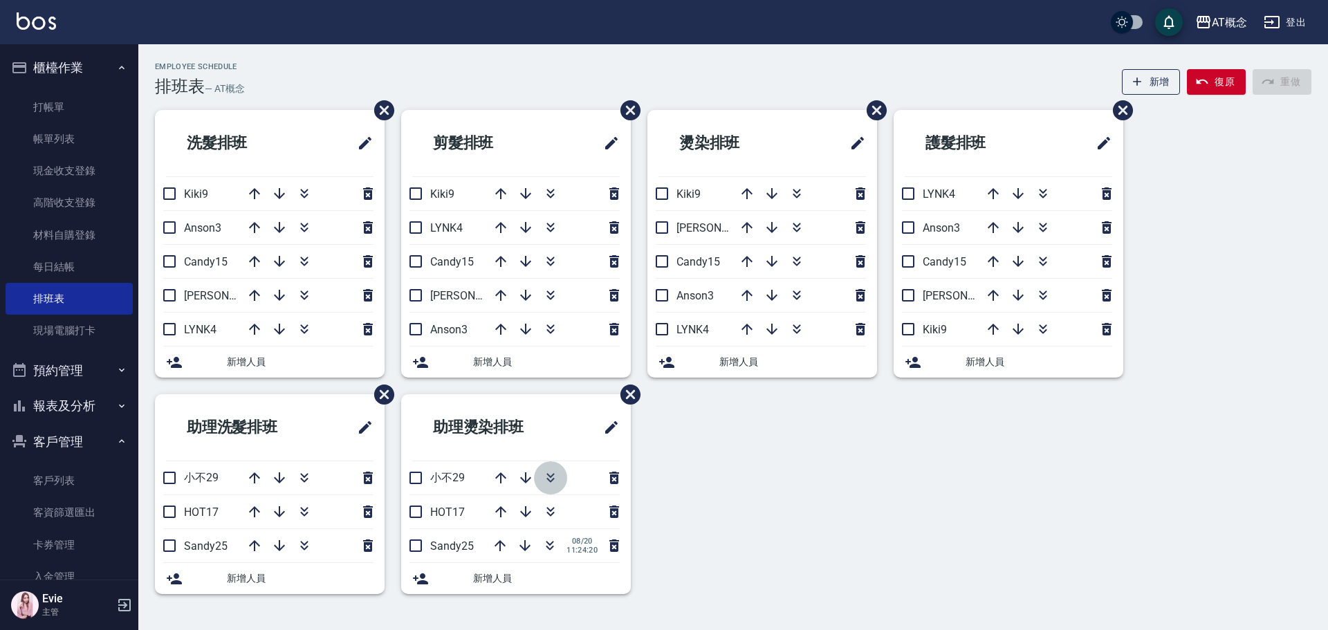
click at [549, 476] on icon "button" at bounding box center [551, 475] width 8 height 5
click at [547, 507] on icon "button" at bounding box center [550, 512] width 17 height 17
click at [550, 501] on button "button" at bounding box center [549, 511] width 33 height 33
click at [303, 479] on icon "button" at bounding box center [304, 478] width 17 height 17
click at [304, 473] on icon "button" at bounding box center [304, 478] width 17 height 17
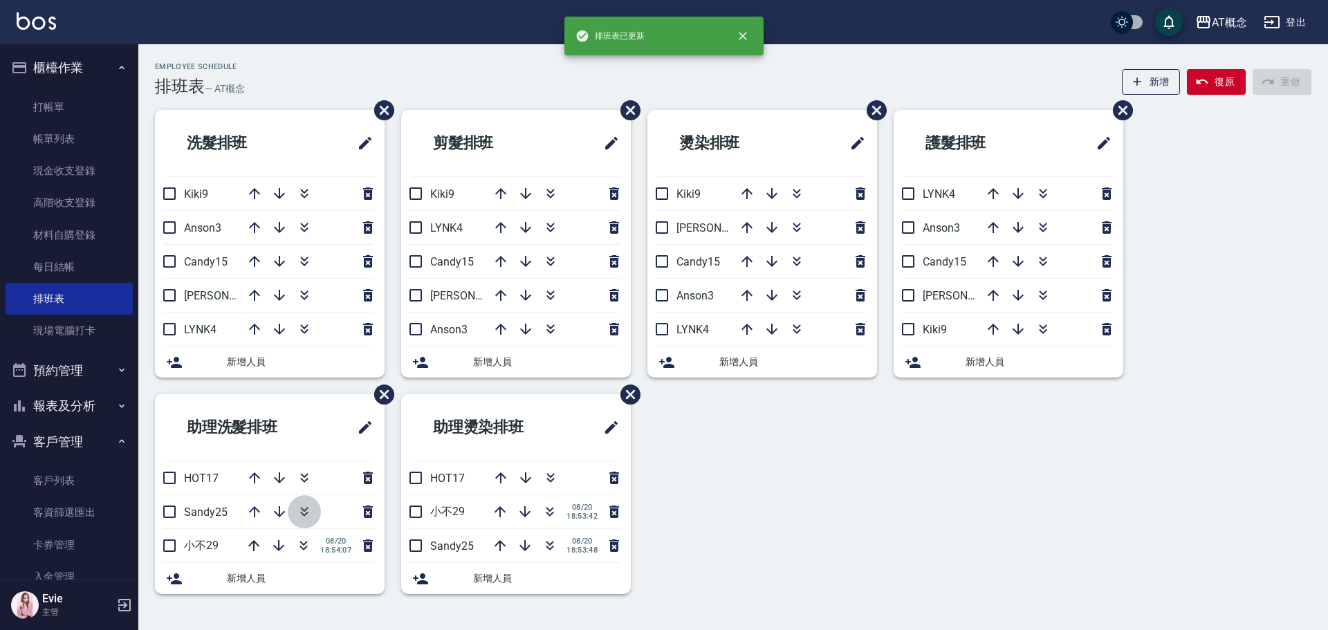
click at [303, 508] on icon "button" at bounding box center [304, 512] width 17 height 17
